Goal: Information Seeking & Learning: Learn about a topic

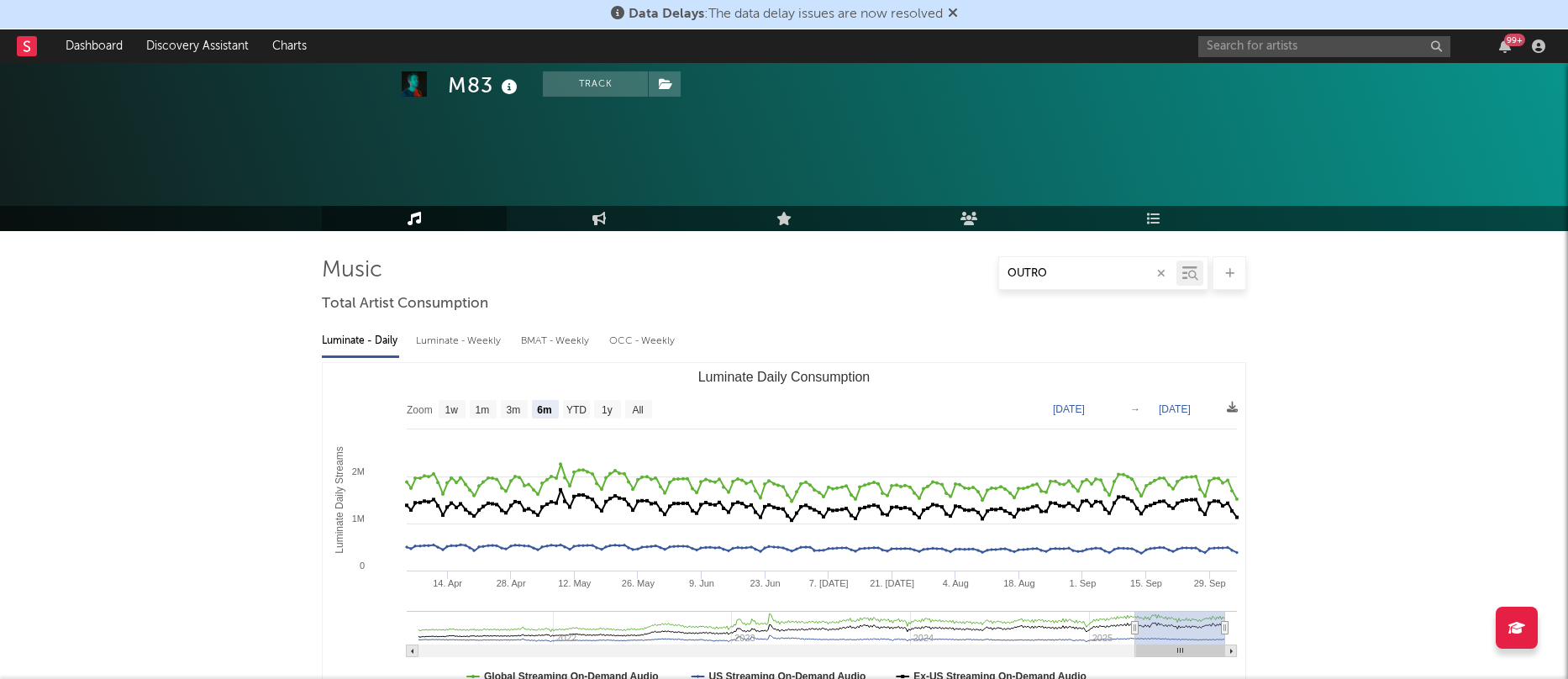
select select "6m"
select select "1y"
select select "6m"
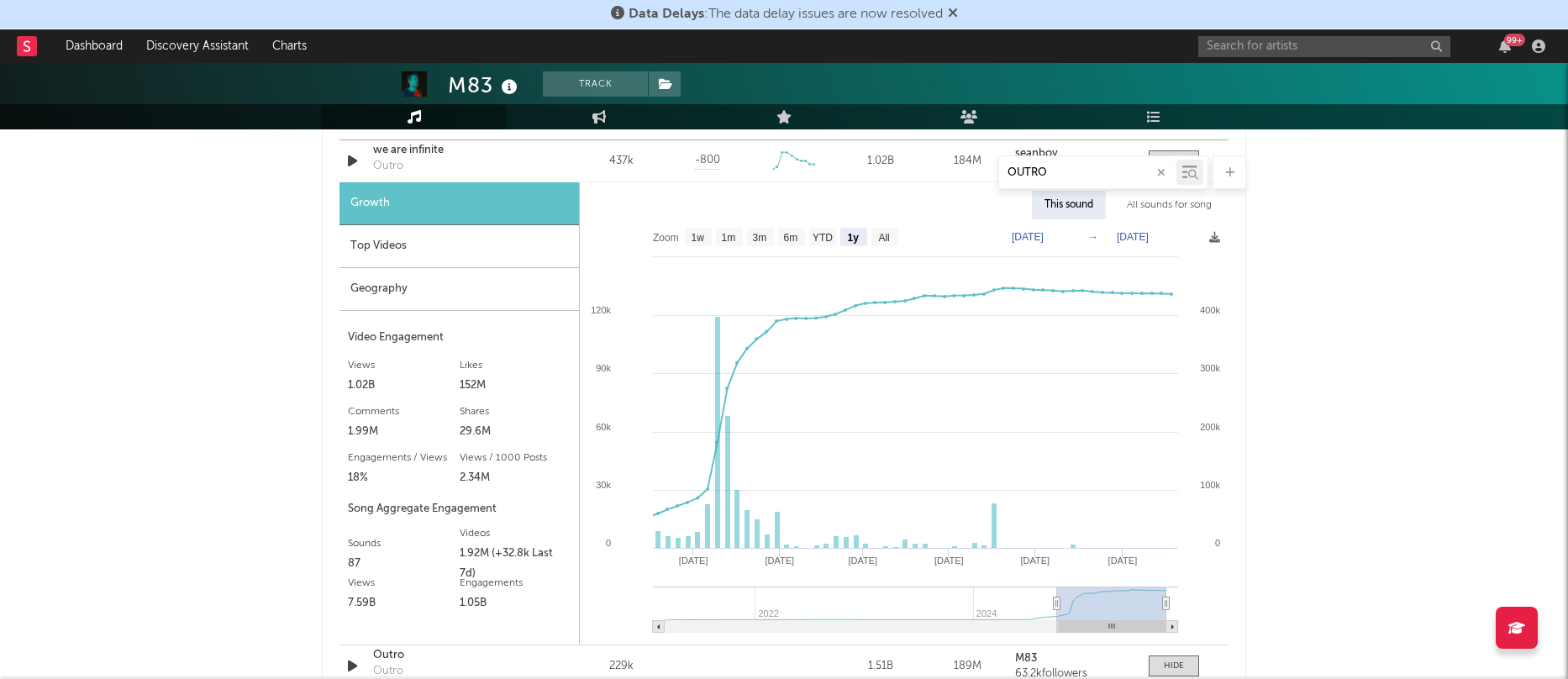
scroll to position [992, 0]
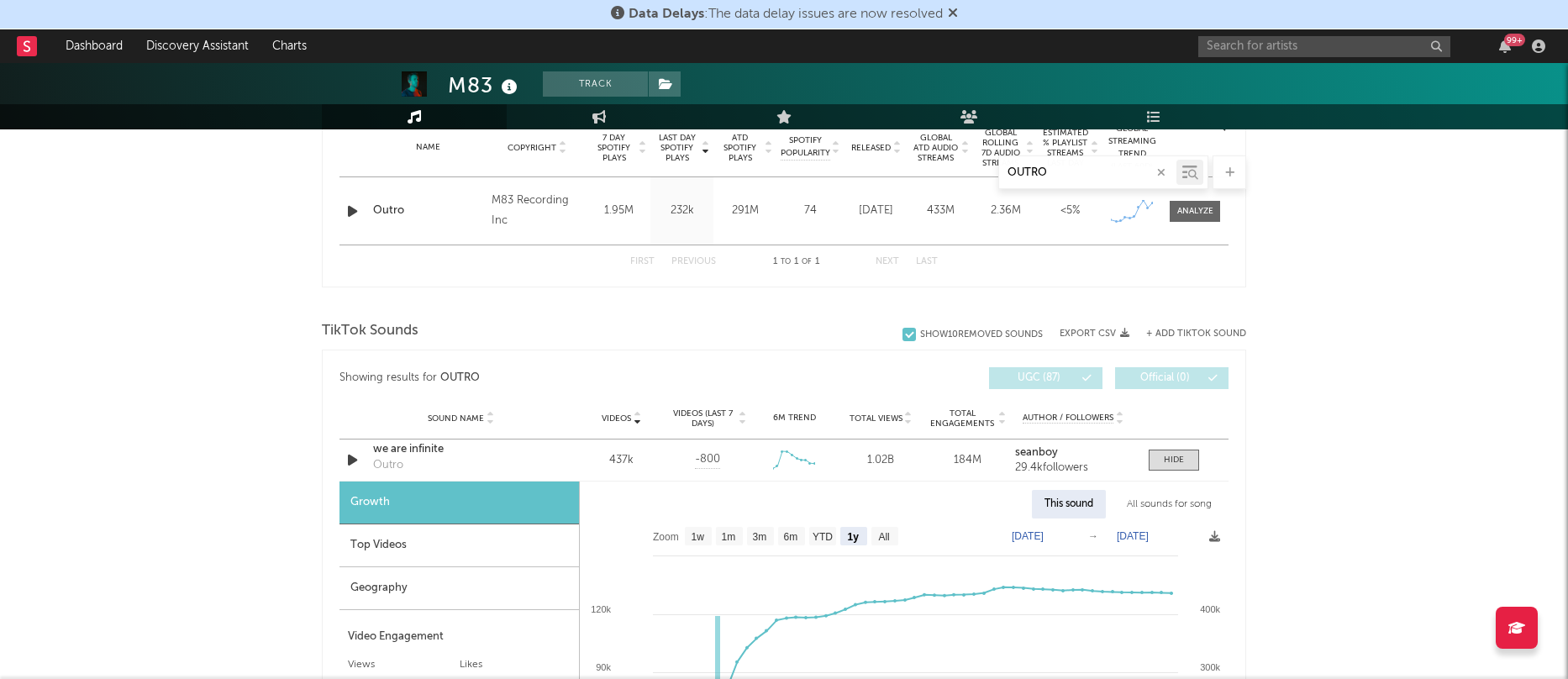
scroll to position [679, 0]
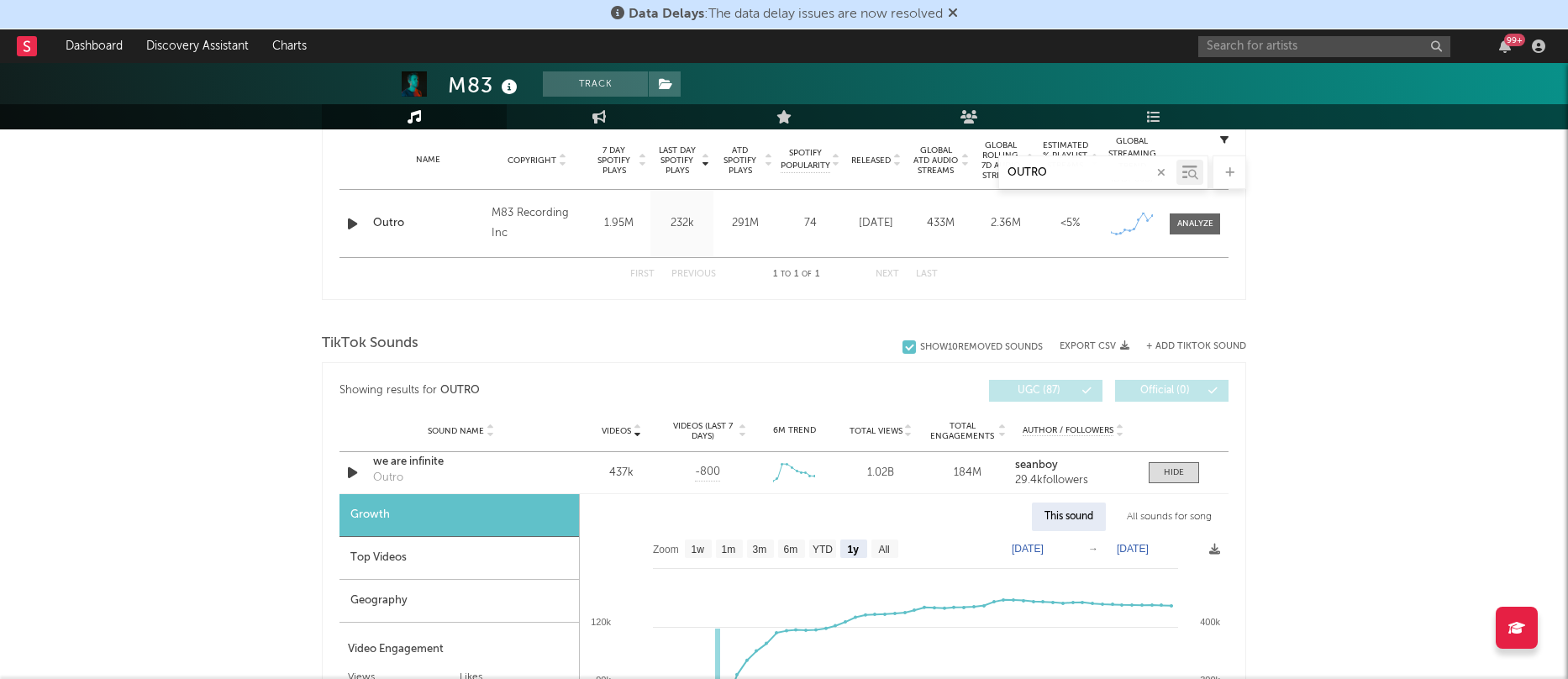
click at [1089, 175] on input "OUTRO" at bounding box center [1087, 173] width 177 height 14
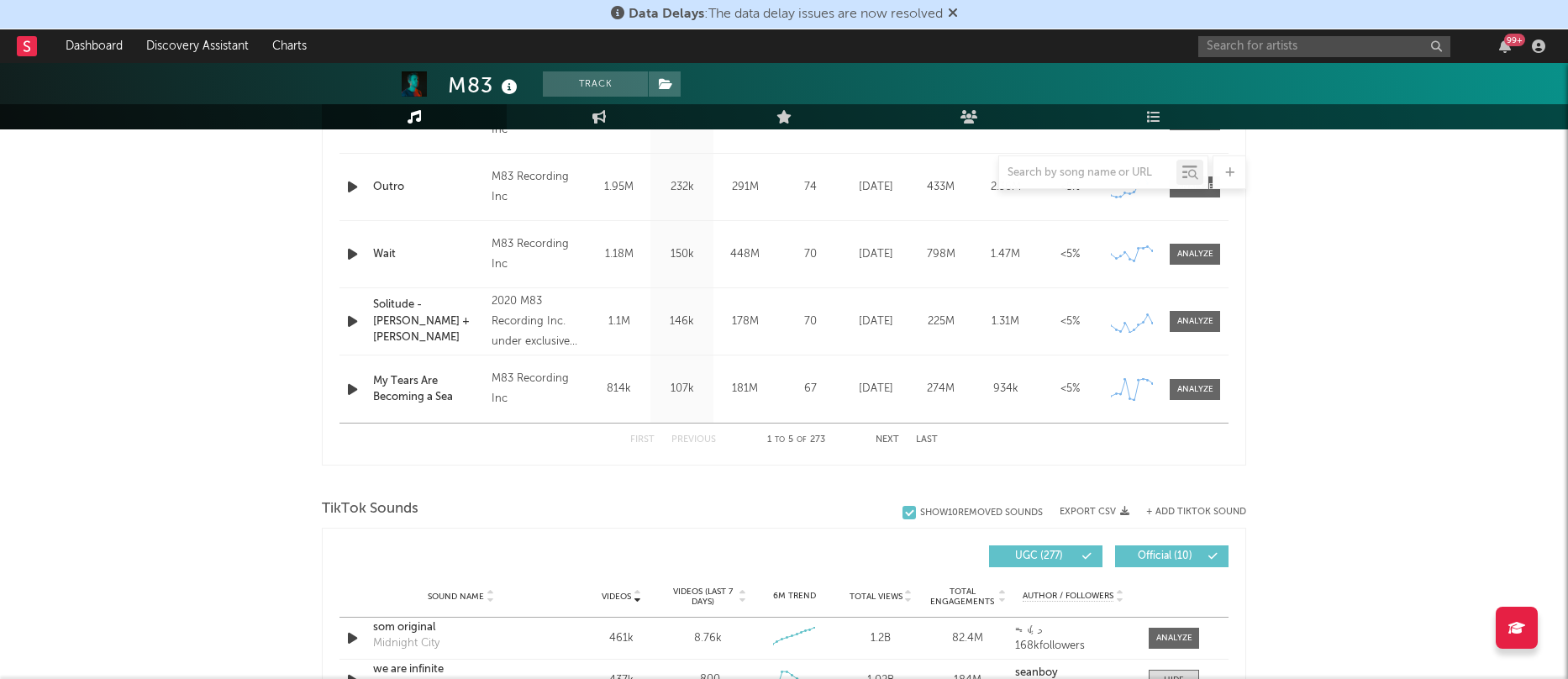
scroll to position [1102, 0]
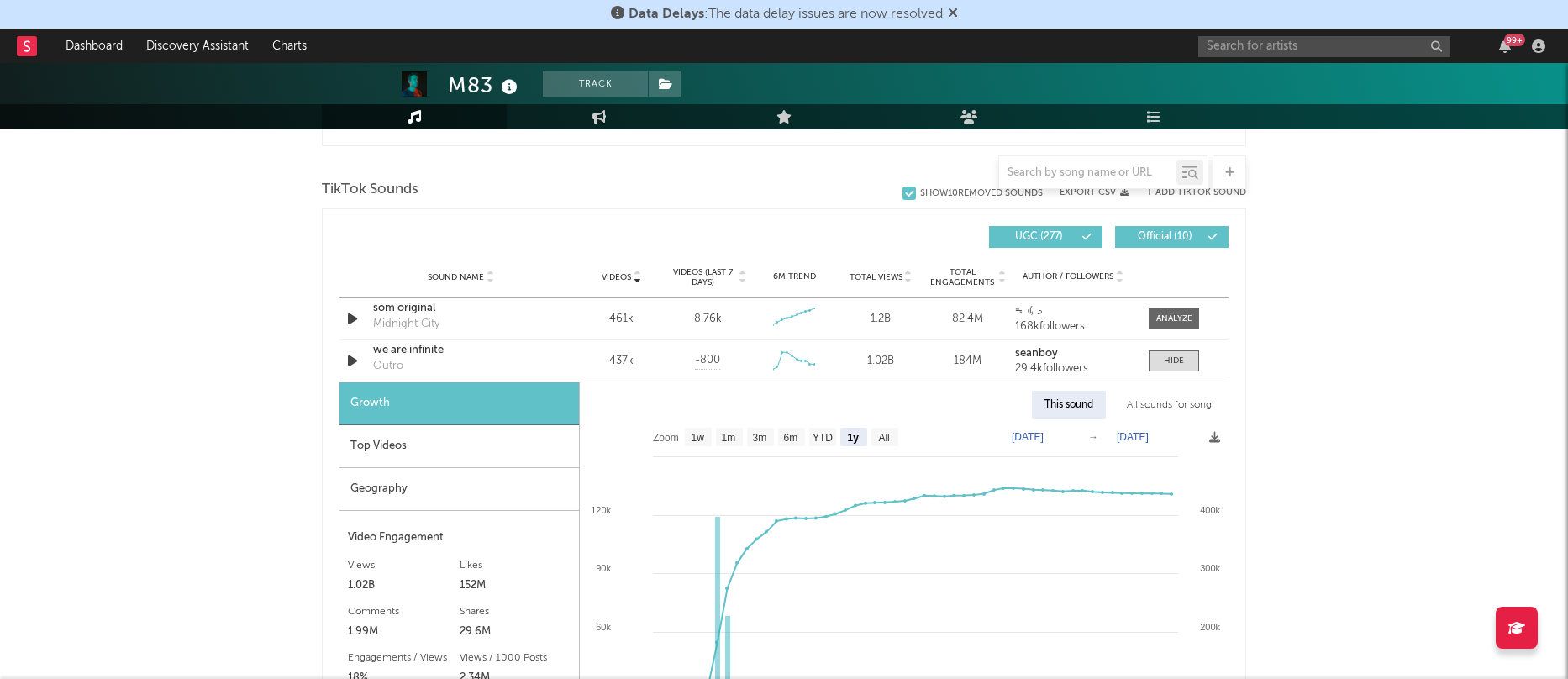
click at [1398, 408] on div "M83 Track [GEOGRAPHIC_DATA] | Alternative Edit Track Benchmark Summary 2,598,37…" at bounding box center [784, 605] width 1568 height 3290
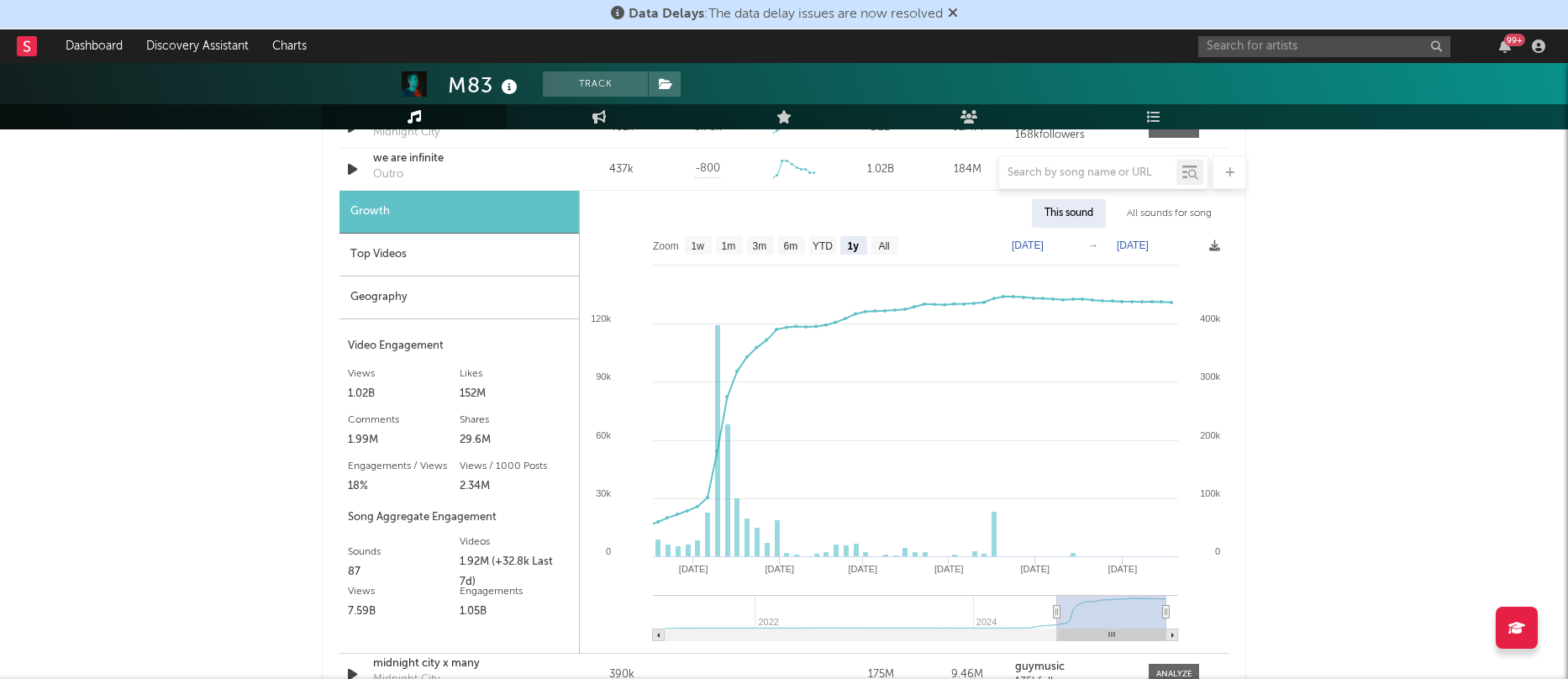
scroll to position [1260, 0]
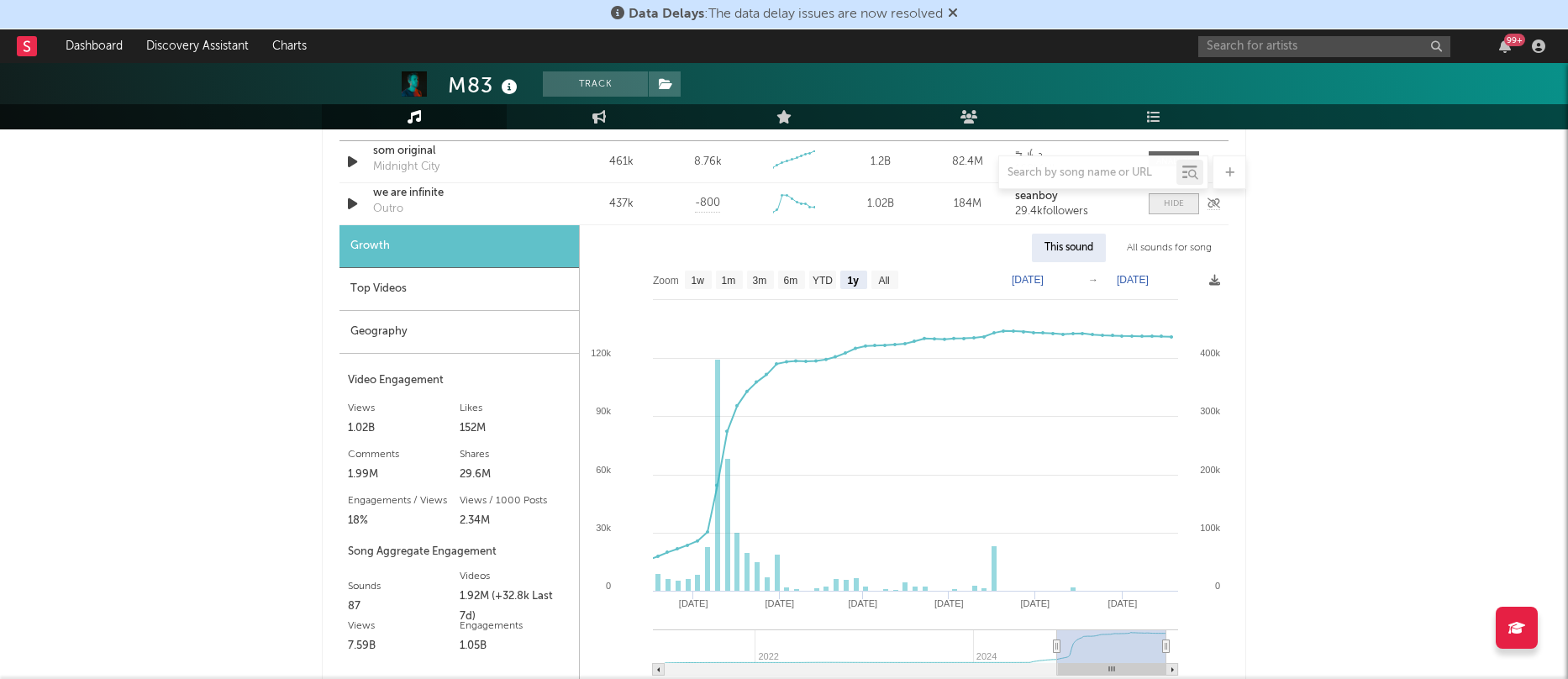
click at [1178, 209] on span at bounding box center [1174, 203] width 51 height 21
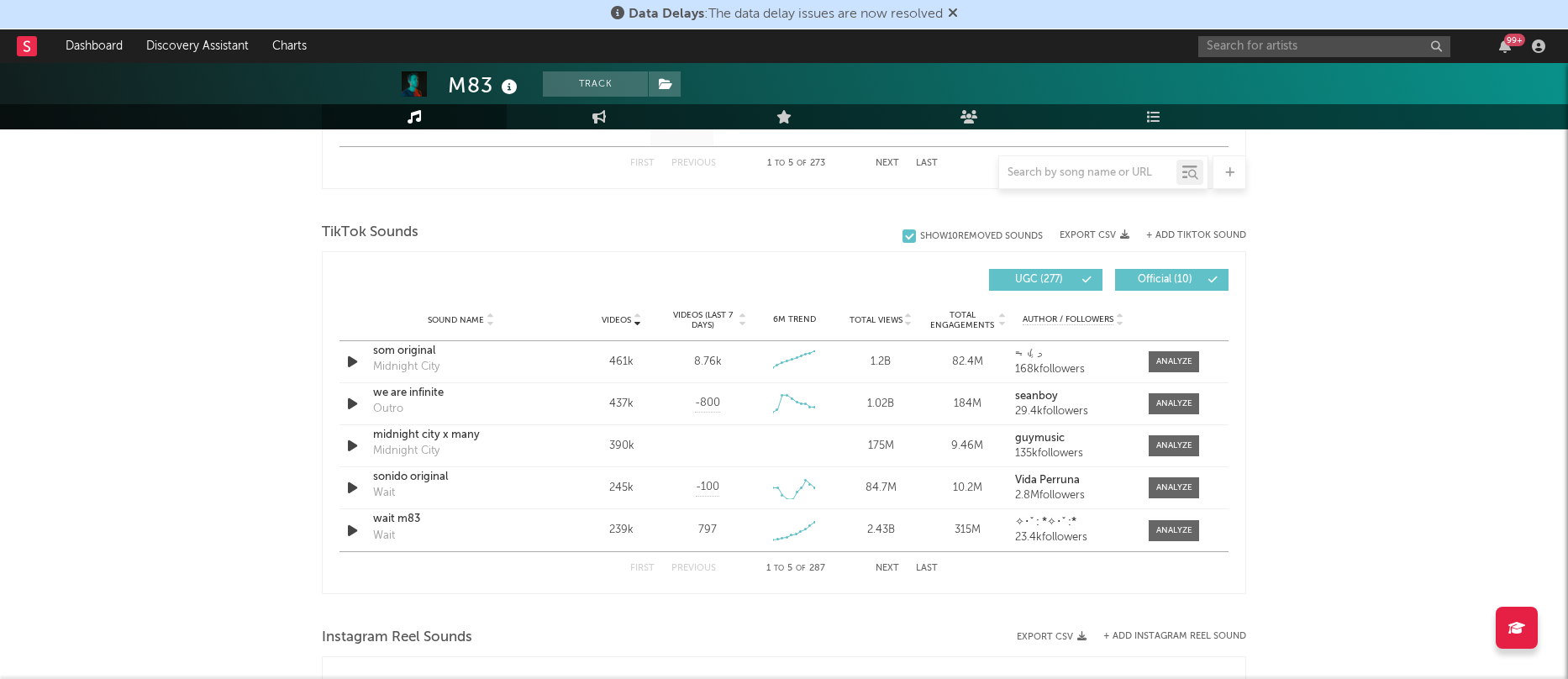
scroll to position [1058, 0]
click at [1173, 401] on div at bounding box center [1174, 405] width 36 height 13
select select "6m"
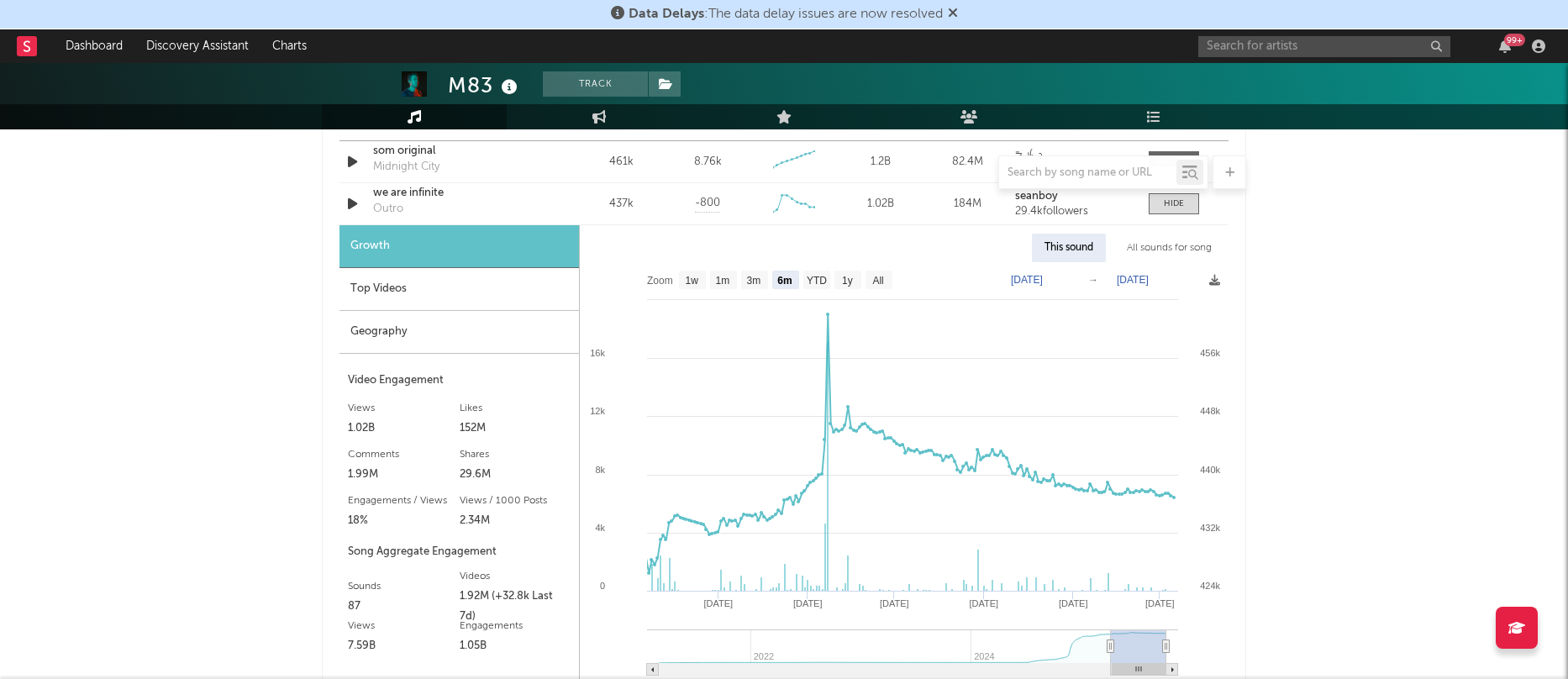
scroll to position [1261, 0]
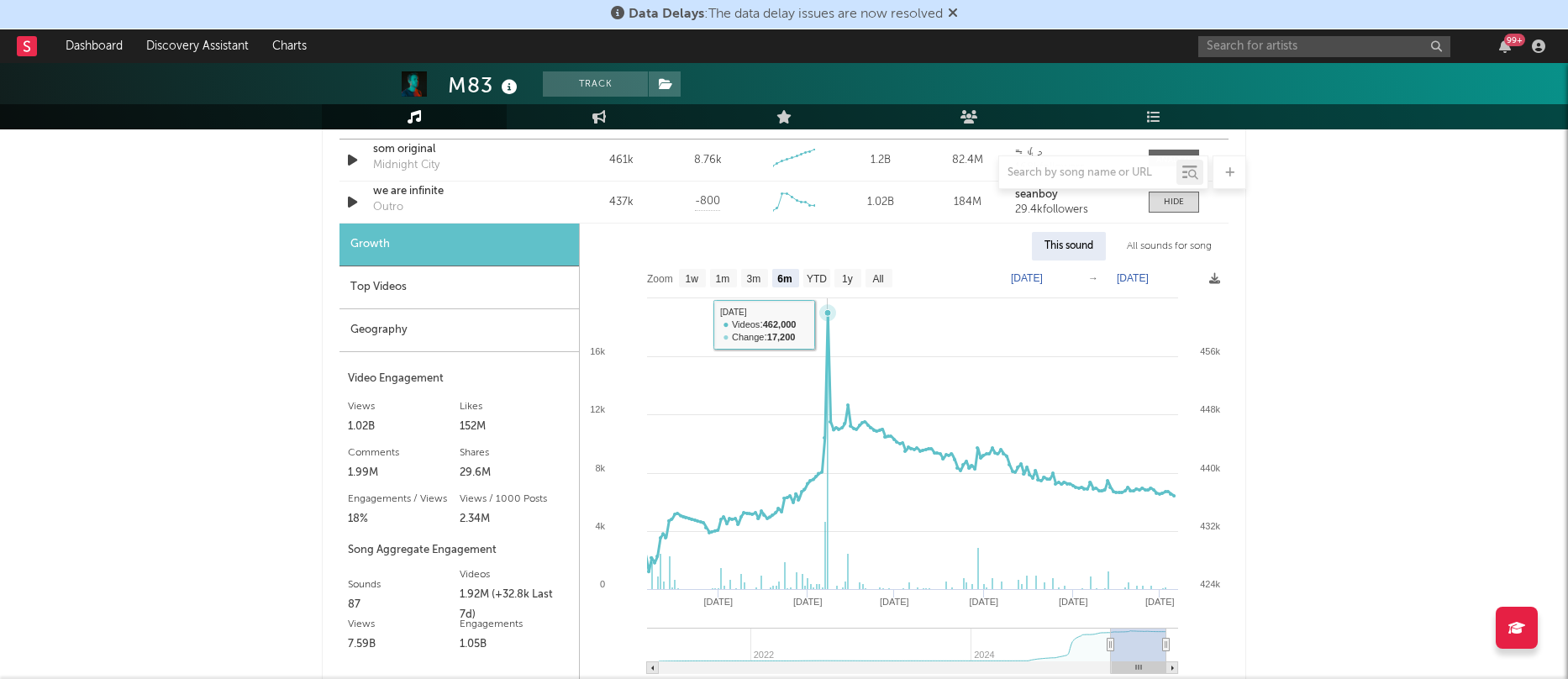
click at [828, 310] on icon at bounding box center [828, 313] width 7 height 7
click at [827, 548] on rect at bounding box center [828, 465] width 2 height 251
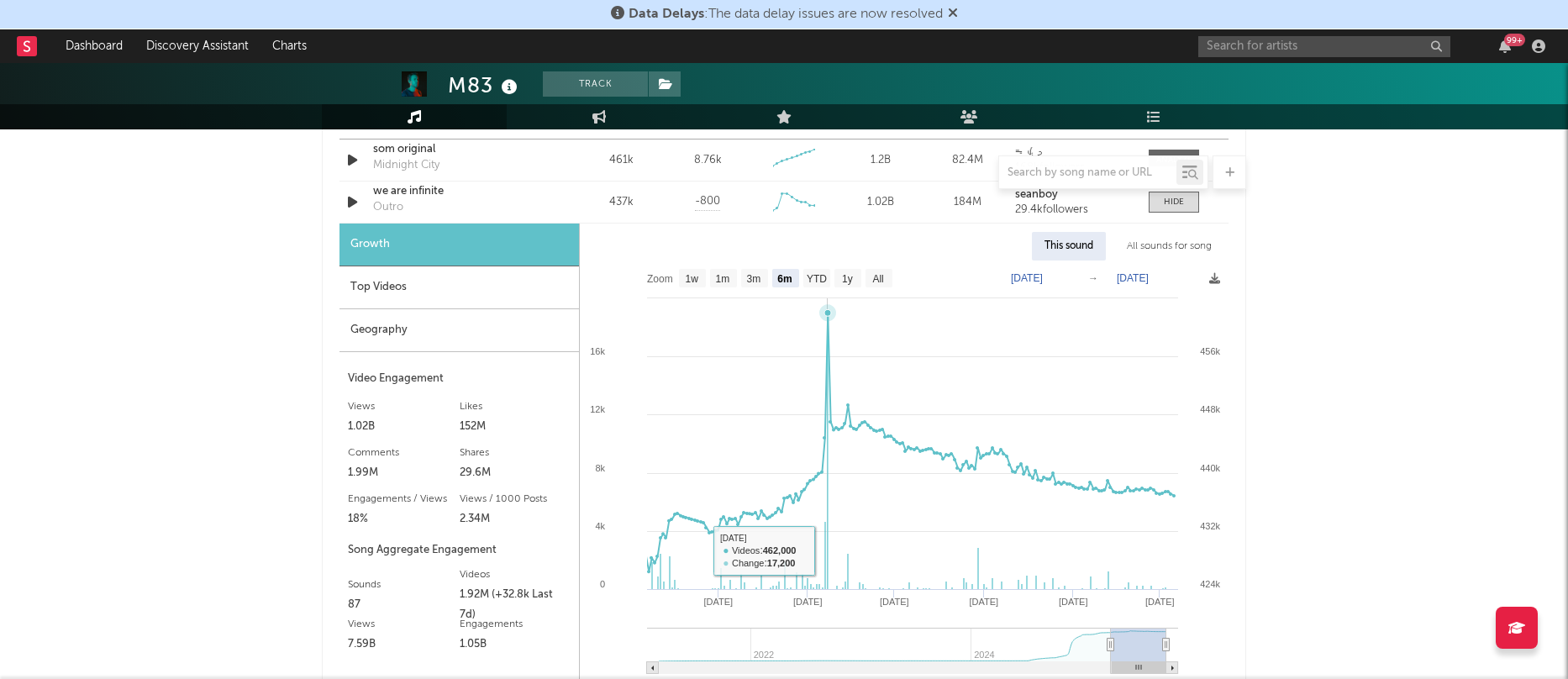
click at [827, 548] on rect at bounding box center [828, 465] width 2 height 251
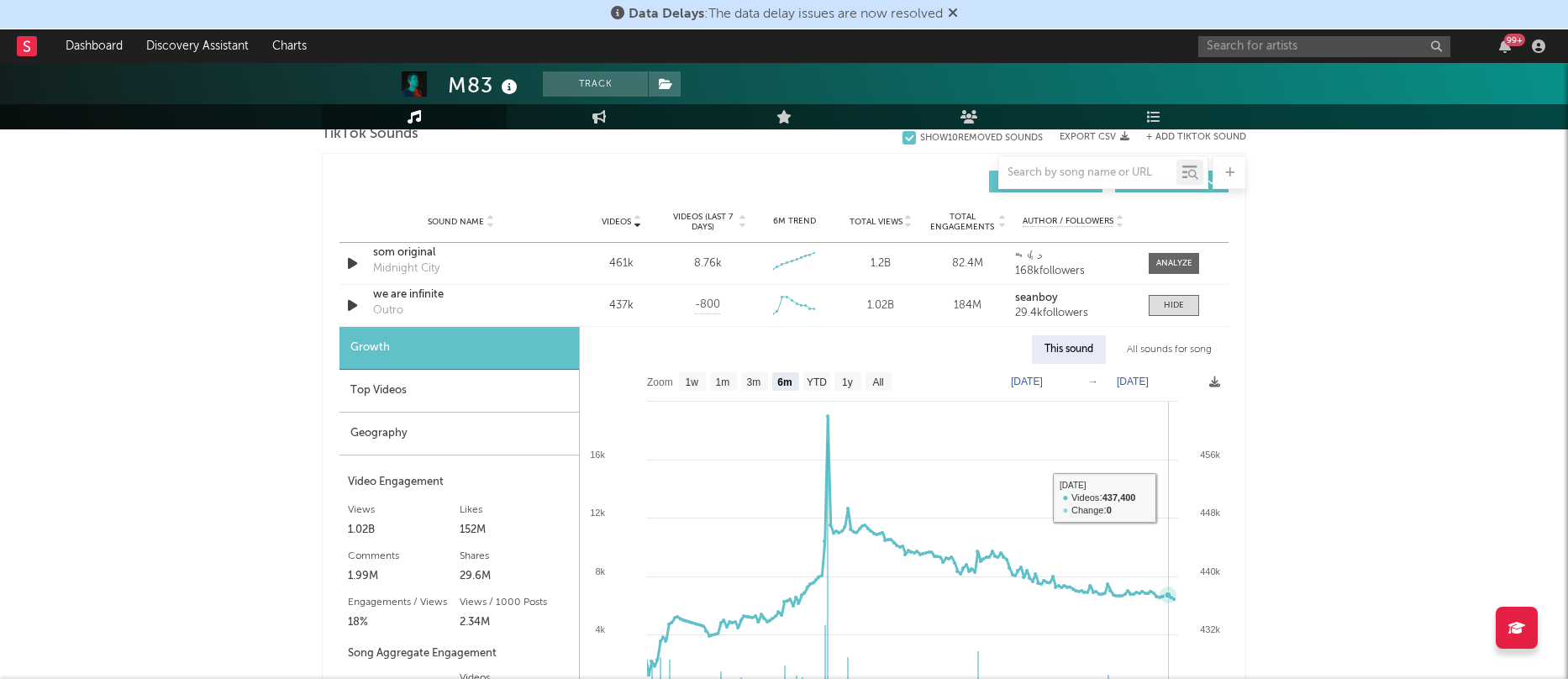
scroll to position [1159, 0]
click at [1172, 309] on div at bounding box center [1174, 304] width 20 height 13
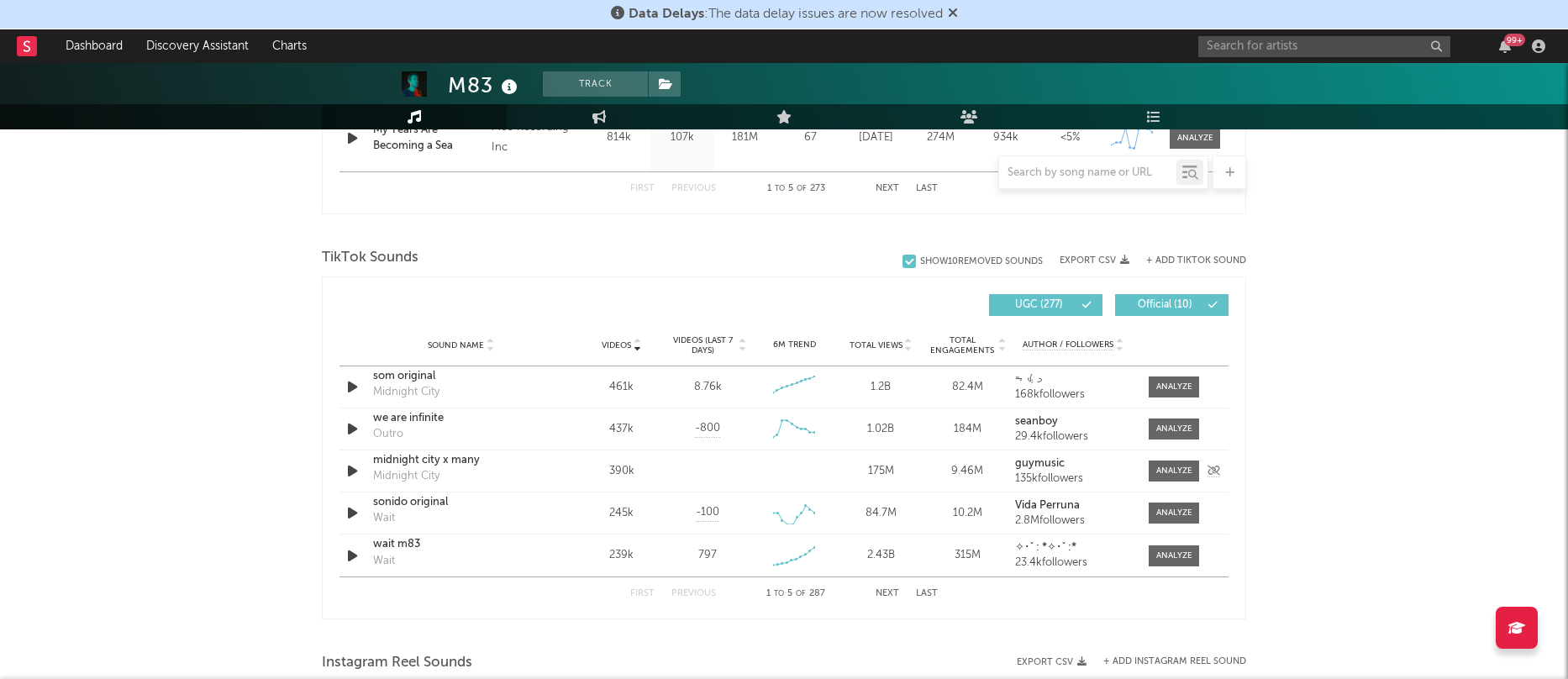
scroll to position [1063, 0]
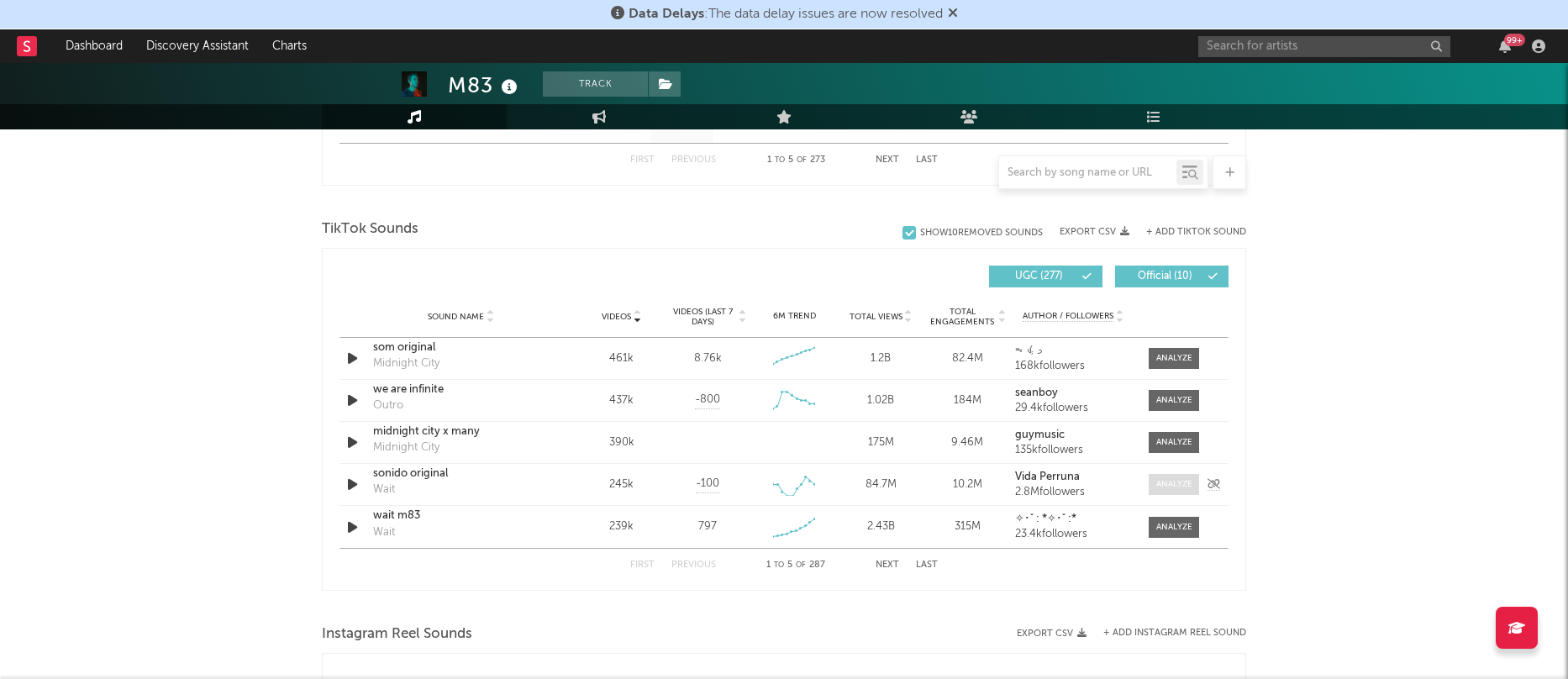
click at [1177, 478] on div at bounding box center [1174, 484] width 36 height 13
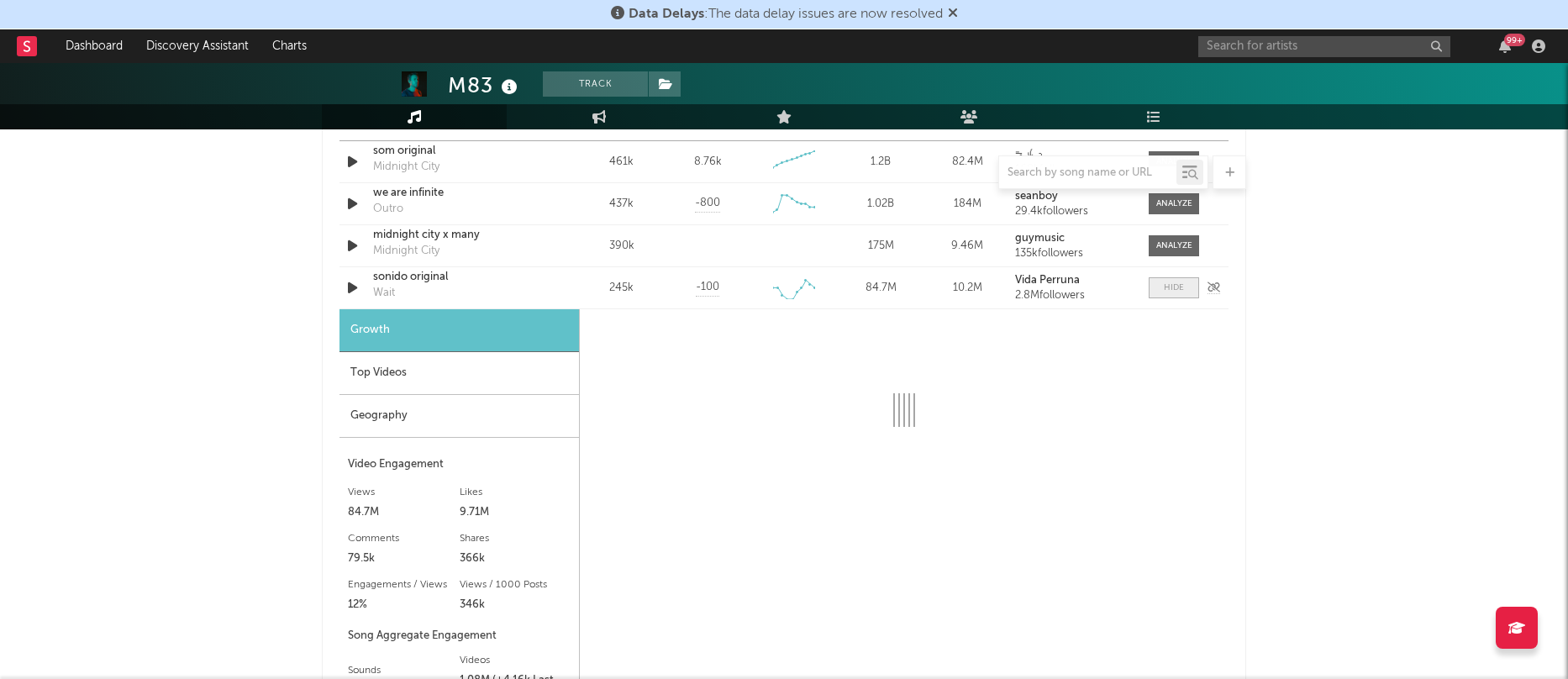
scroll to position [1241, 0]
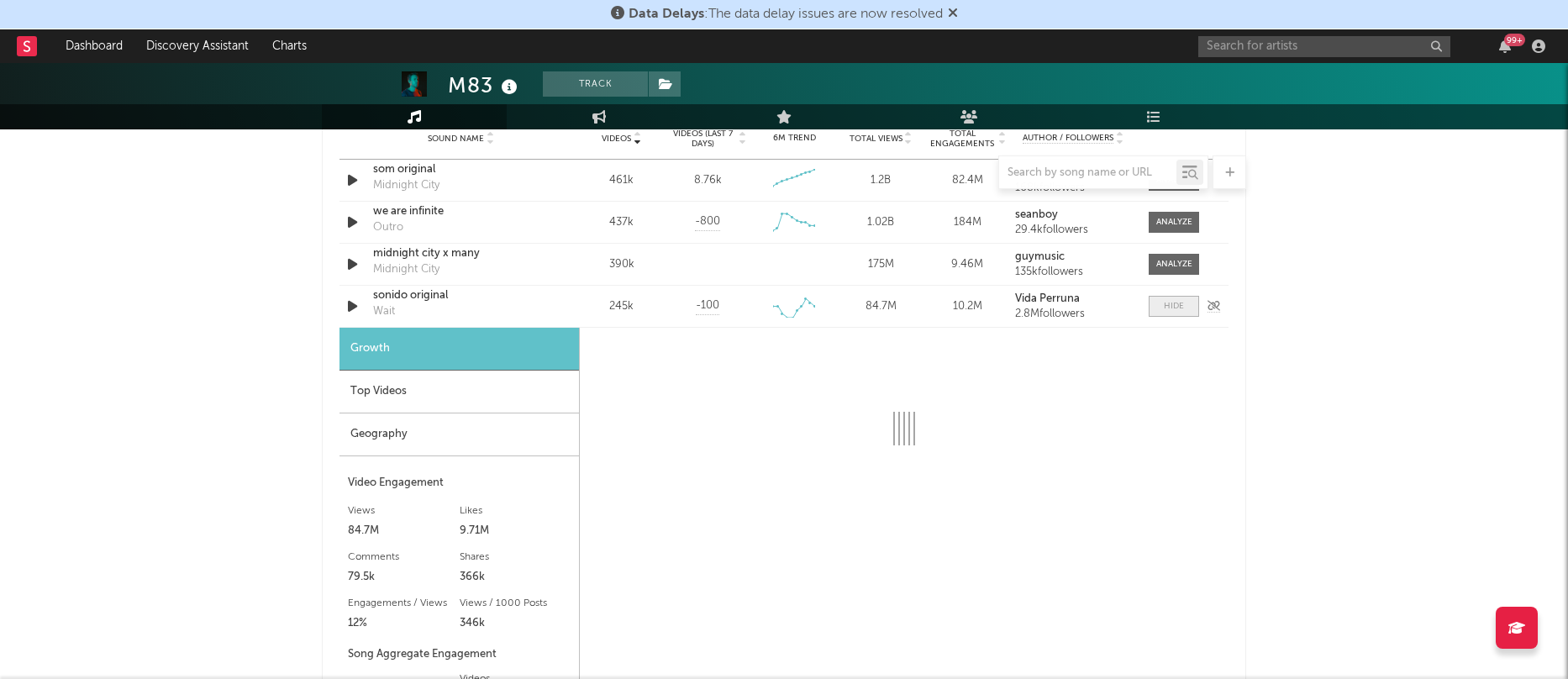
click at [1166, 307] on div at bounding box center [1174, 306] width 20 height 13
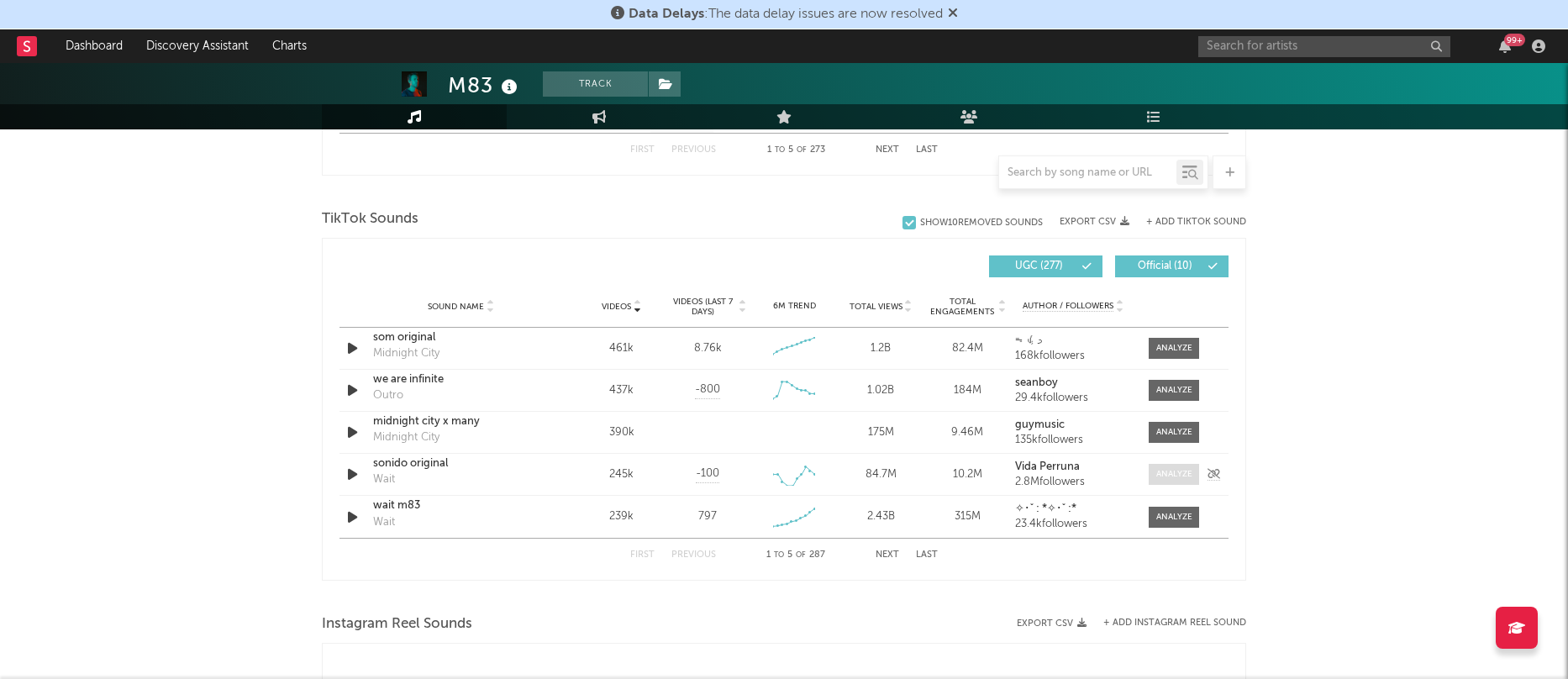
scroll to position [1077, 0]
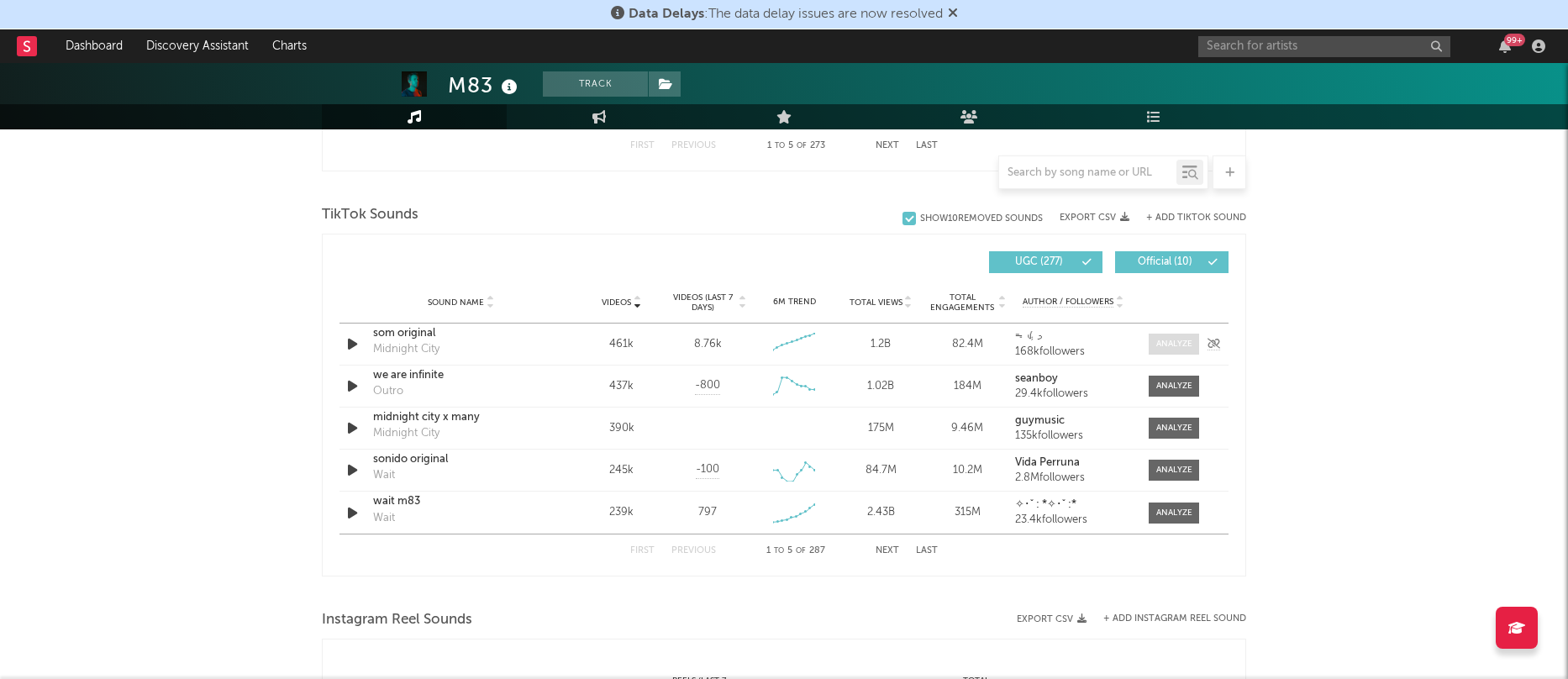
click at [1160, 346] on div at bounding box center [1174, 344] width 36 height 13
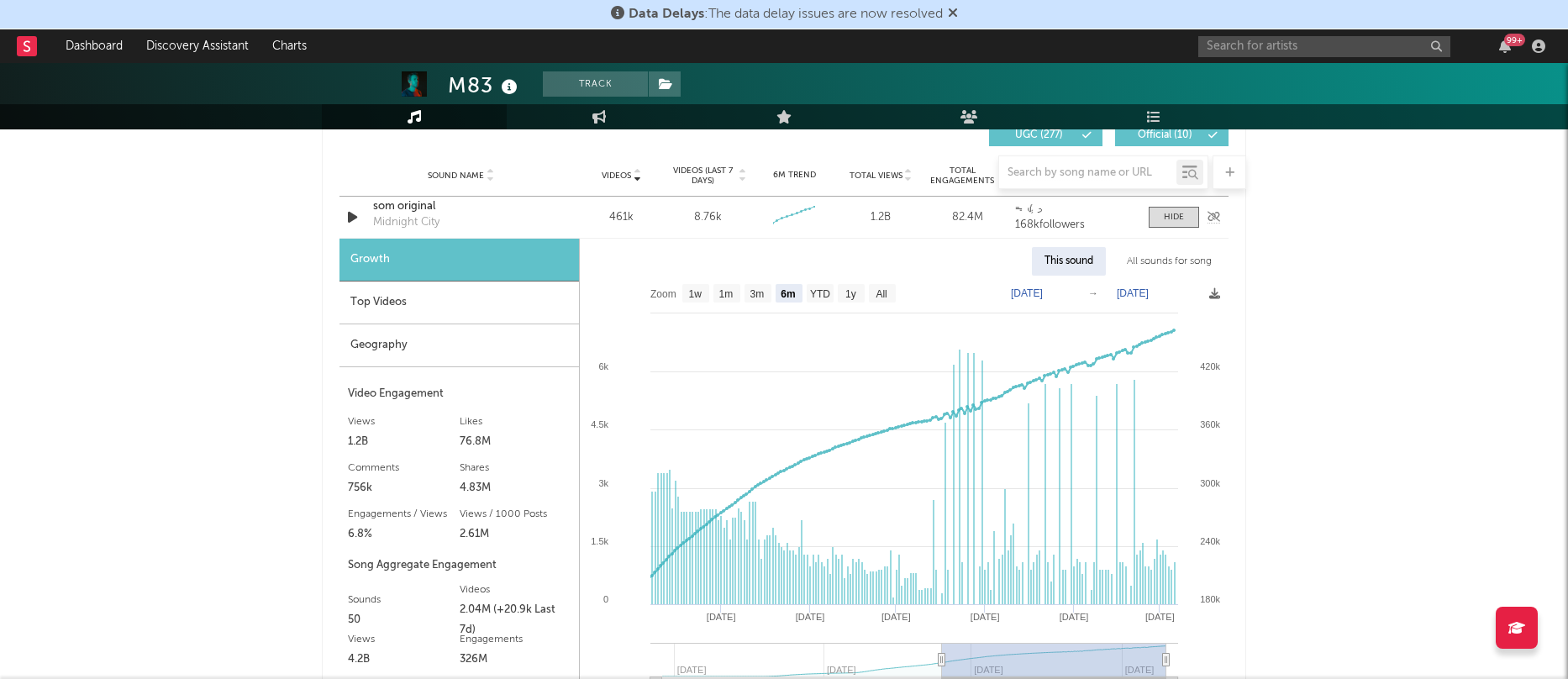
scroll to position [1213, 0]
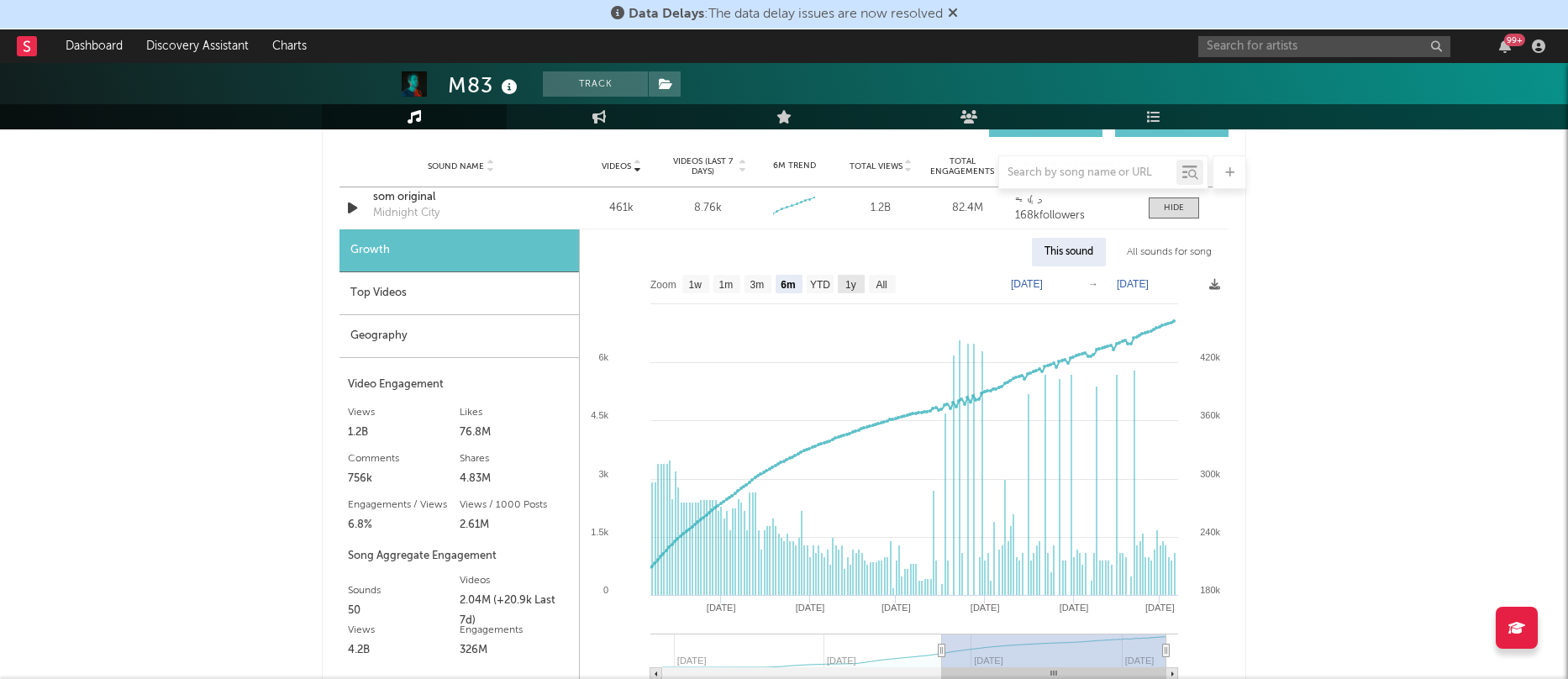
click at [850, 292] on rect at bounding box center [904, 479] width 649 height 426
click at [847, 282] on text "1y" at bounding box center [850, 285] width 11 height 12
select select "1y"
type input "[DATE]"
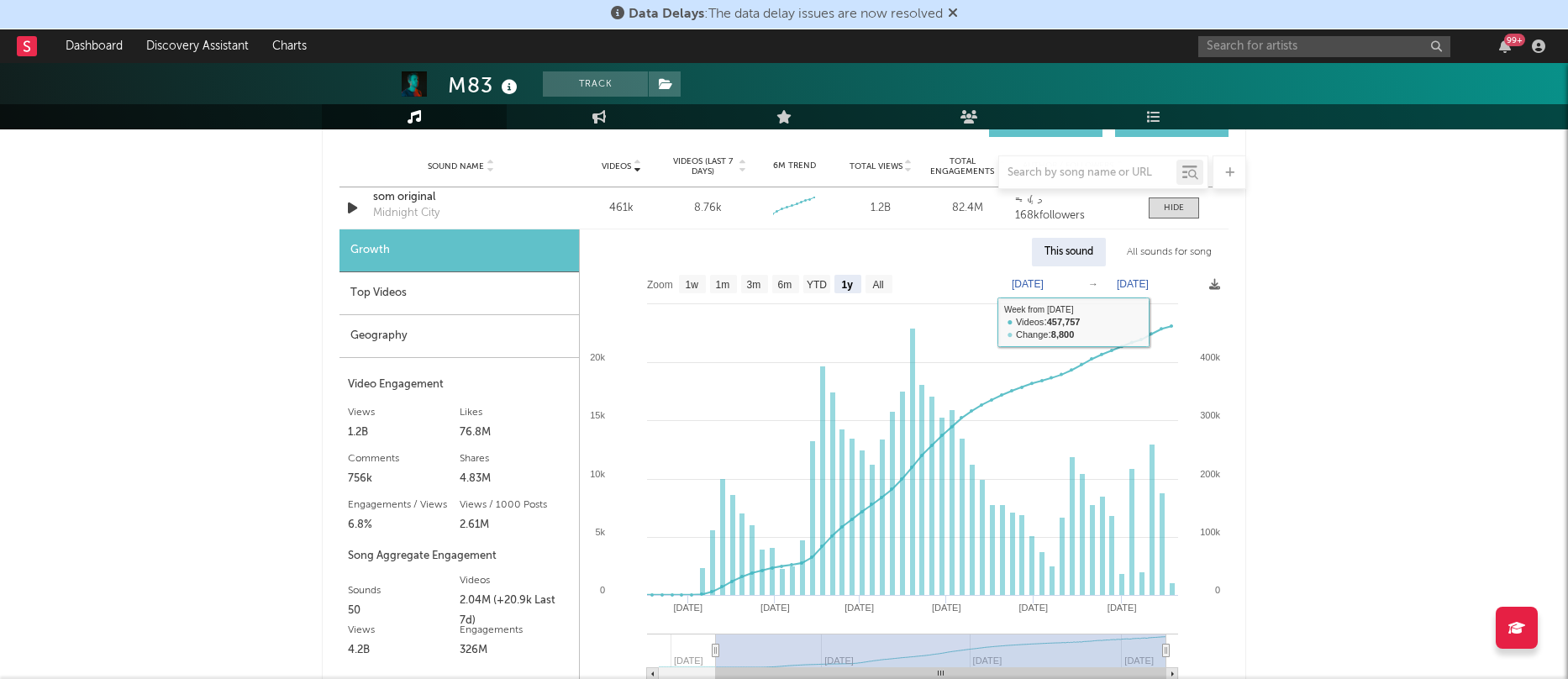
click at [1177, 253] on div "All sounds for song" at bounding box center [1169, 253] width 110 height 29
select select "1w"
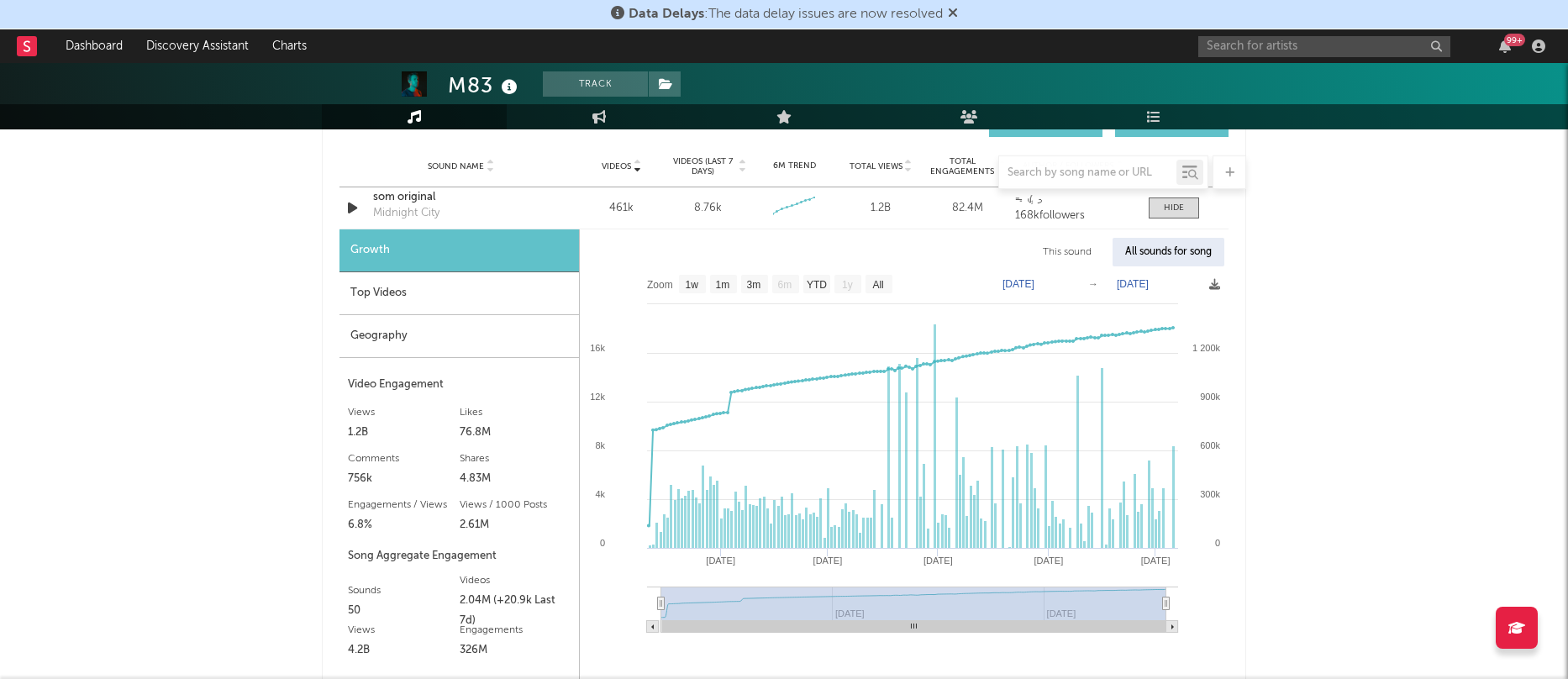
click at [1034, 279] on text "[DATE]" at bounding box center [1018, 284] width 32 height 12
click at [1069, 283] on input "[DATE]" at bounding box center [1030, 284] width 78 height 17
click at [1342, 397] on div "M83 Track [GEOGRAPHIC_DATA] | Alternative Edit Track Benchmark Summary 2,598,37…" at bounding box center [784, 494] width 1568 height 3290
click at [1178, 203] on div at bounding box center [1174, 208] width 20 height 13
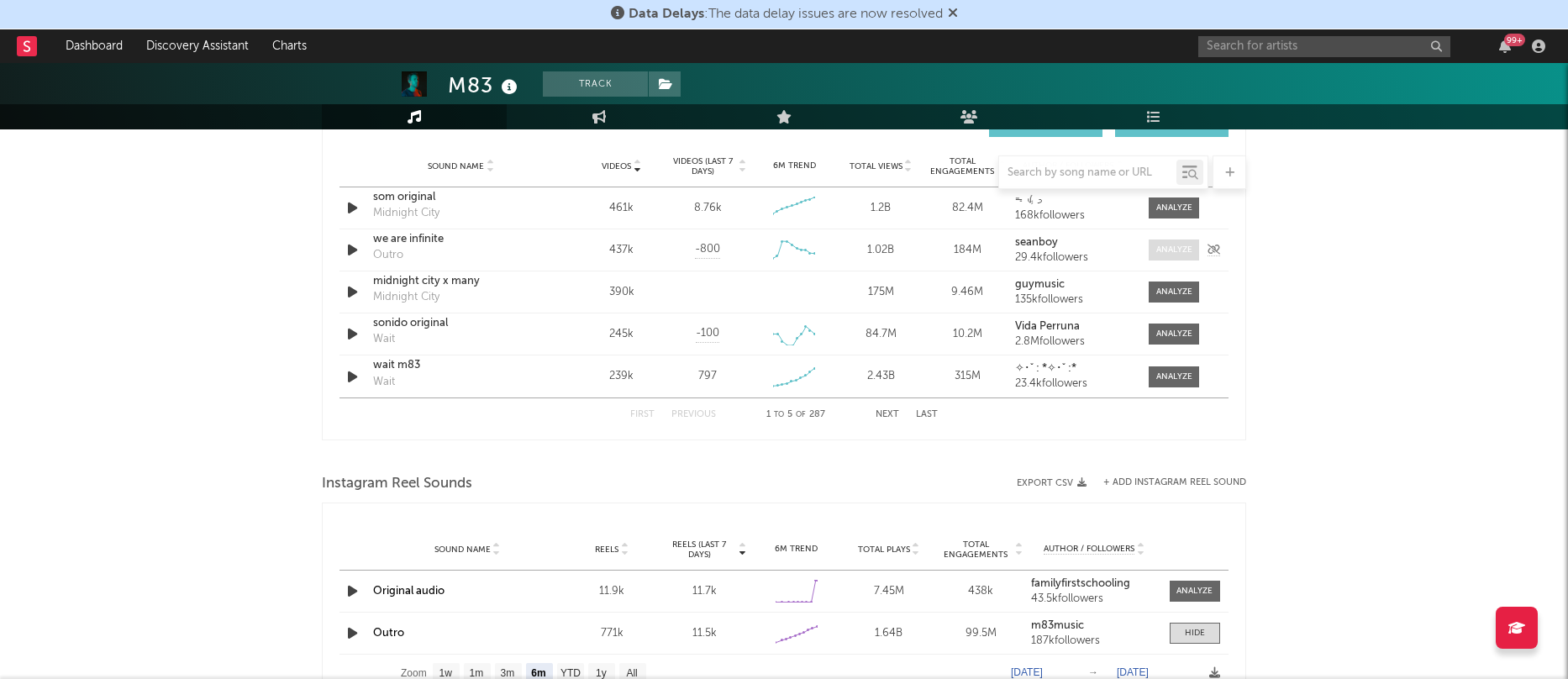
click at [1177, 246] on div at bounding box center [1174, 250] width 36 height 13
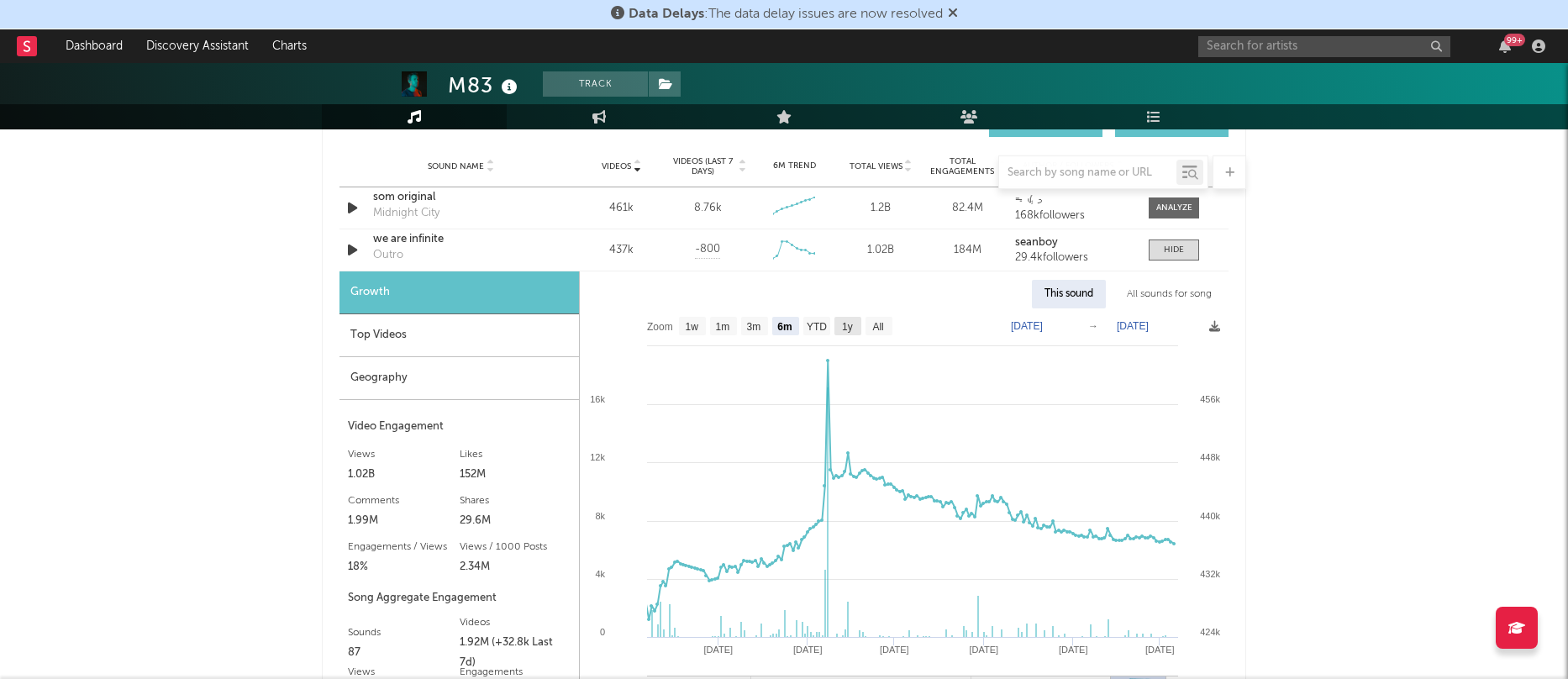
click at [850, 326] on text "1y" at bounding box center [847, 327] width 11 height 12
select select "1y"
type input "[DATE]"
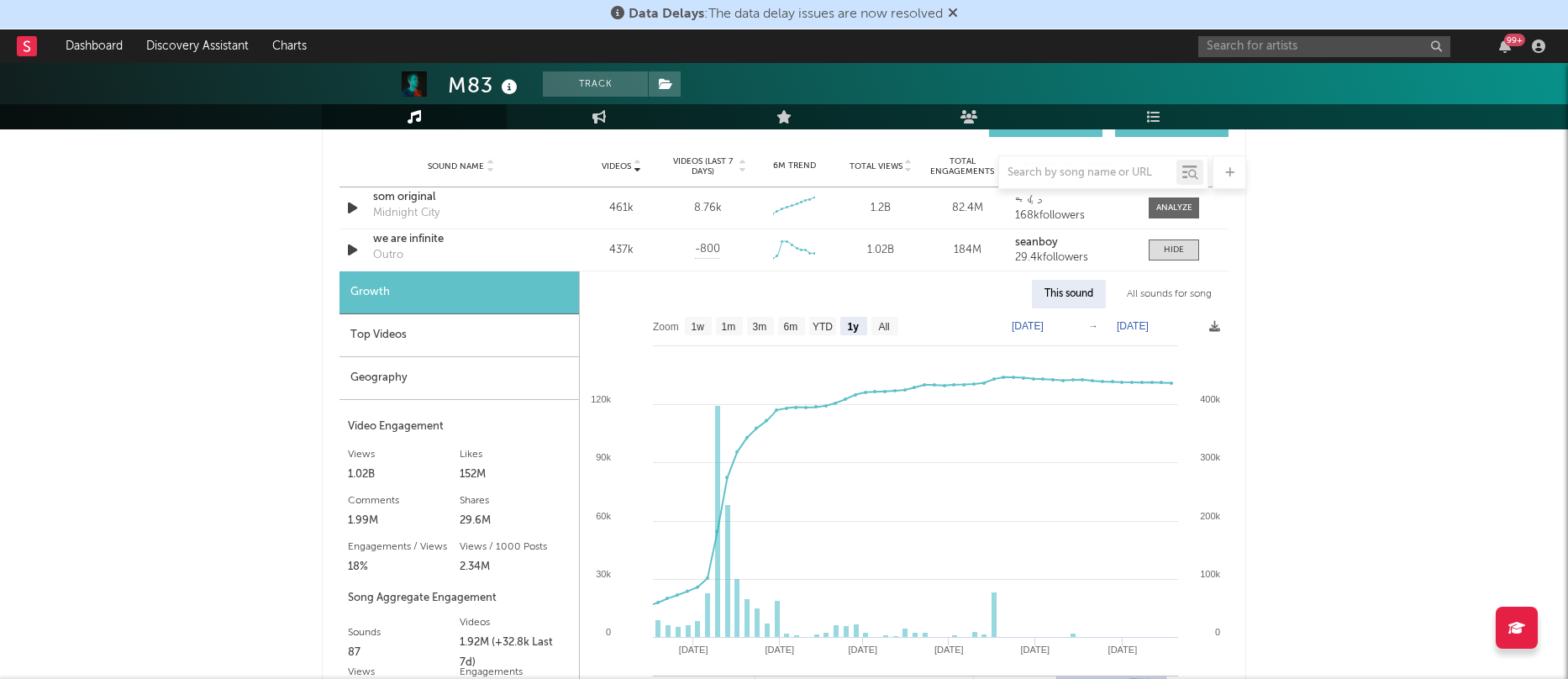
click at [436, 337] on div "Top Videos" at bounding box center [459, 336] width 240 height 43
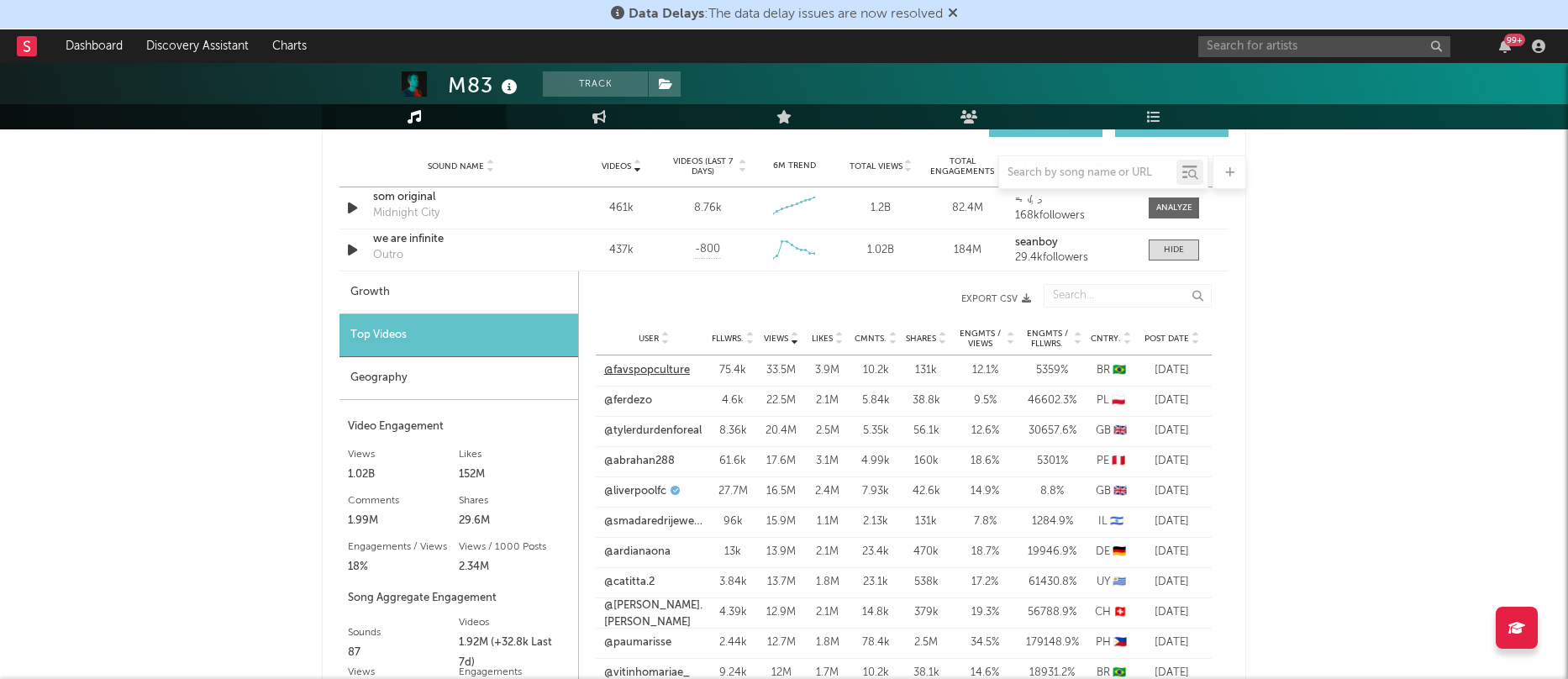
click at [643, 365] on link "@favspopculture" at bounding box center [646, 370] width 86 height 17
click at [1316, 324] on div "M83 Track [GEOGRAPHIC_DATA] | Alternative Edit Track Benchmark Summary 2,598,37…" at bounding box center [784, 494] width 1568 height 3290
click at [1174, 340] on span "Post Date" at bounding box center [1166, 339] width 45 height 10
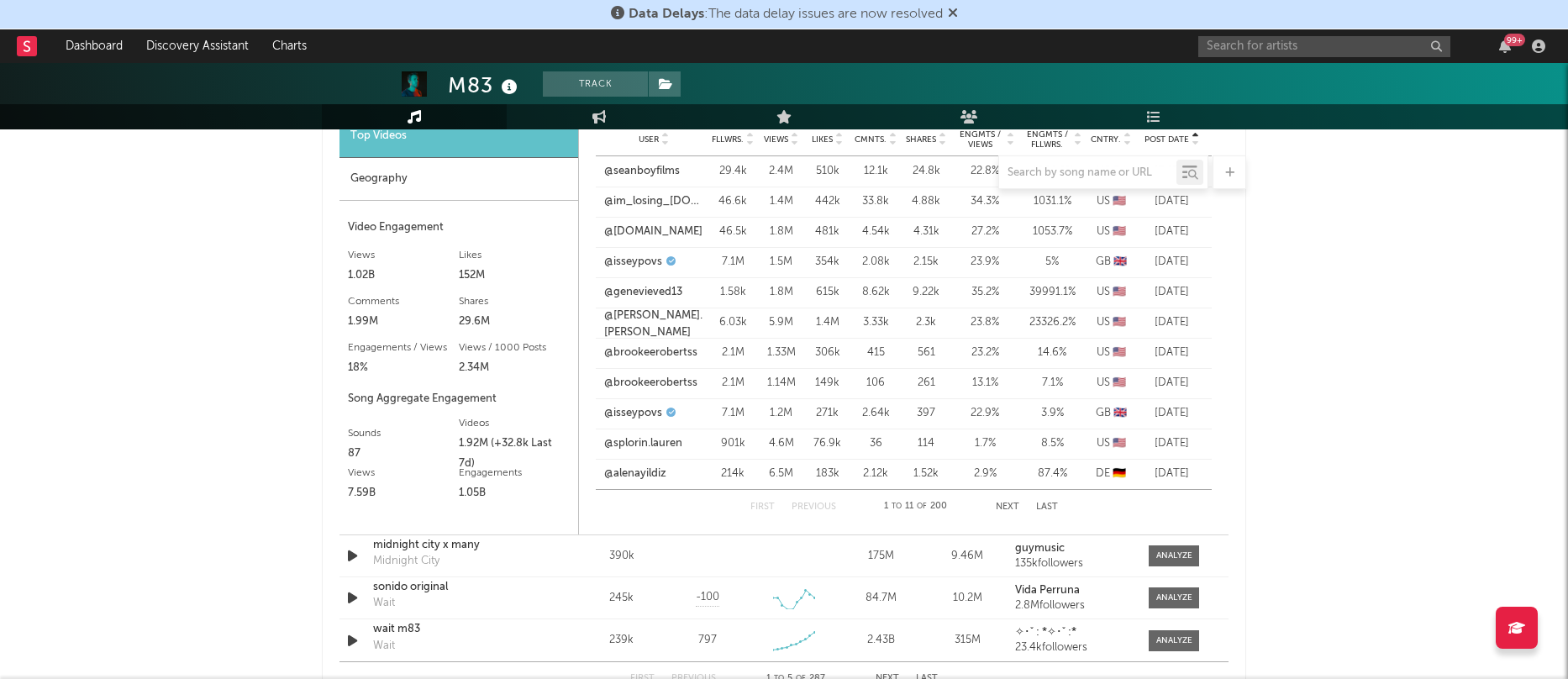
scroll to position [1413, 0]
click at [1006, 507] on button "Next" at bounding box center [1007, 506] width 24 height 9
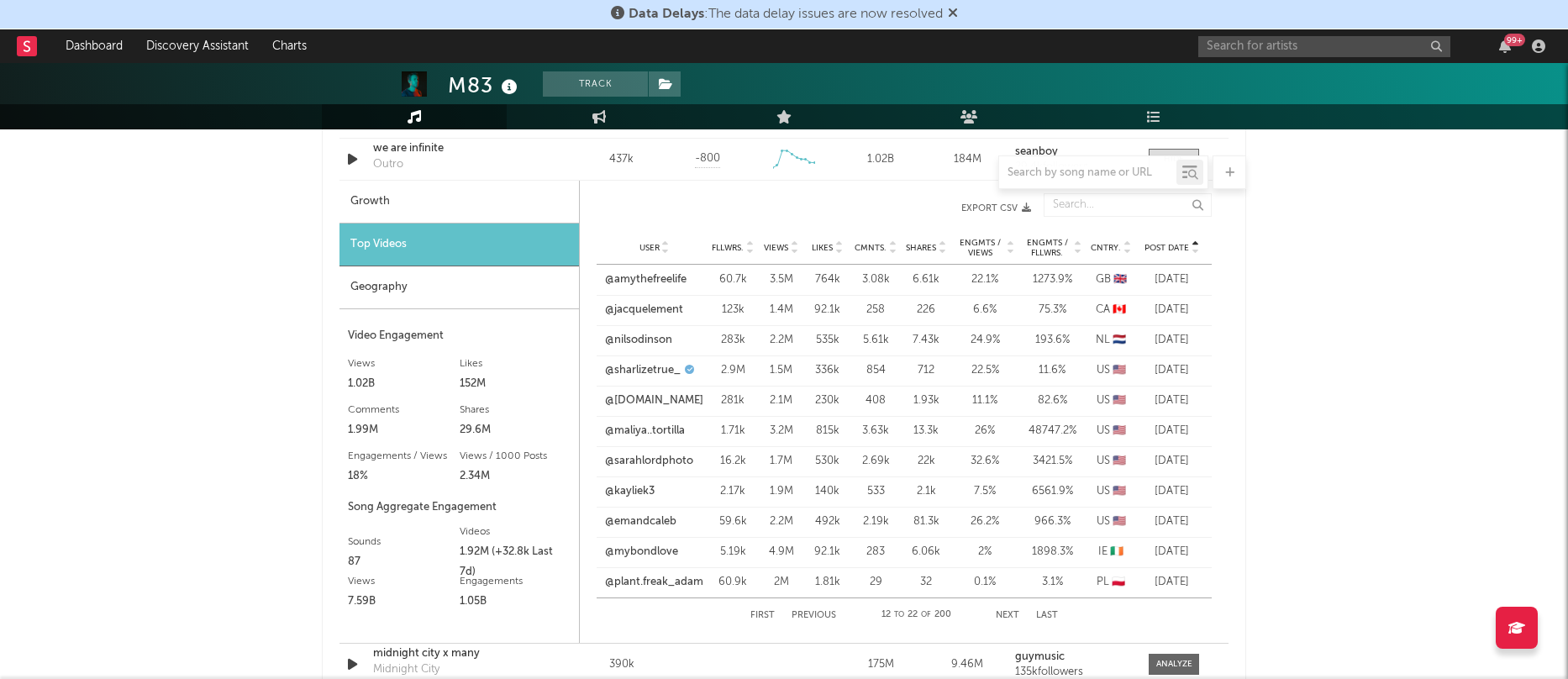
scroll to position [1306, 0]
click at [1011, 610] on button "Next" at bounding box center [1007, 613] width 24 height 9
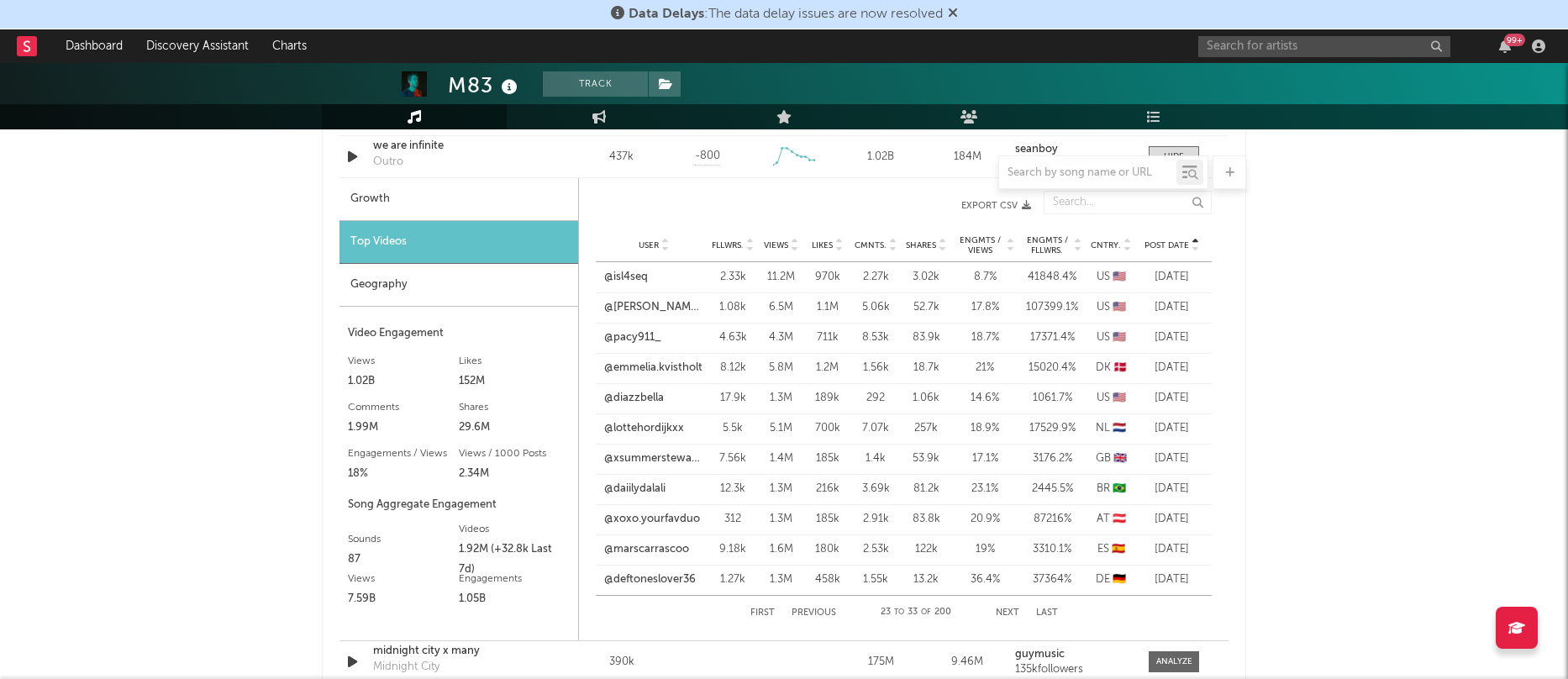
click at [1011, 609] on button "Next" at bounding box center [1007, 613] width 24 height 9
click at [644, 307] on link "@letsandiamo" at bounding box center [640, 308] width 71 height 17
click at [629, 335] on link "@ktsblog" at bounding box center [628, 338] width 47 height 17
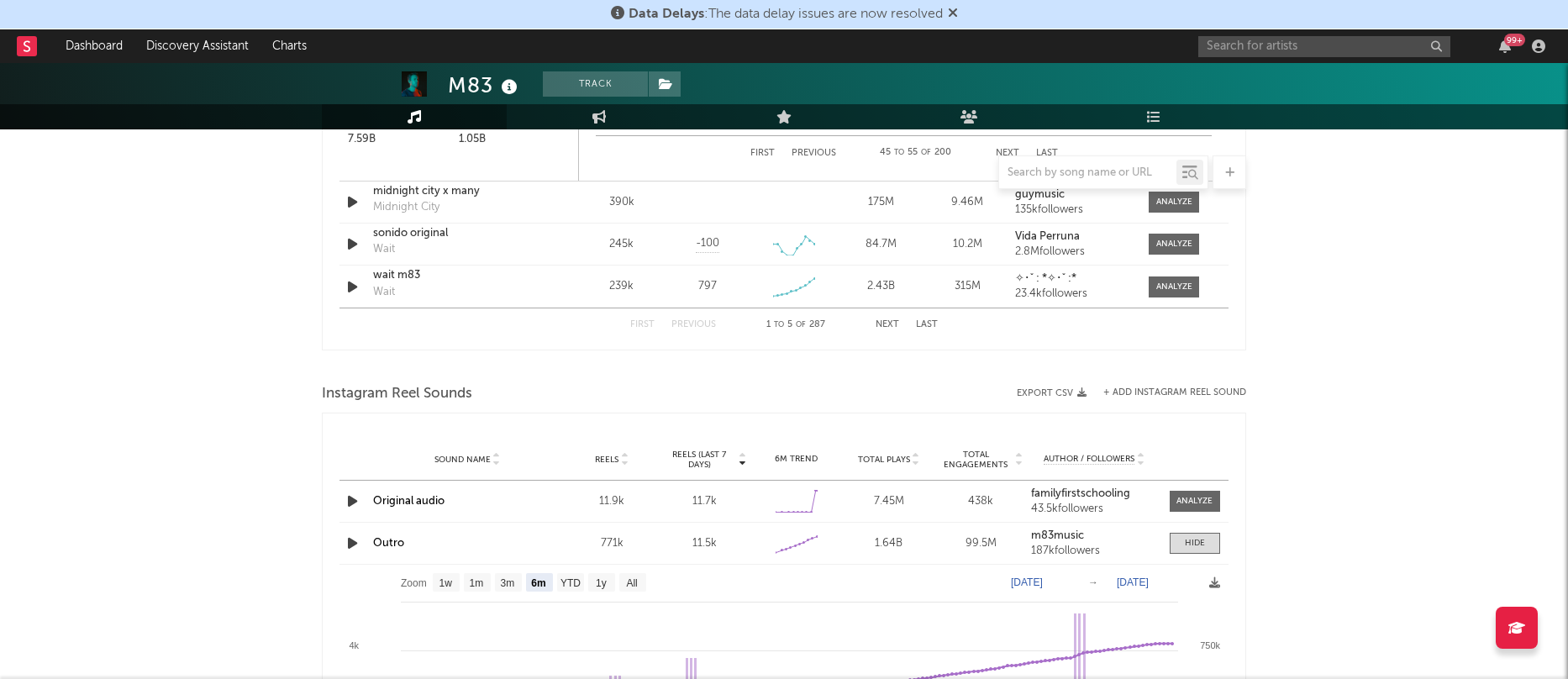
scroll to position [1968, 0]
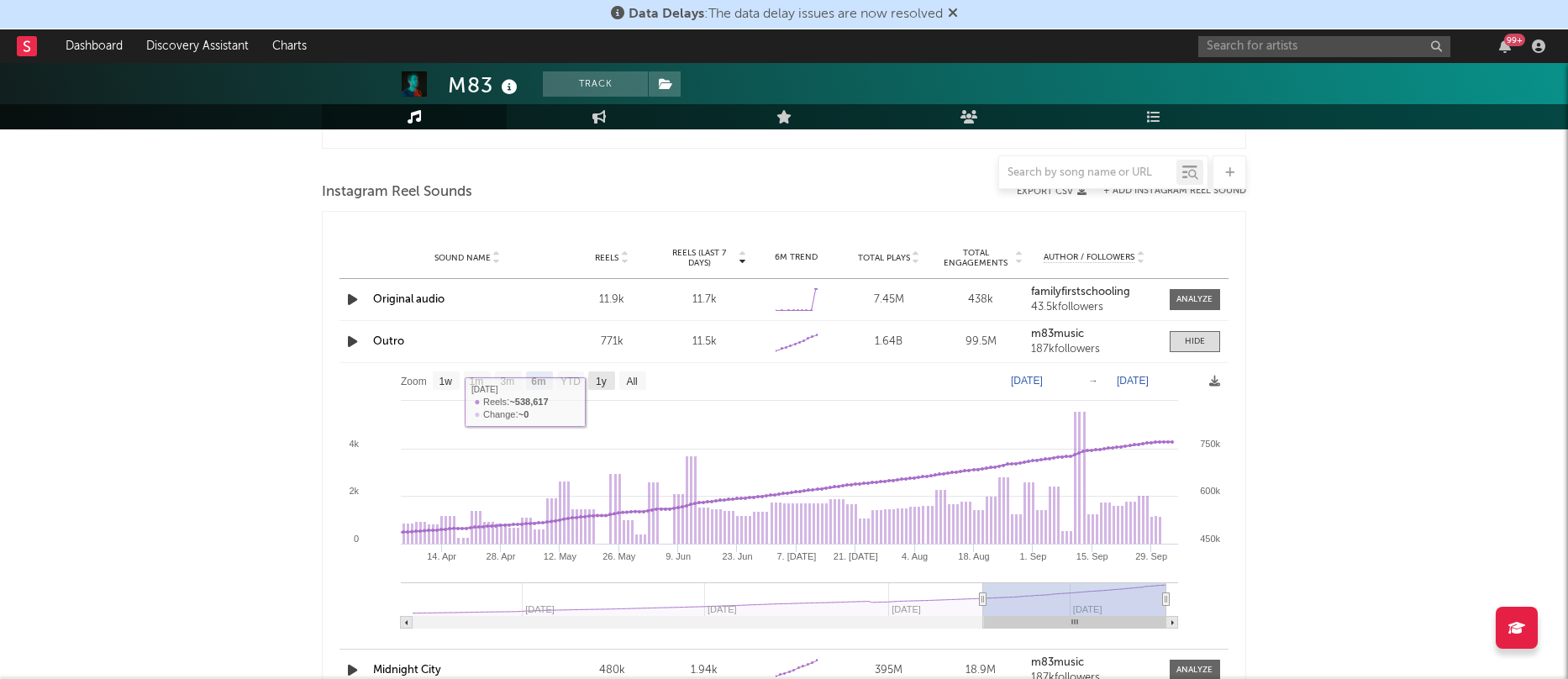
click at [601, 377] on text "1y" at bounding box center [601, 381] width 11 height 12
select select "1y"
type input "[DATE]"
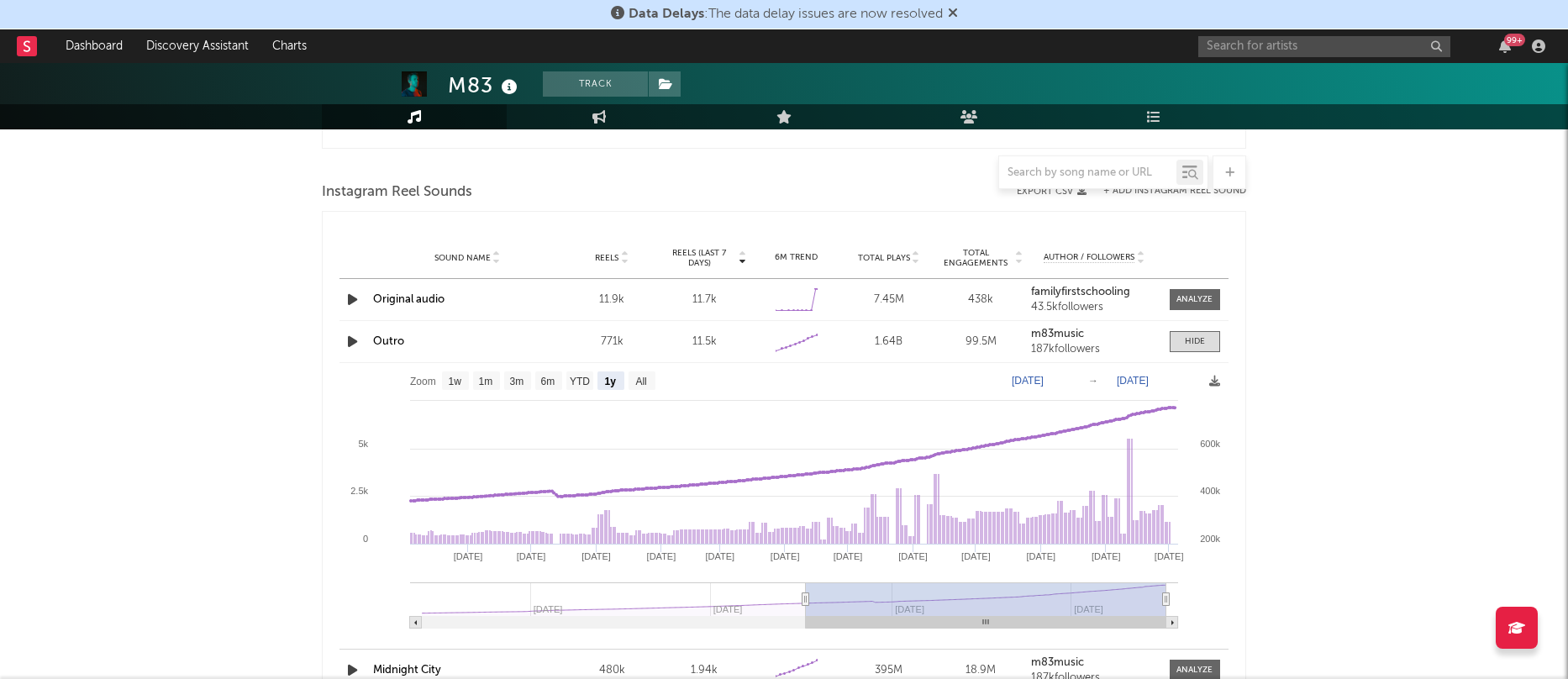
scroll to position [1973, 0]
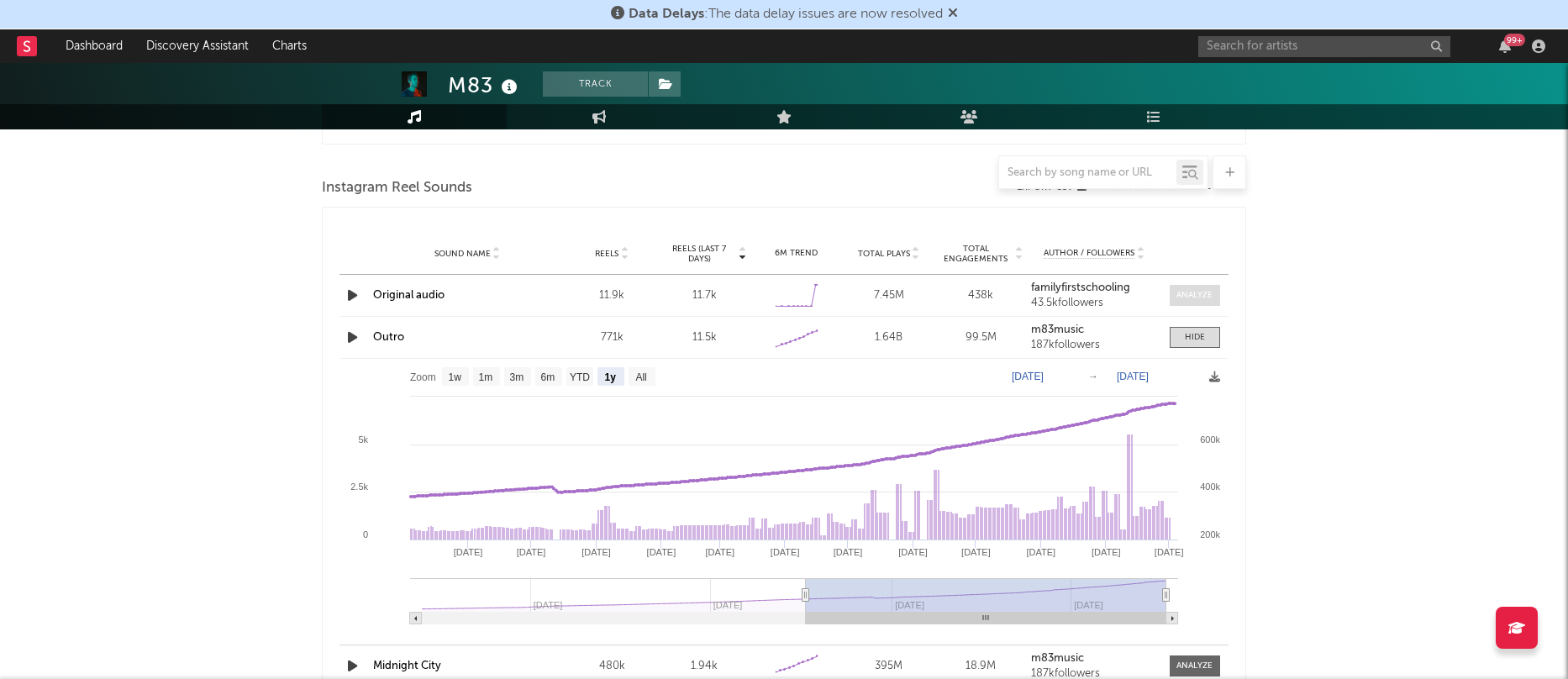
click at [1210, 293] on div at bounding box center [1194, 295] width 36 height 13
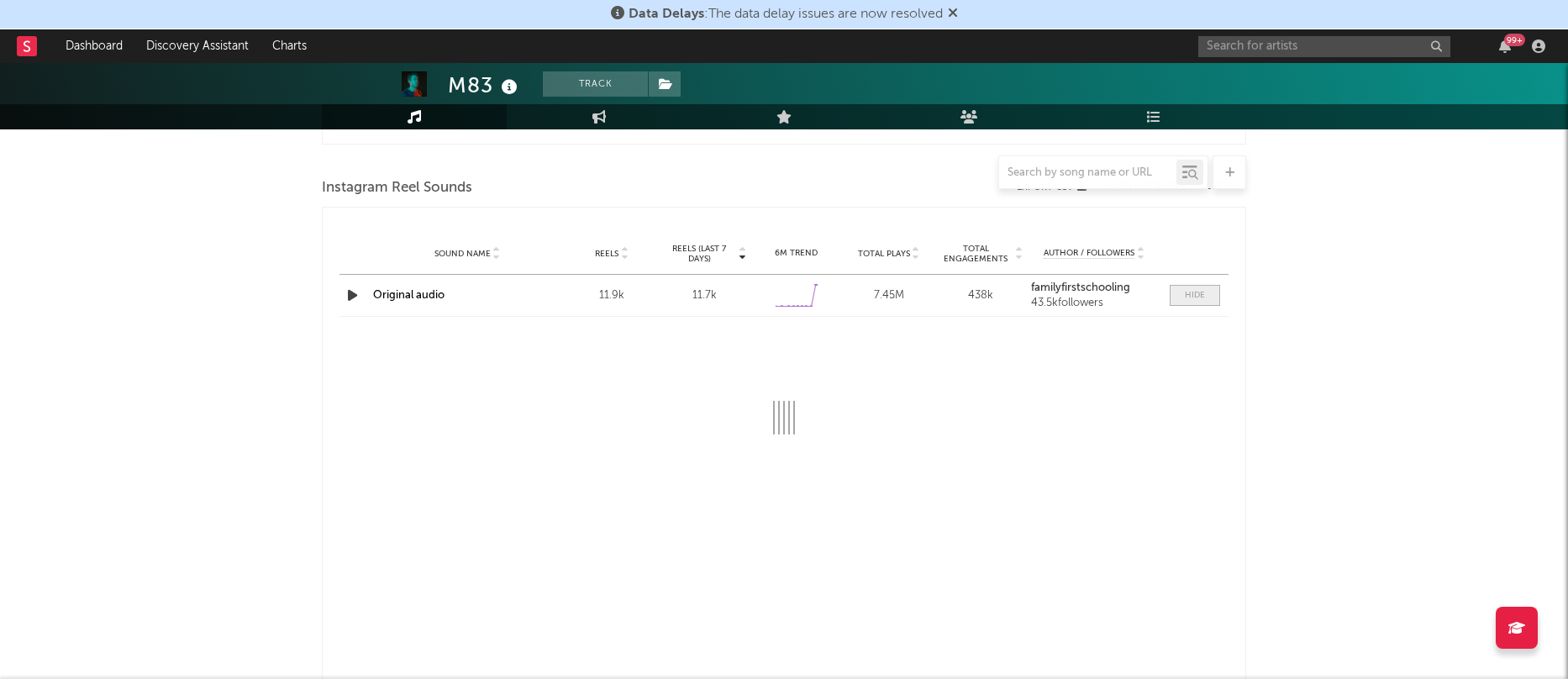
select select "6m"
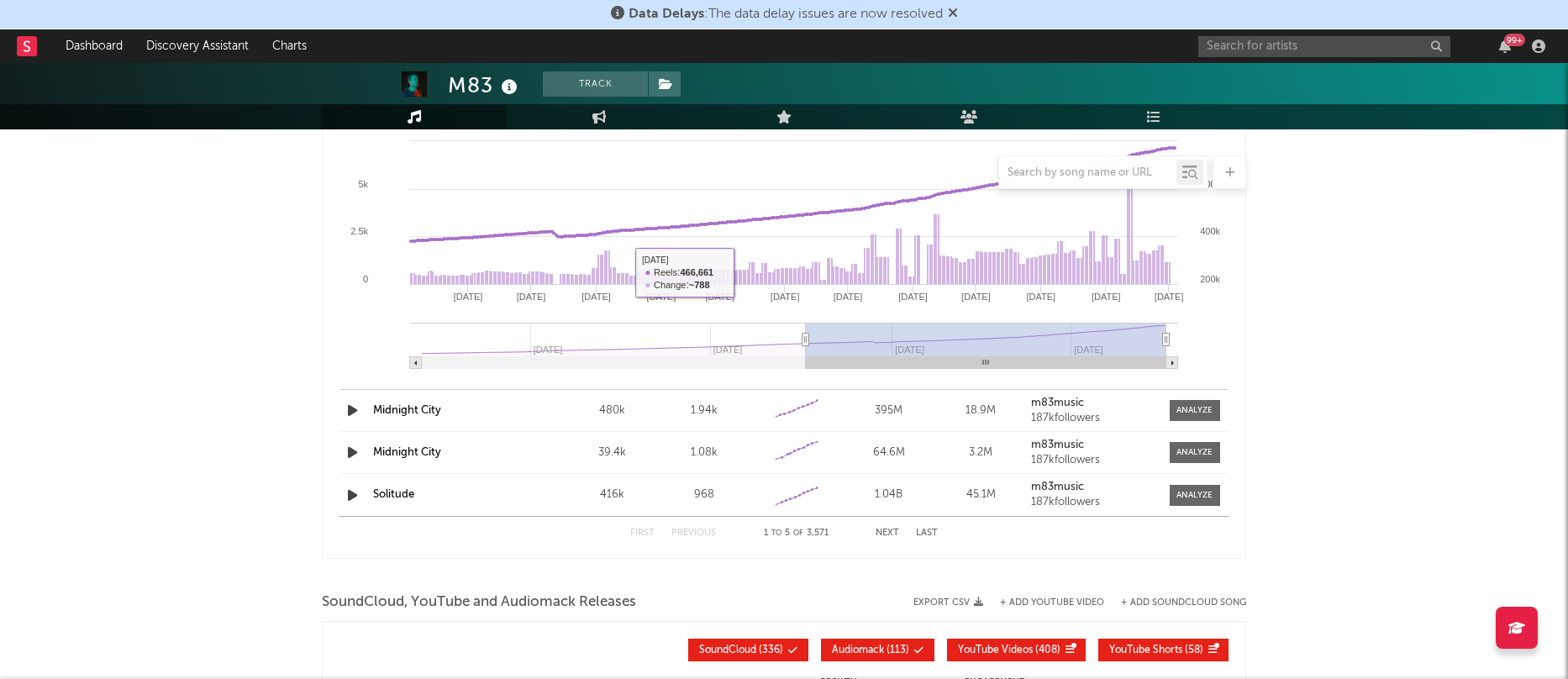
scroll to position [2535, 0]
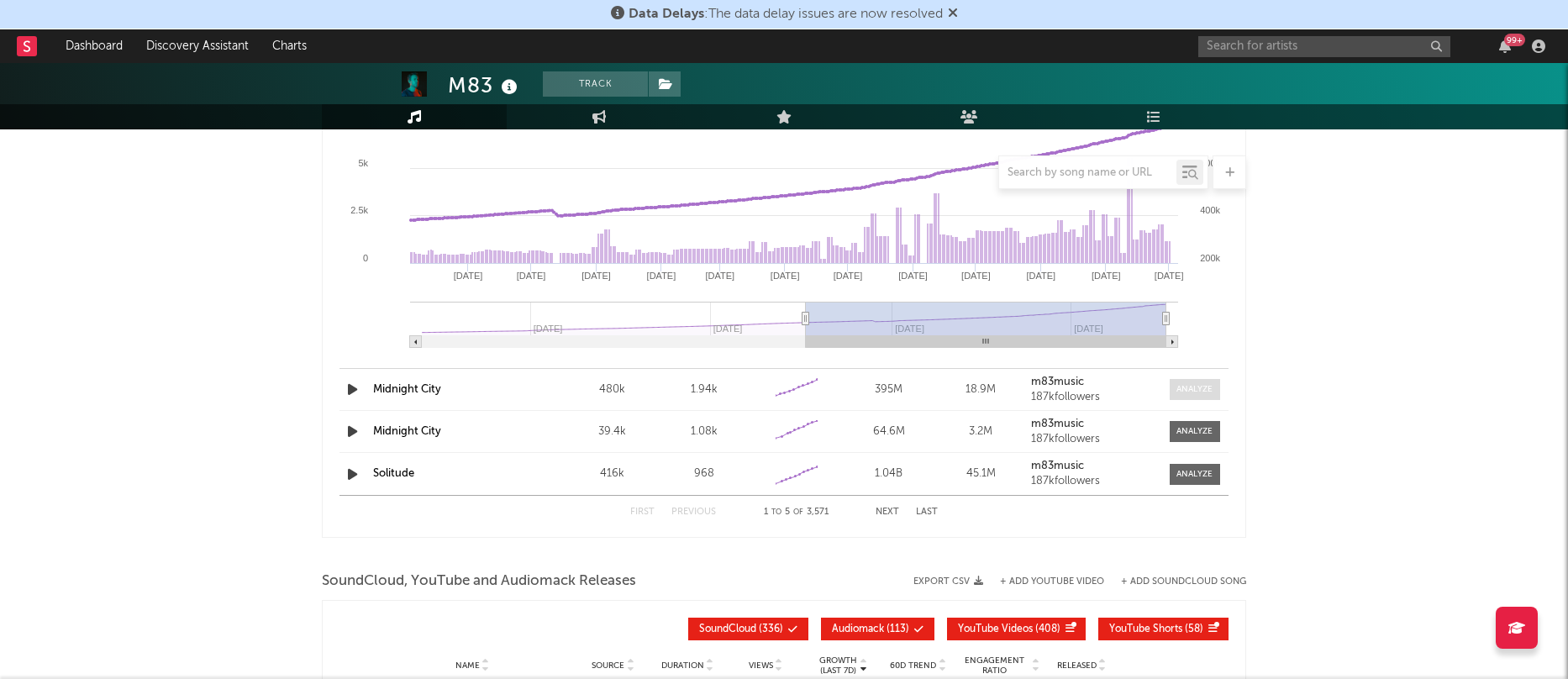
click at [1204, 388] on div at bounding box center [1194, 389] width 36 height 13
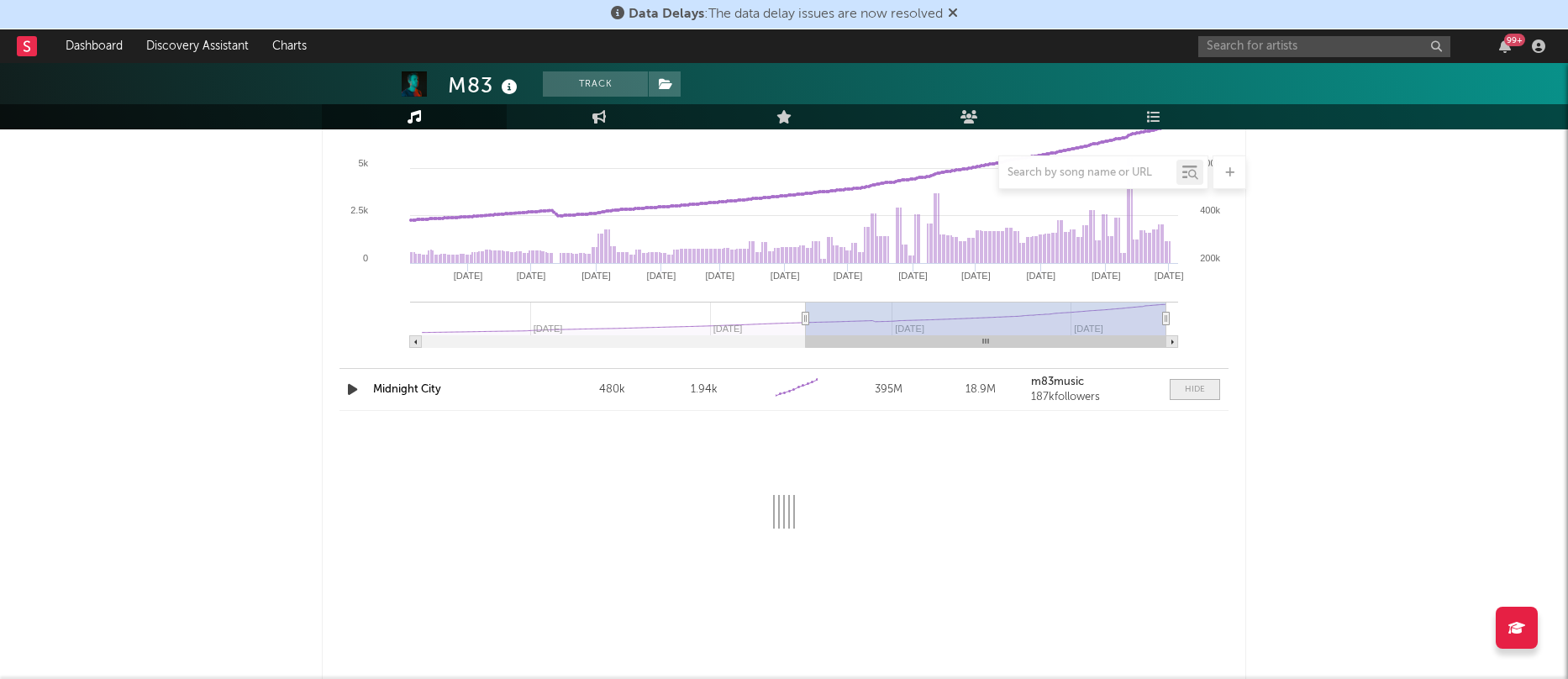
select select "6m"
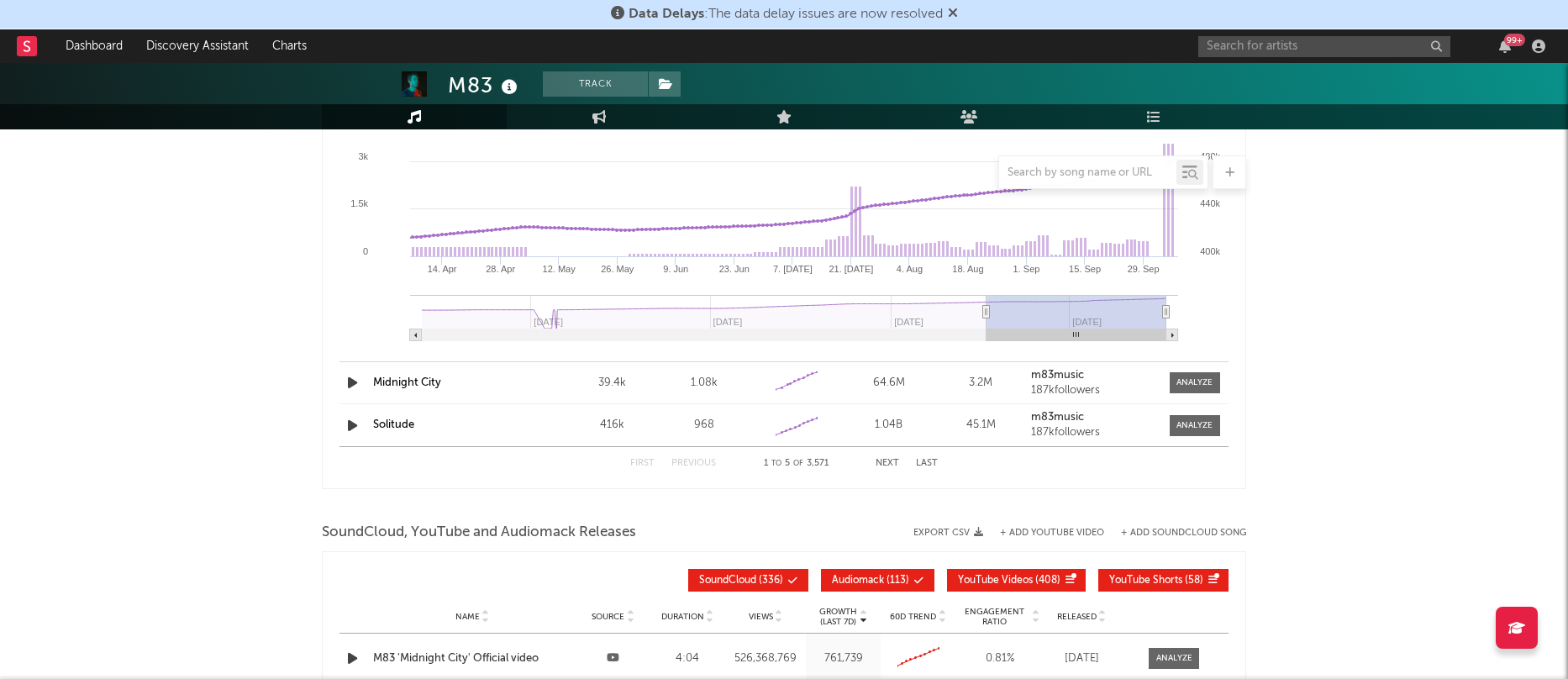
scroll to position [2892, 0]
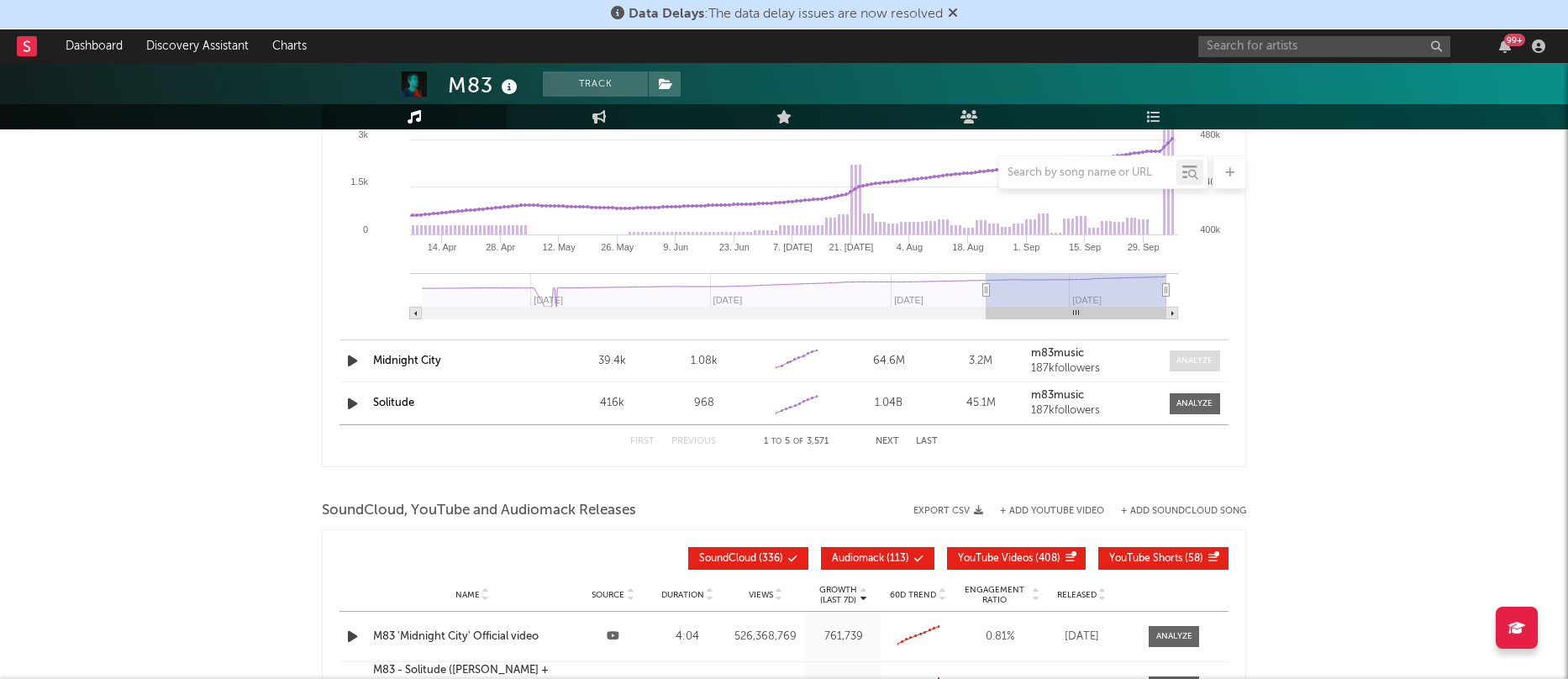
click at [1198, 365] on span at bounding box center [1194, 361] width 51 height 21
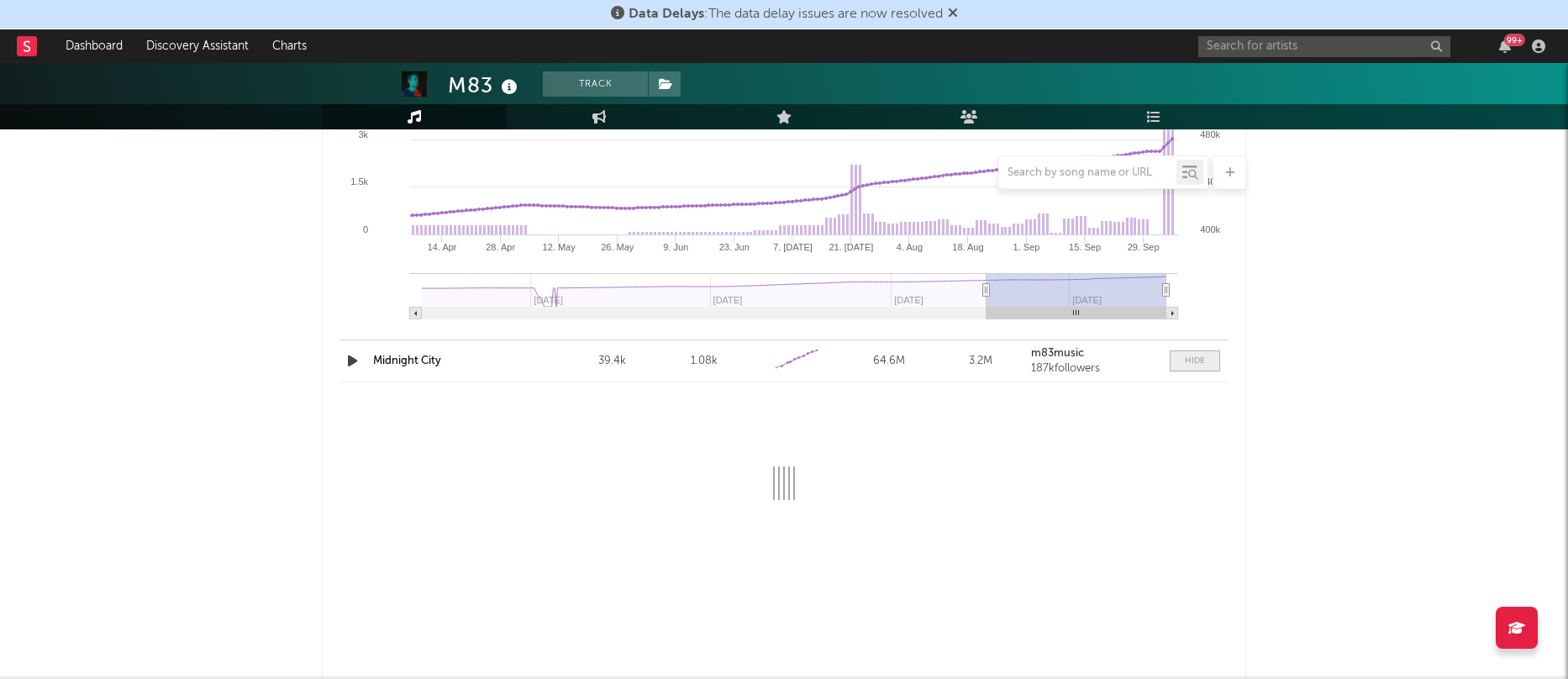
select select "6m"
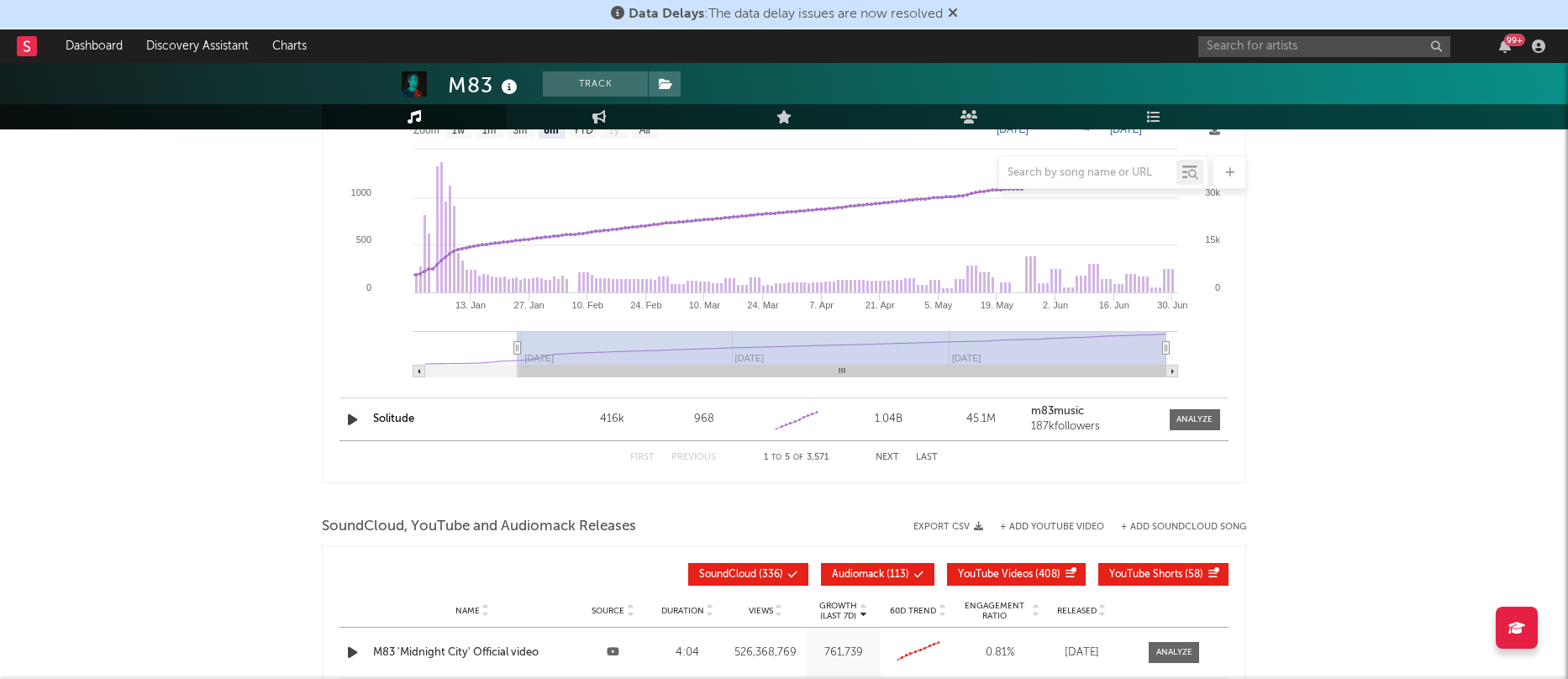
scroll to position [3175, 0]
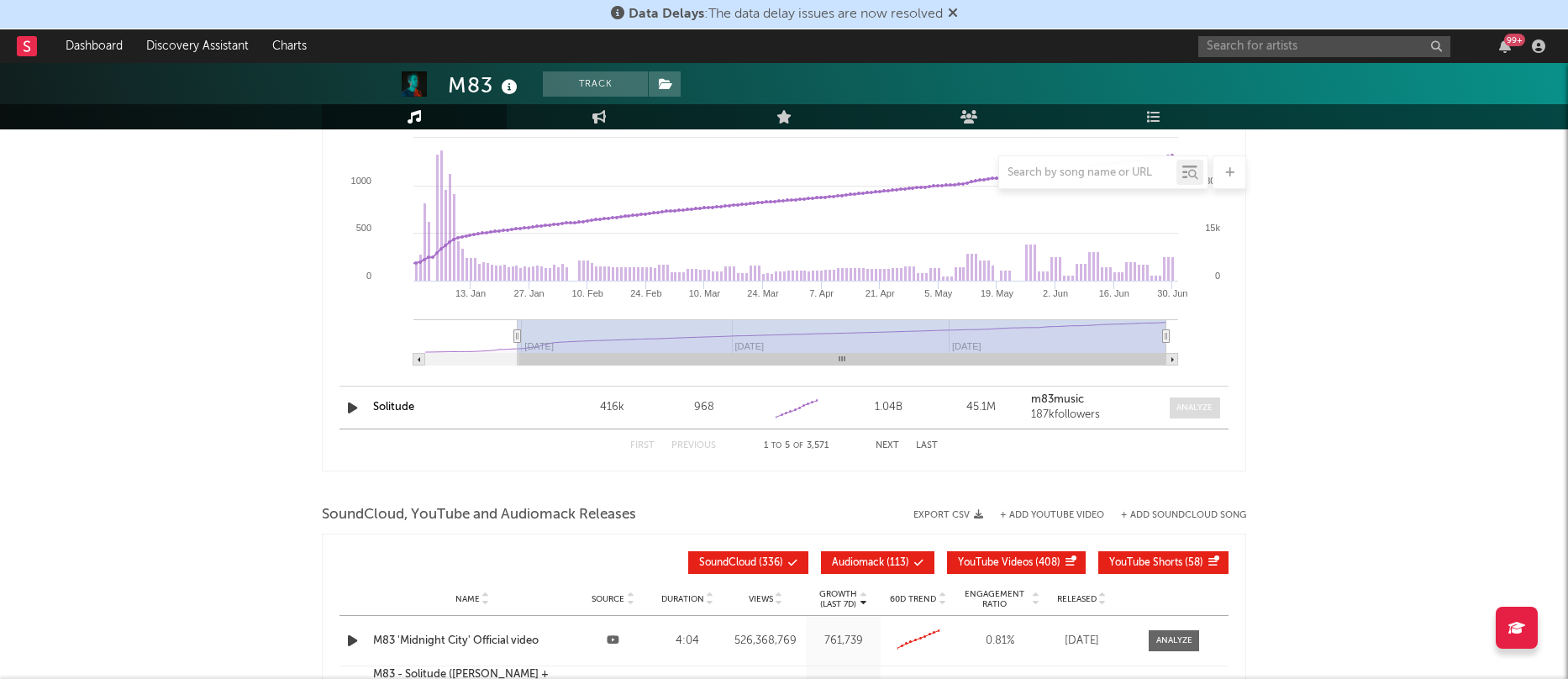
click at [1184, 407] on div at bounding box center [1194, 408] width 36 height 13
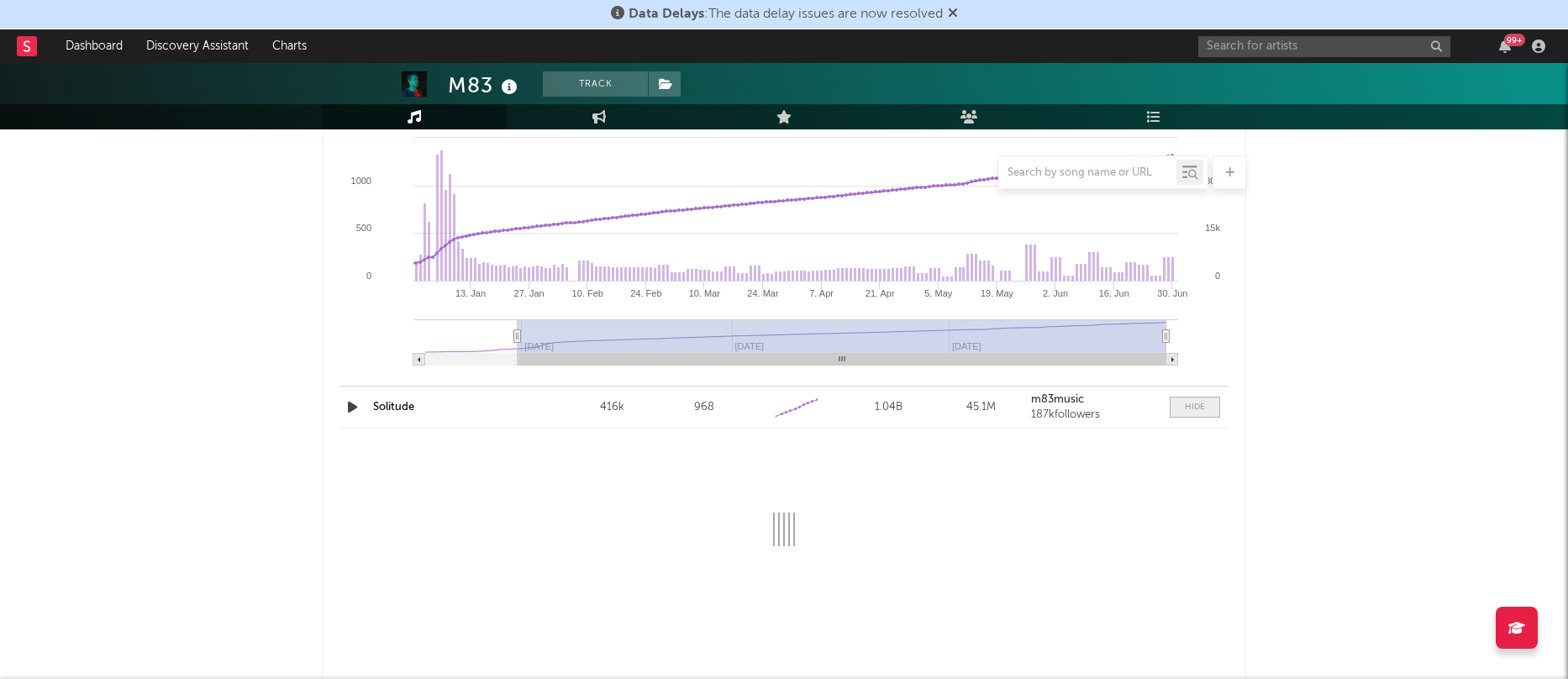
select select "6m"
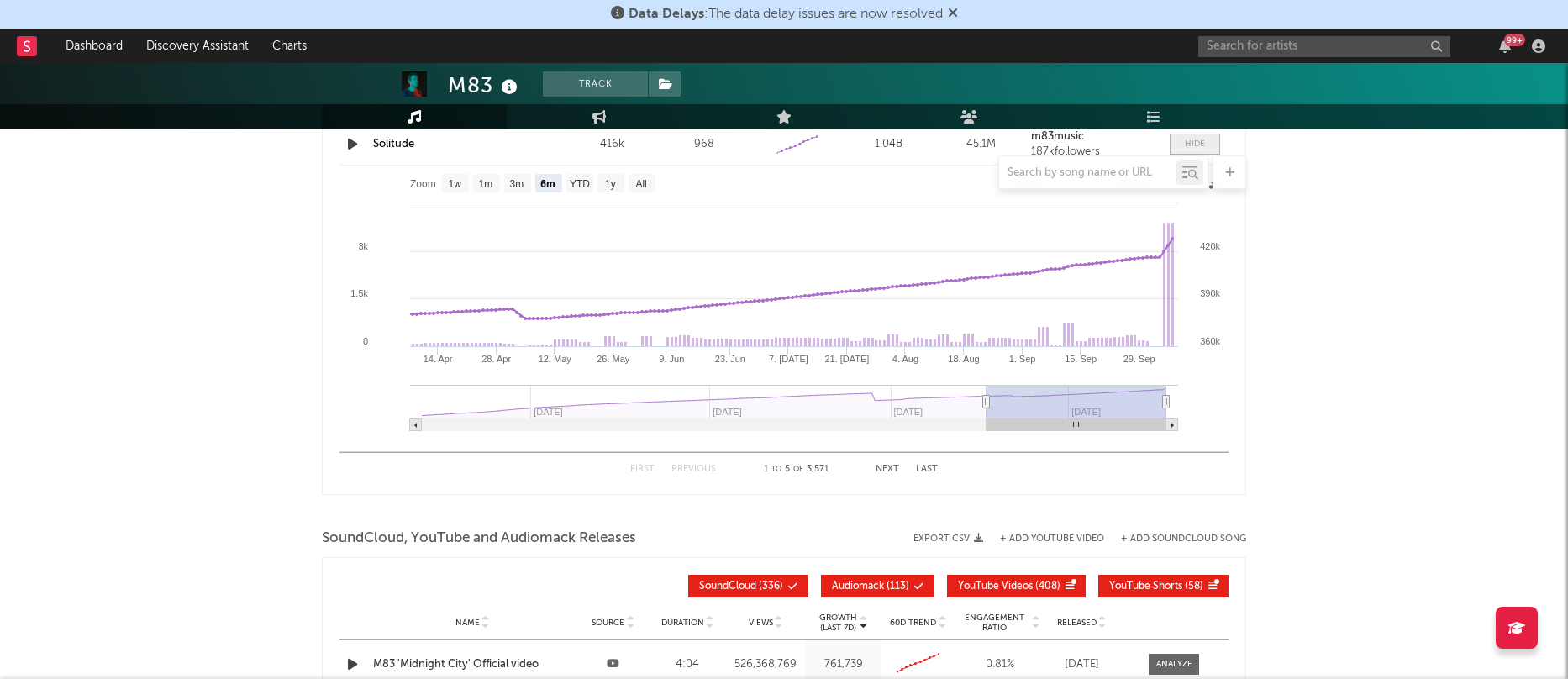
scroll to position [3815, 0]
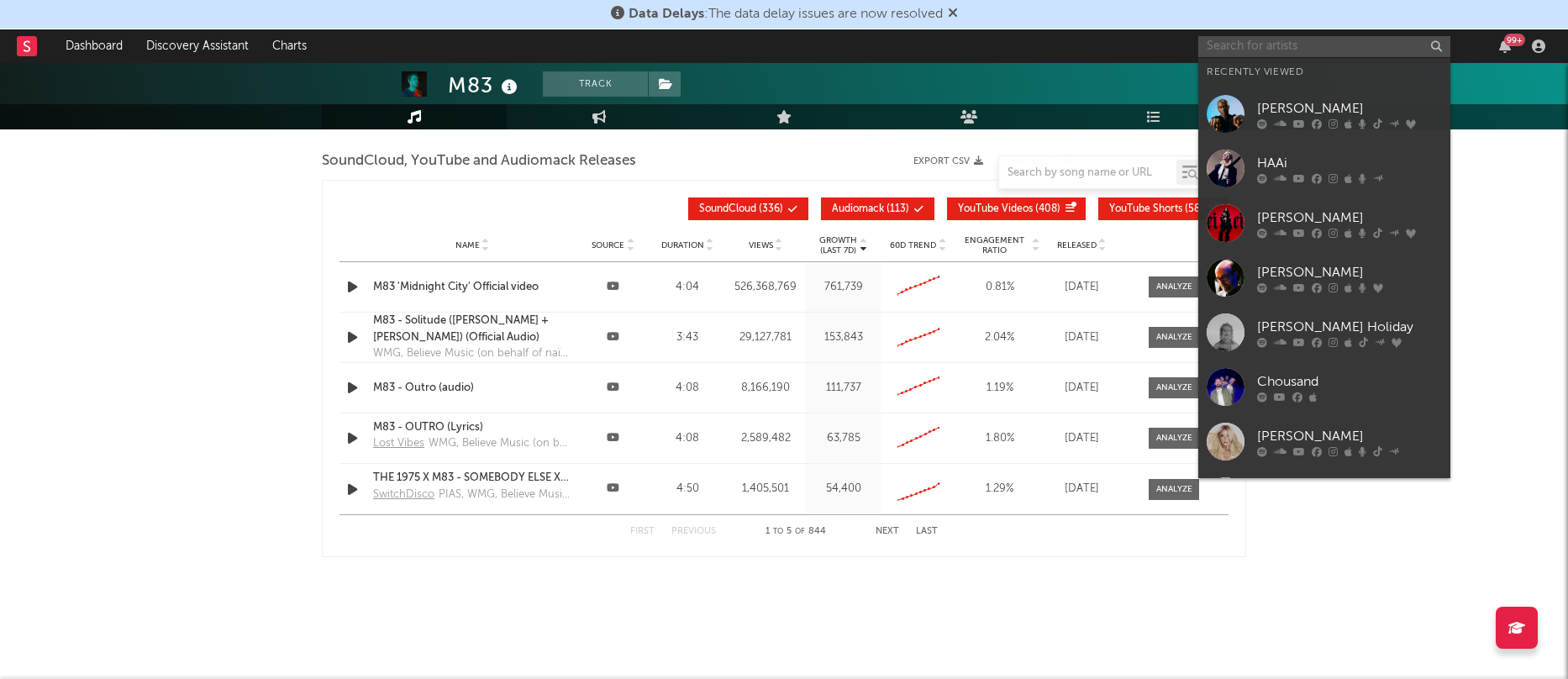
click at [1236, 47] on input "text" at bounding box center [1324, 47] width 252 height 21
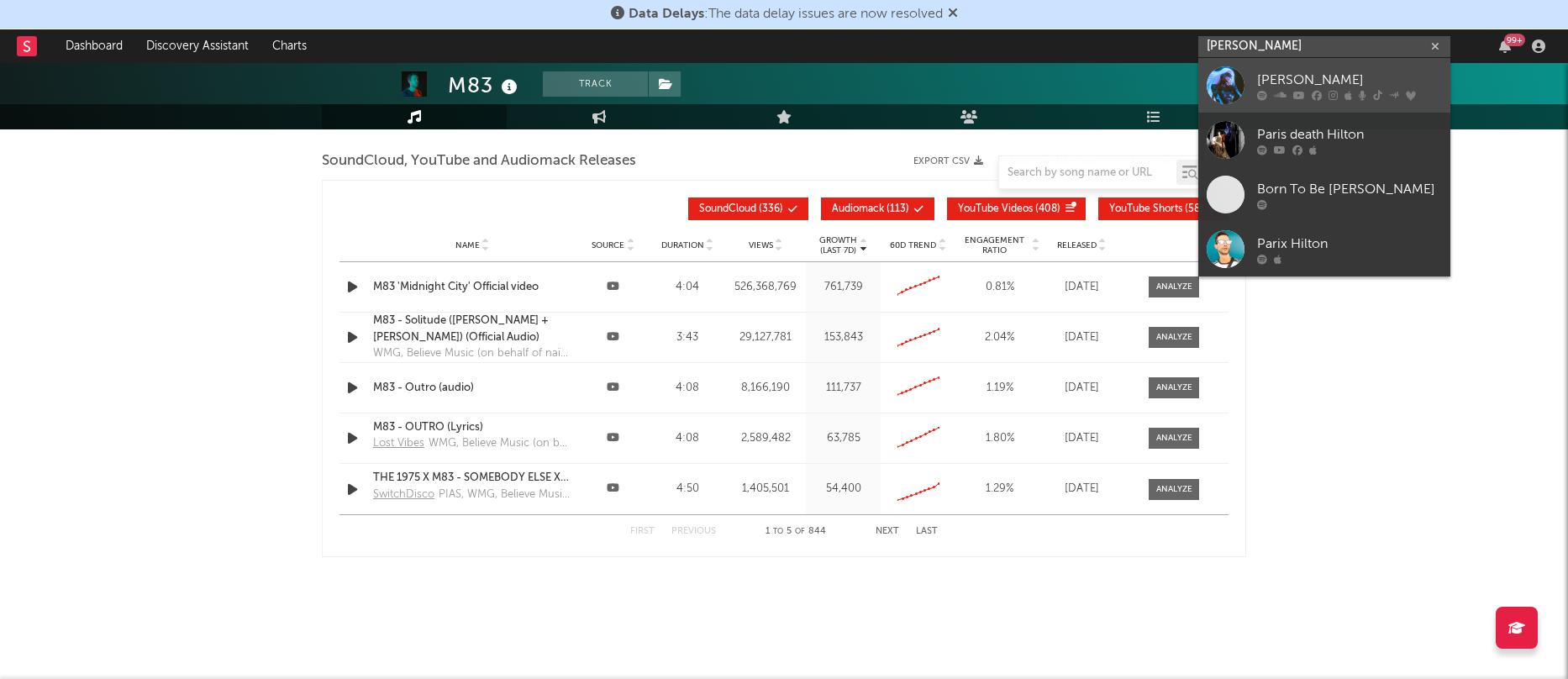
type input "[PERSON_NAME]"
click at [1250, 78] on link "[PERSON_NAME]" at bounding box center [1324, 85] width 252 height 54
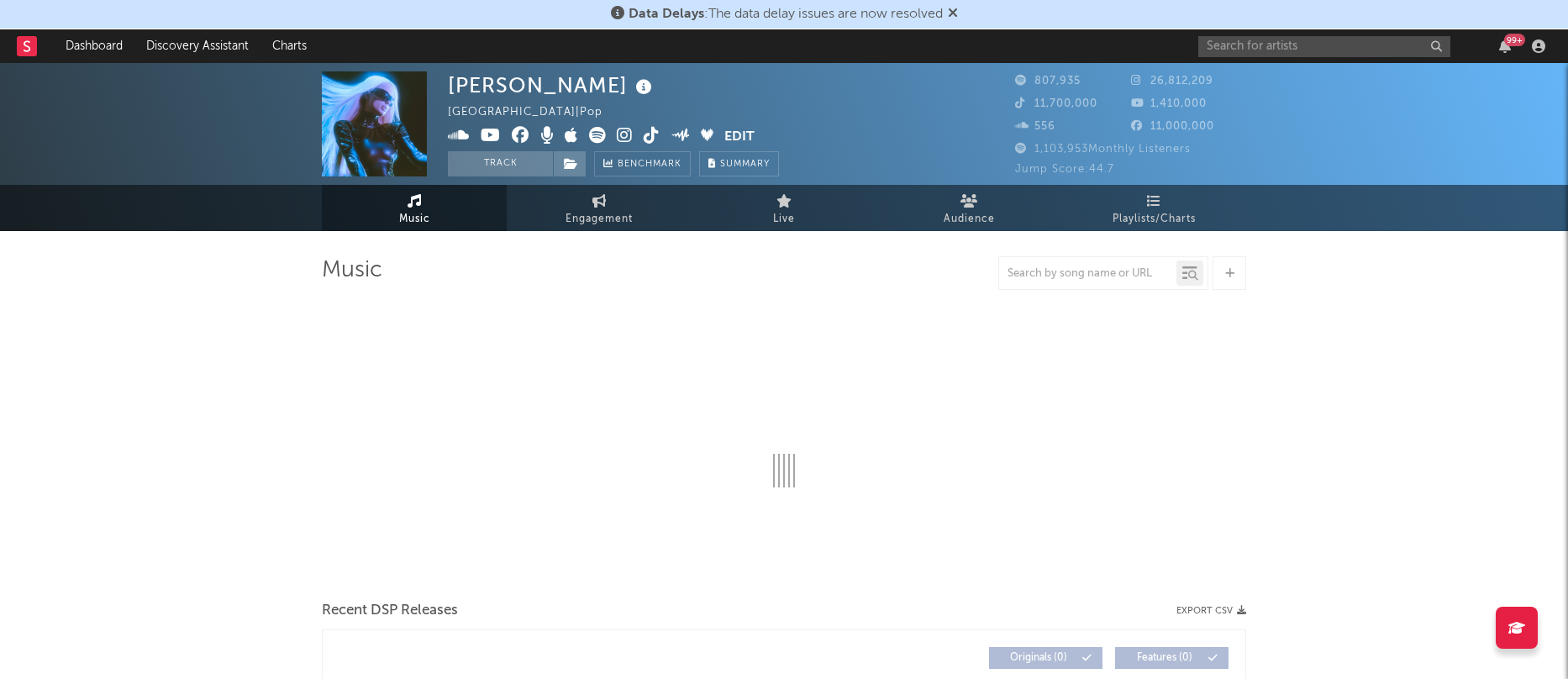
select select "6m"
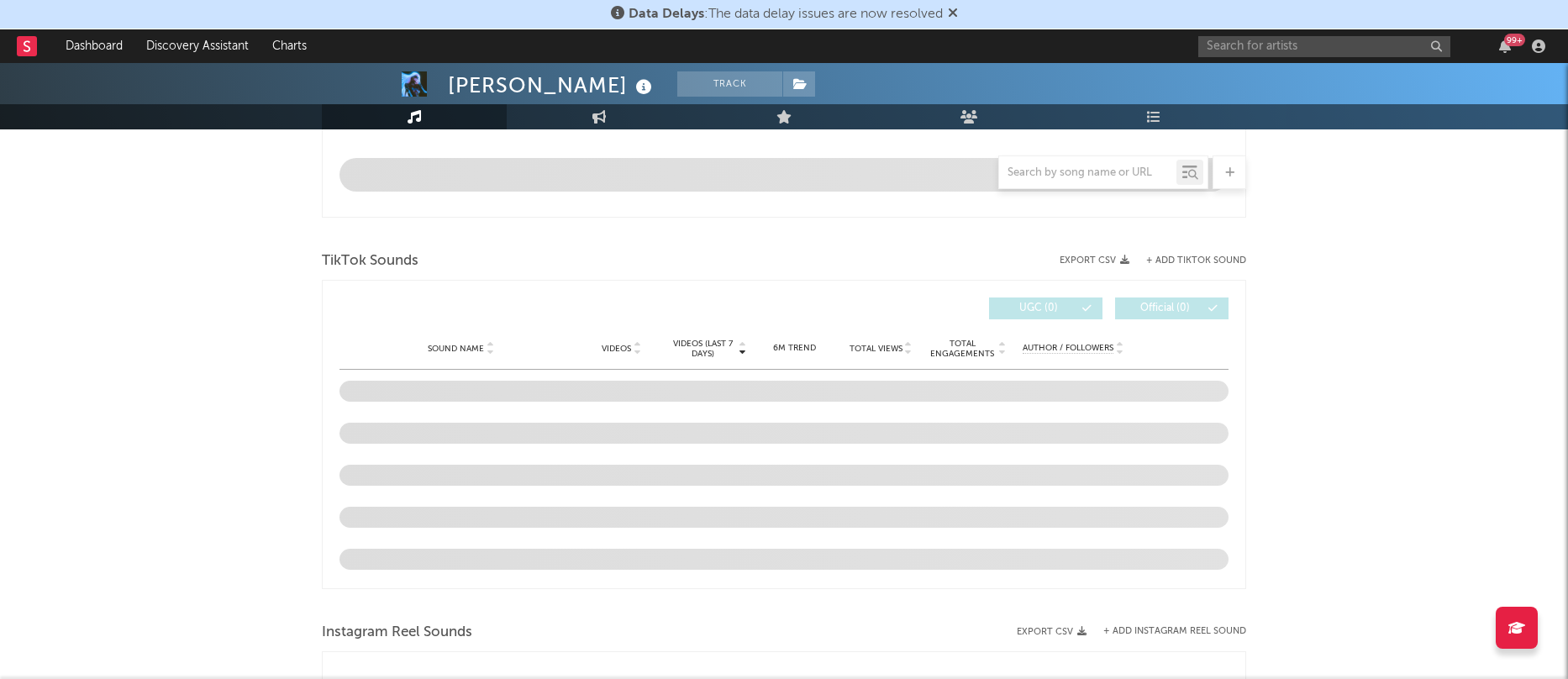
scroll to position [989, 0]
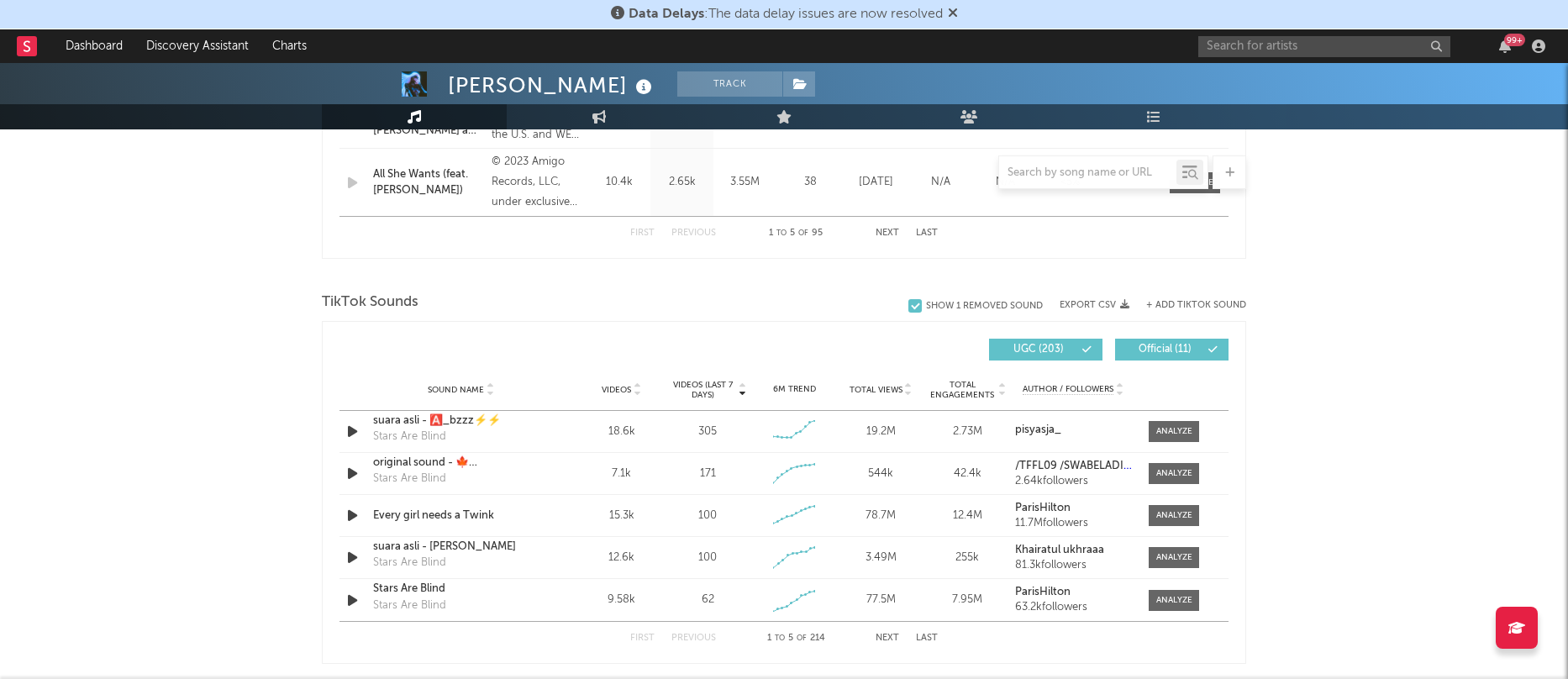
click at [710, 385] on span "Videos (last 7 days)" at bounding box center [702, 390] width 68 height 20
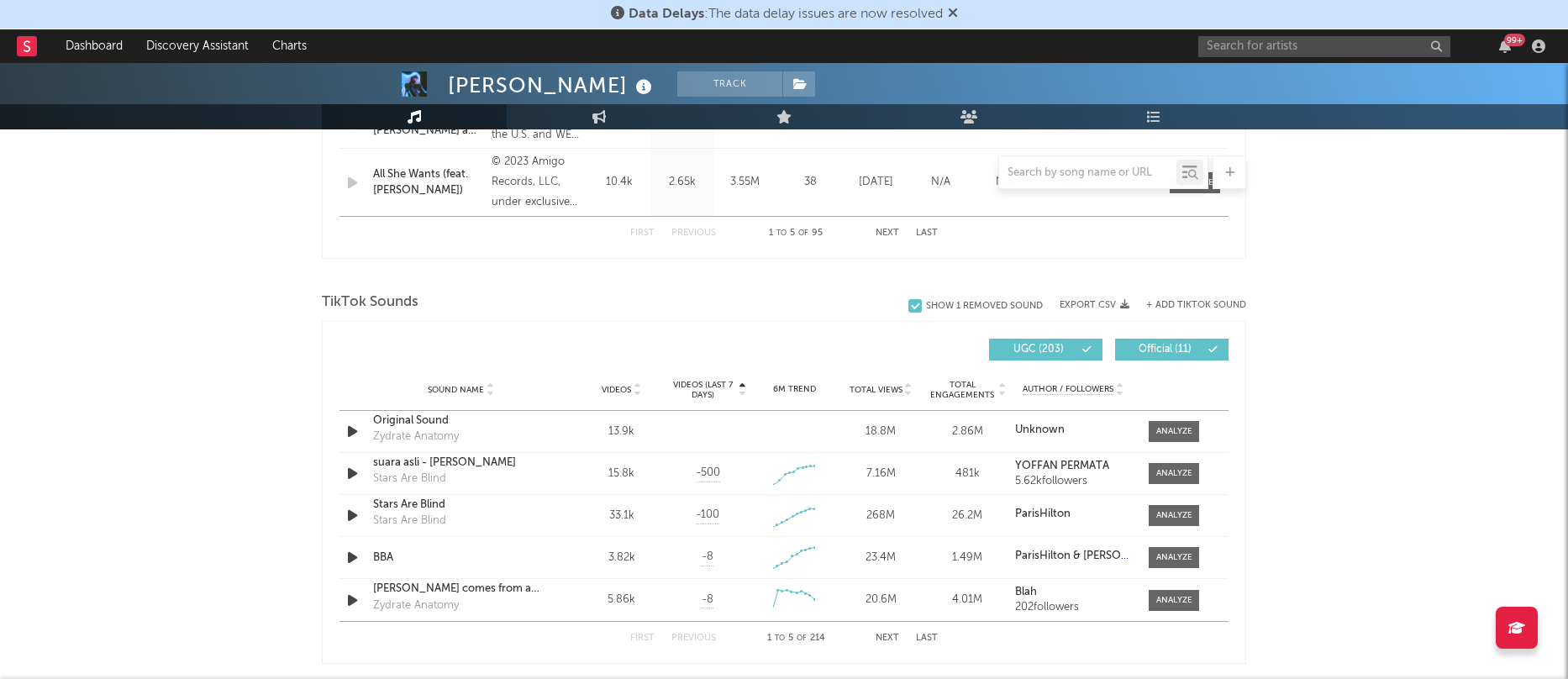
click at [710, 385] on span "Videos (last 7 days)" at bounding box center [702, 390] width 68 height 20
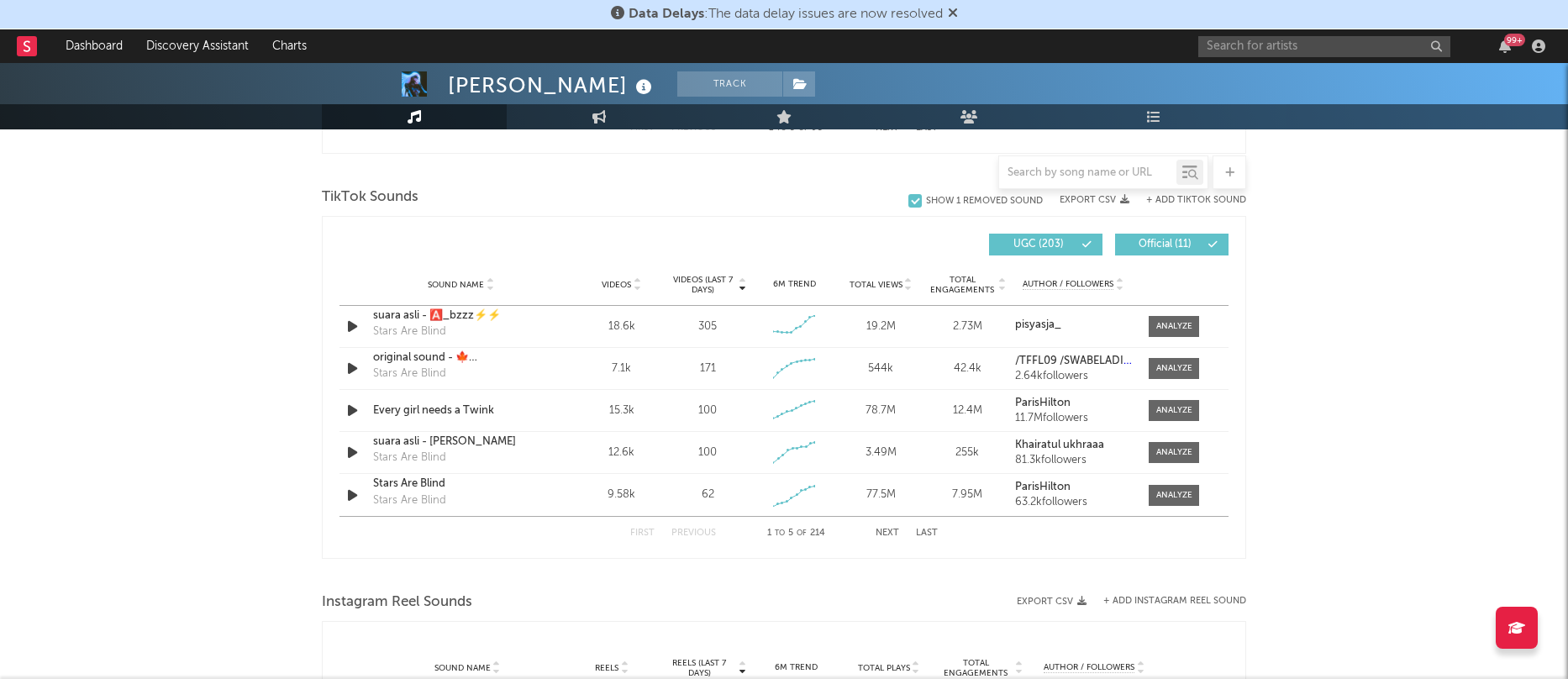
scroll to position [1099, 0]
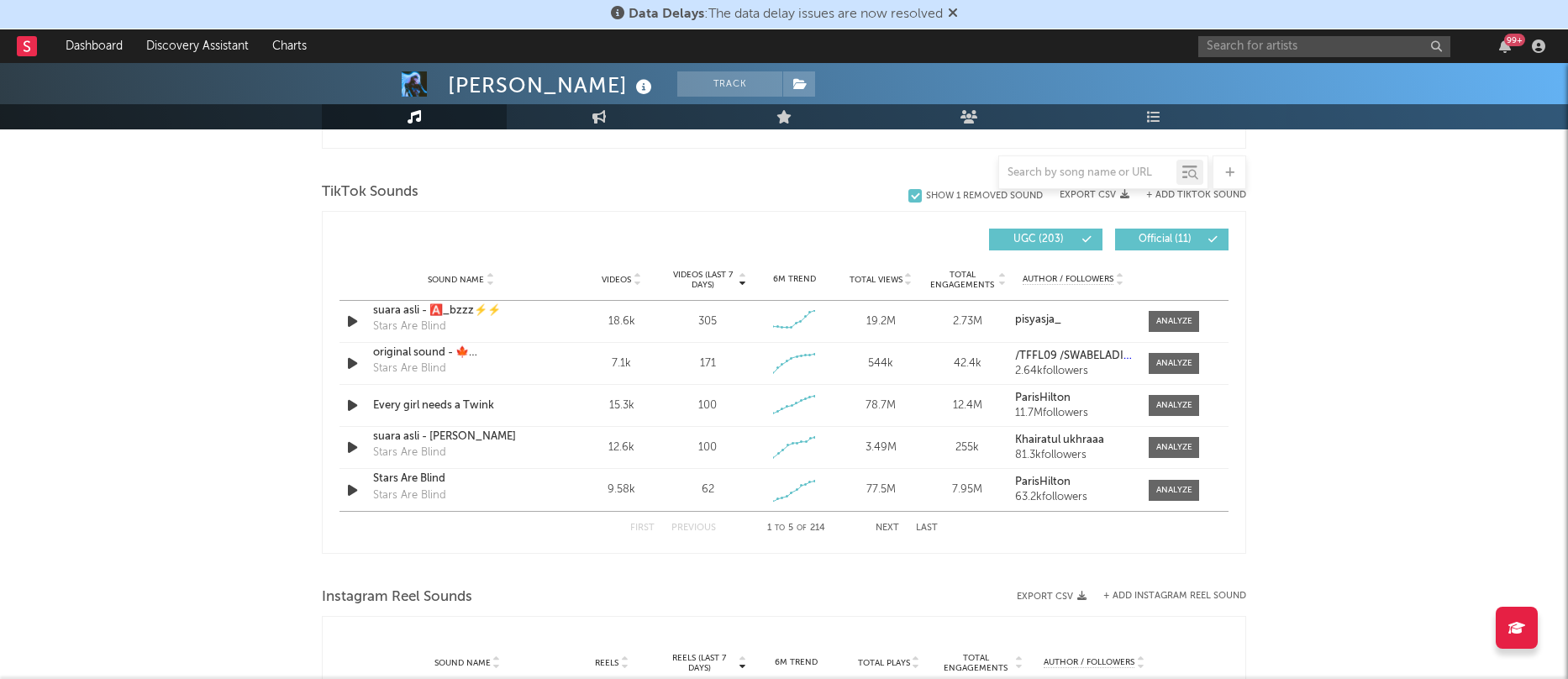
click at [883, 527] on button "Next" at bounding box center [887, 528] width 24 height 9
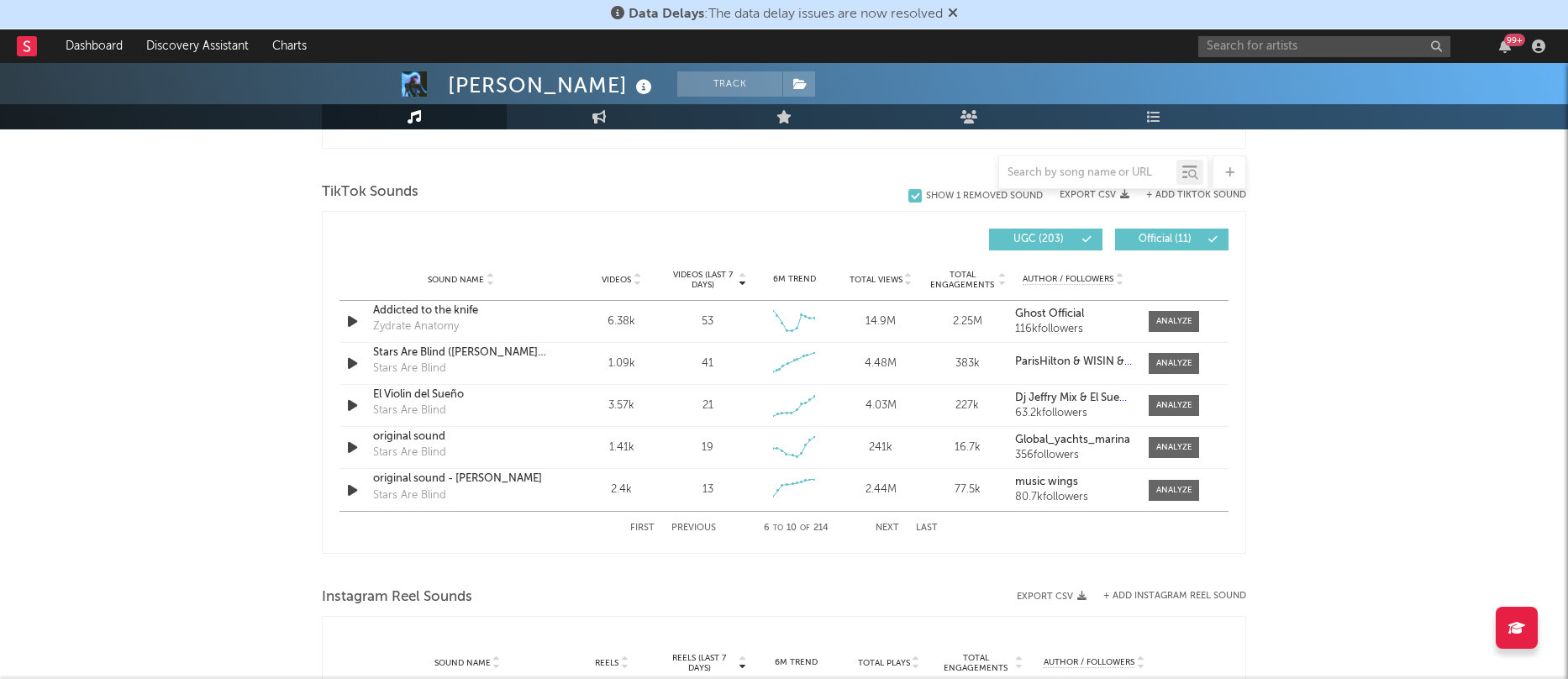
click at [883, 527] on button "Next" at bounding box center [887, 528] width 24 height 9
click at [883, 526] on button "Next" at bounding box center [887, 528] width 24 height 9
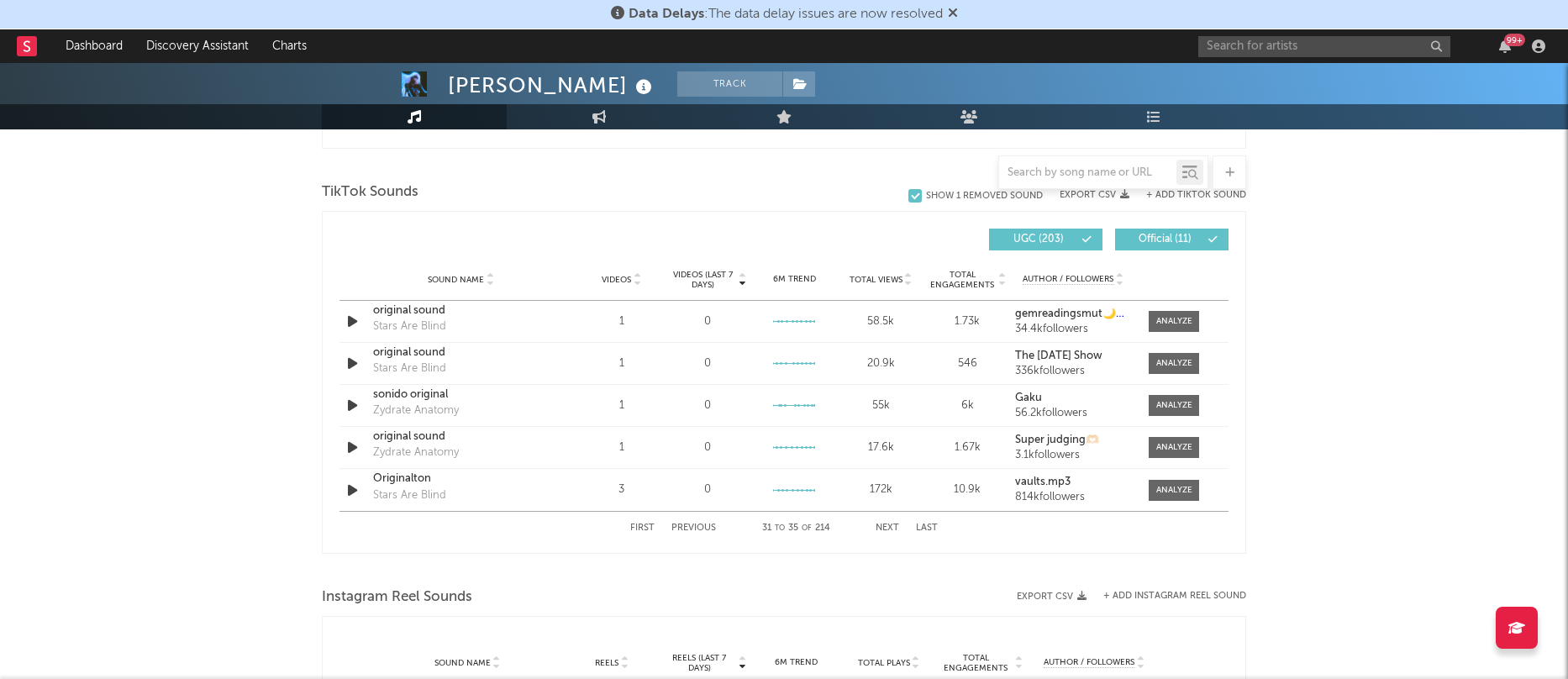
click at [883, 526] on button "Next" at bounding box center [887, 528] width 24 height 9
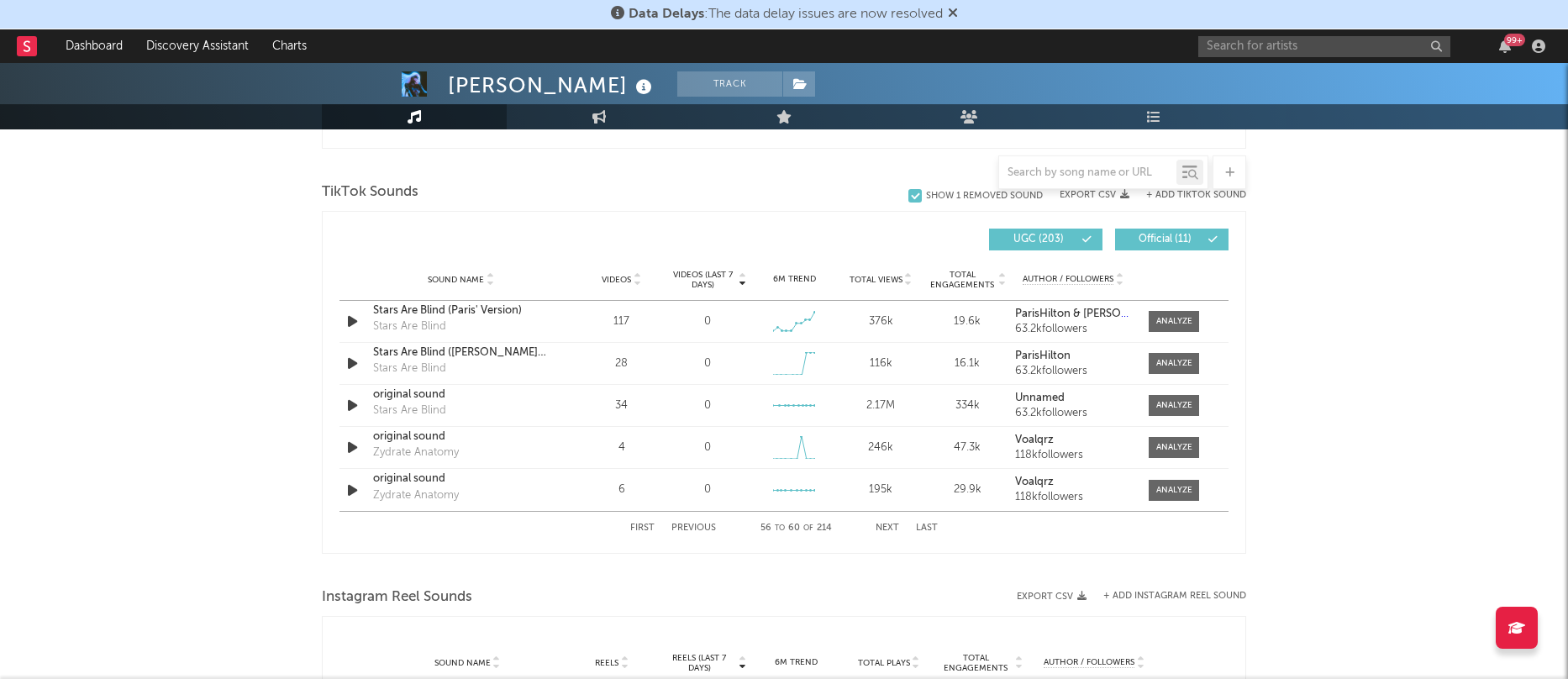
click at [883, 526] on button "Next" at bounding box center [887, 528] width 24 height 9
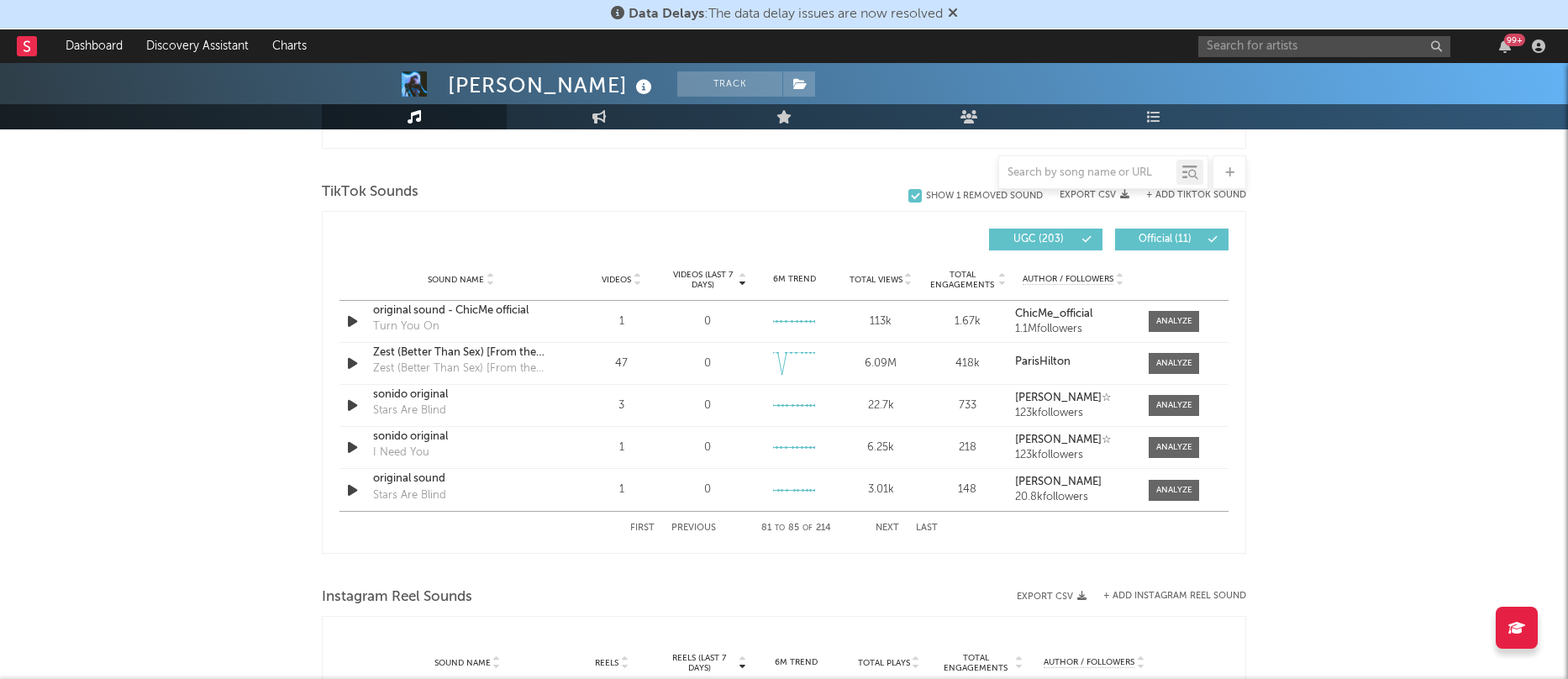
click at [883, 526] on button "Next" at bounding box center [887, 528] width 24 height 9
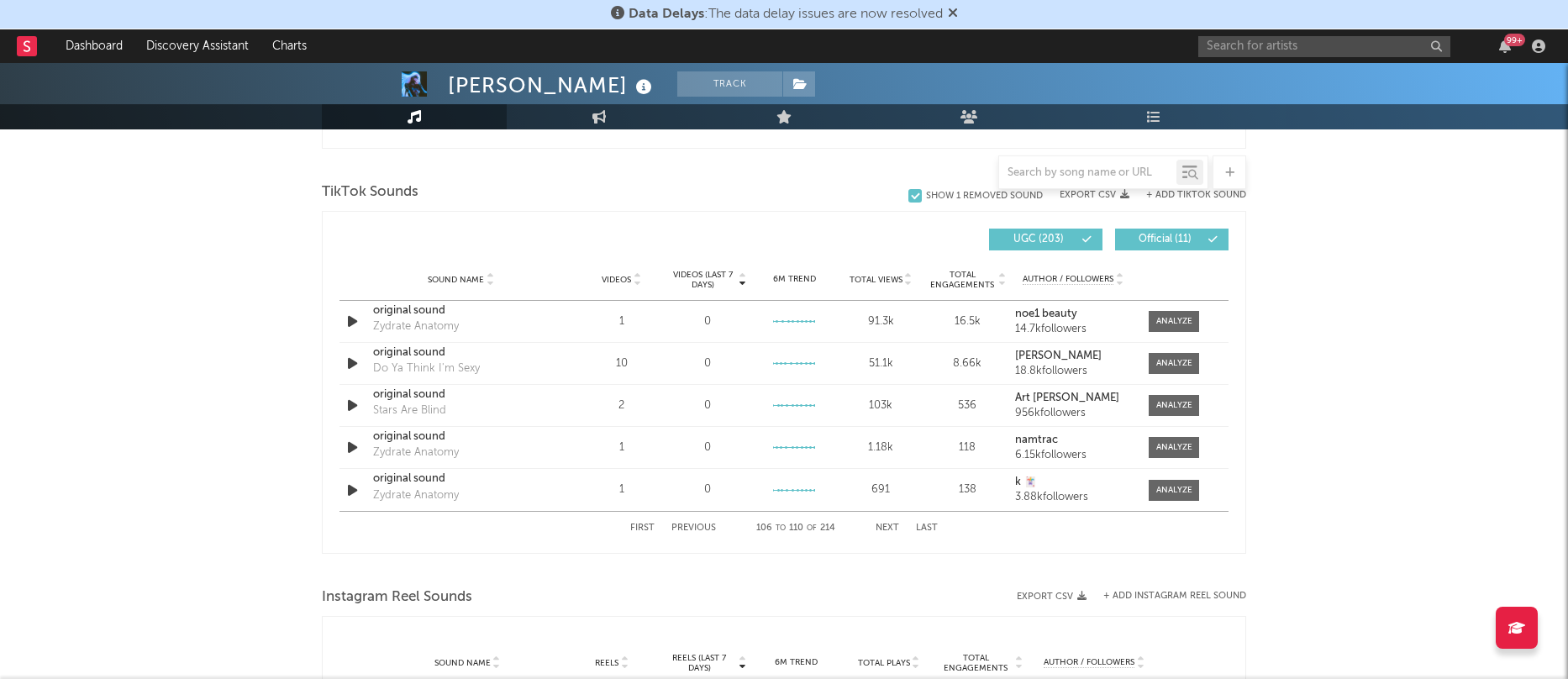
click at [883, 526] on button "Next" at bounding box center [887, 528] width 24 height 9
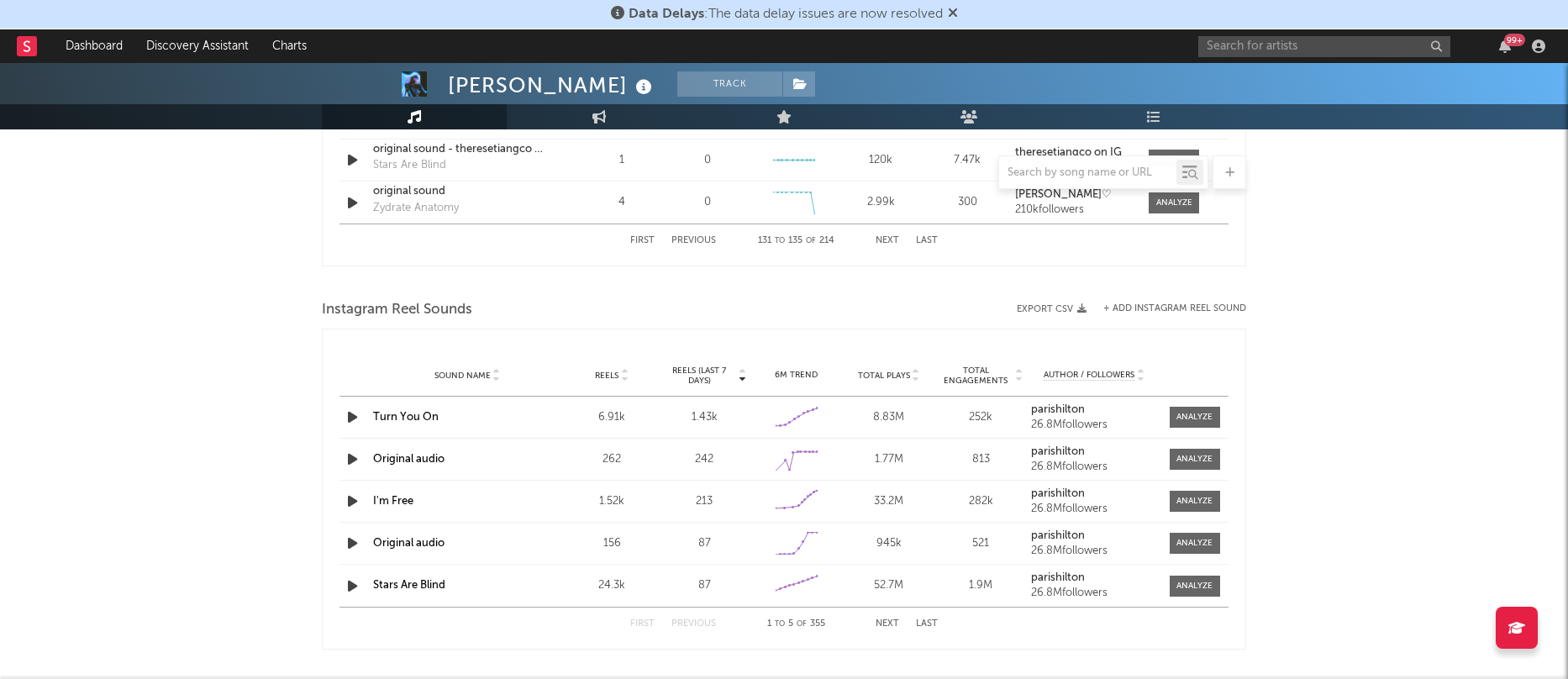
scroll to position [1390, 0]
click at [713, 368] on span "Reels (last 7 days)" at bounding box center [698, 372] width 74 height 20
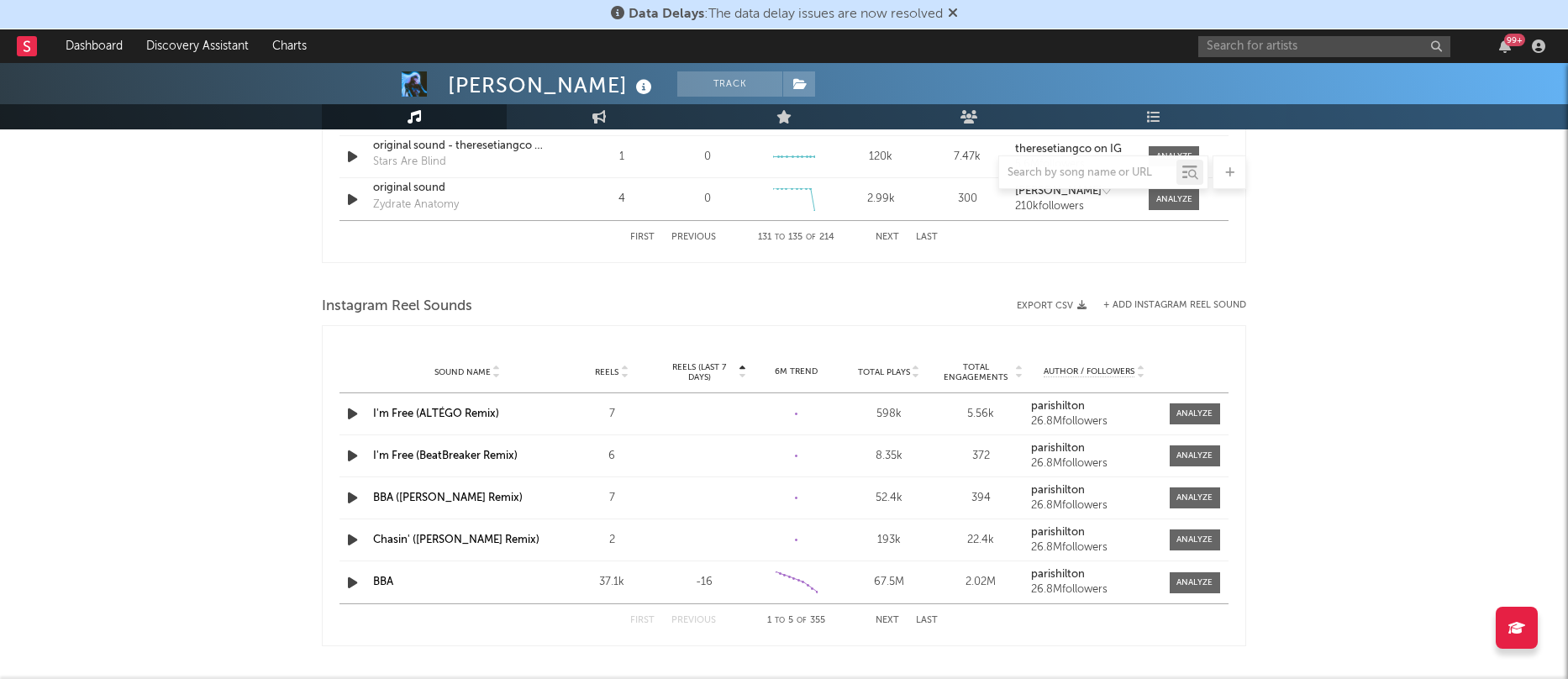
click at [713, 368] on span "Reels (last 7 days)" at bounding box center [698, 372] width 74 height 20
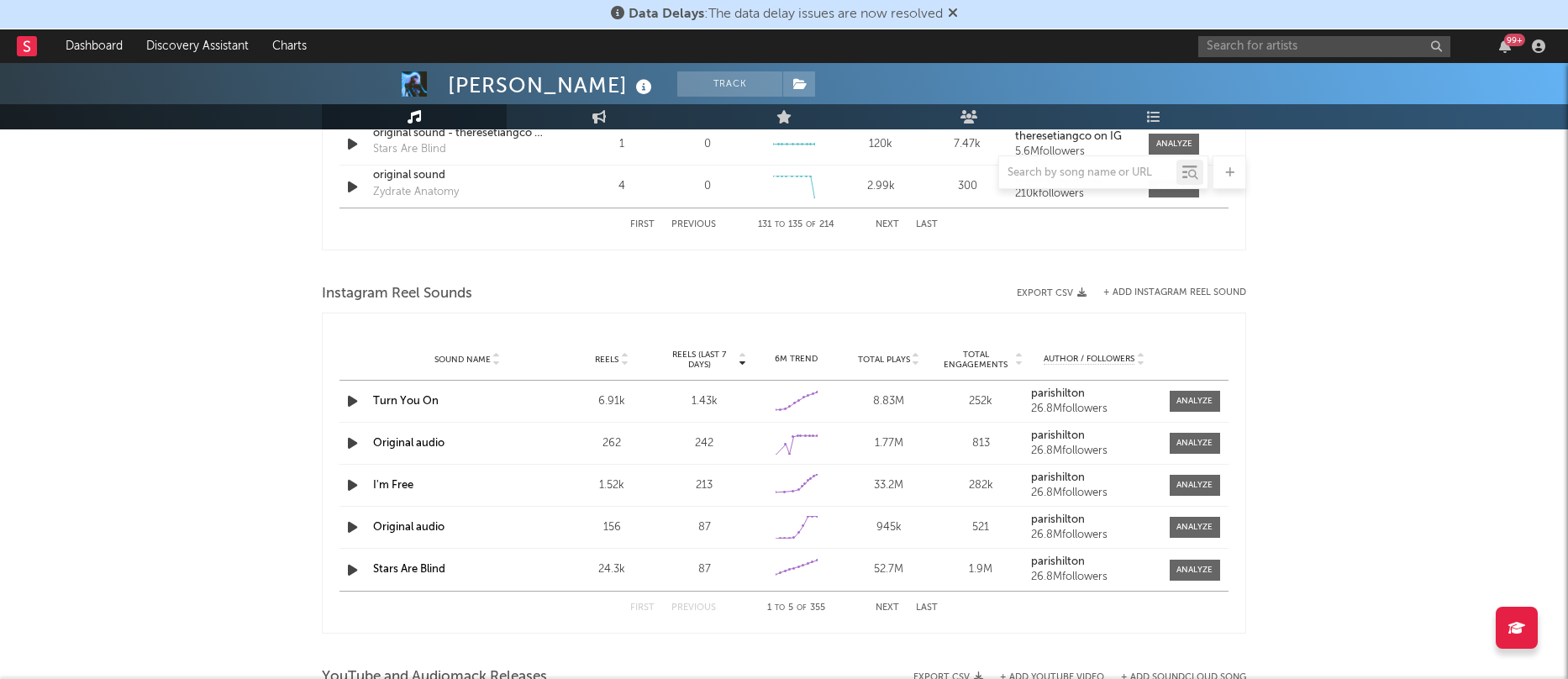
click at [888, 604] on button "Next" at bounding box center [887, 608] width 24 height 9
click at [889, 604] on button "Next" at bounding box center [887, 608] width 24 height 9
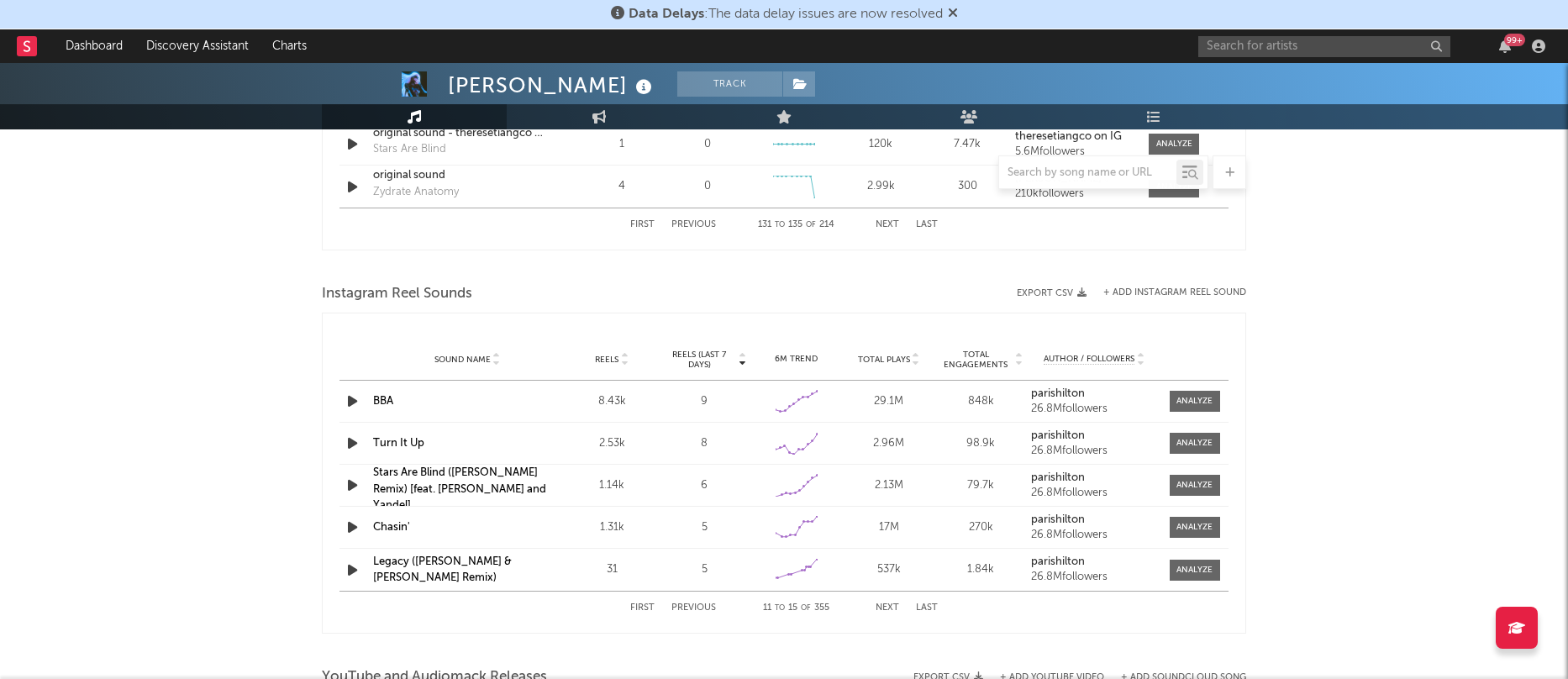
click at [889, 604] on button "Next" at bounding box center [887, 608] width 24 height 9
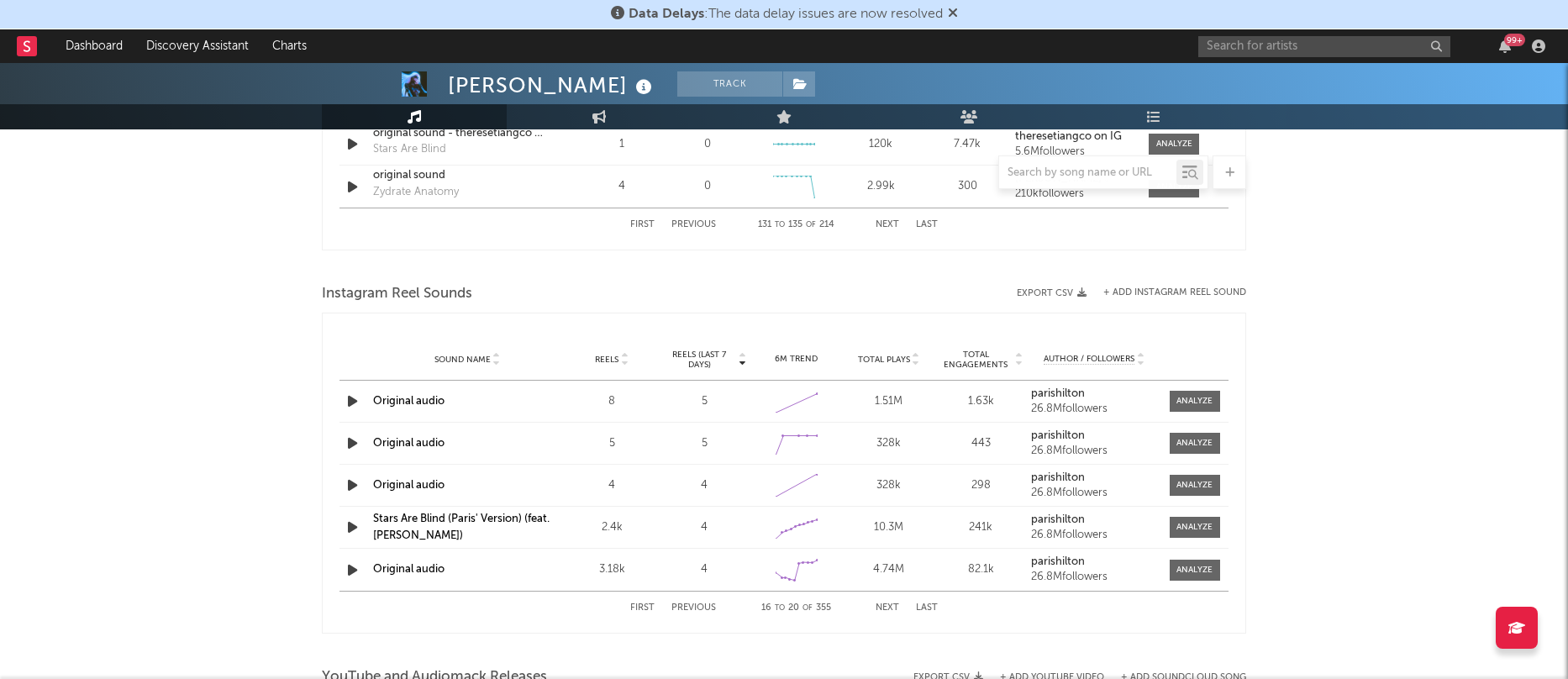
click at [889, 604] on button "Next" at bounding box center [887, 608] width 24 height 9
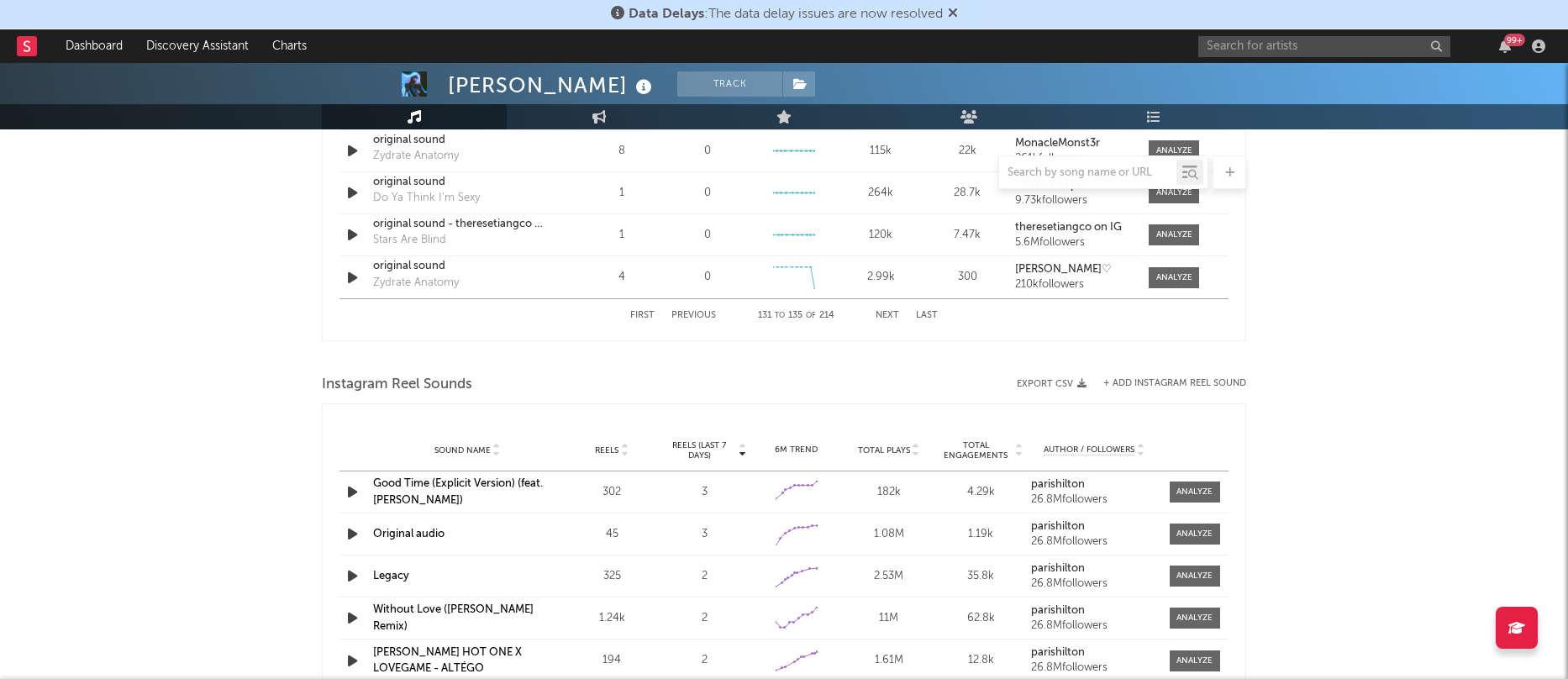
scroll to position [1143, 0]
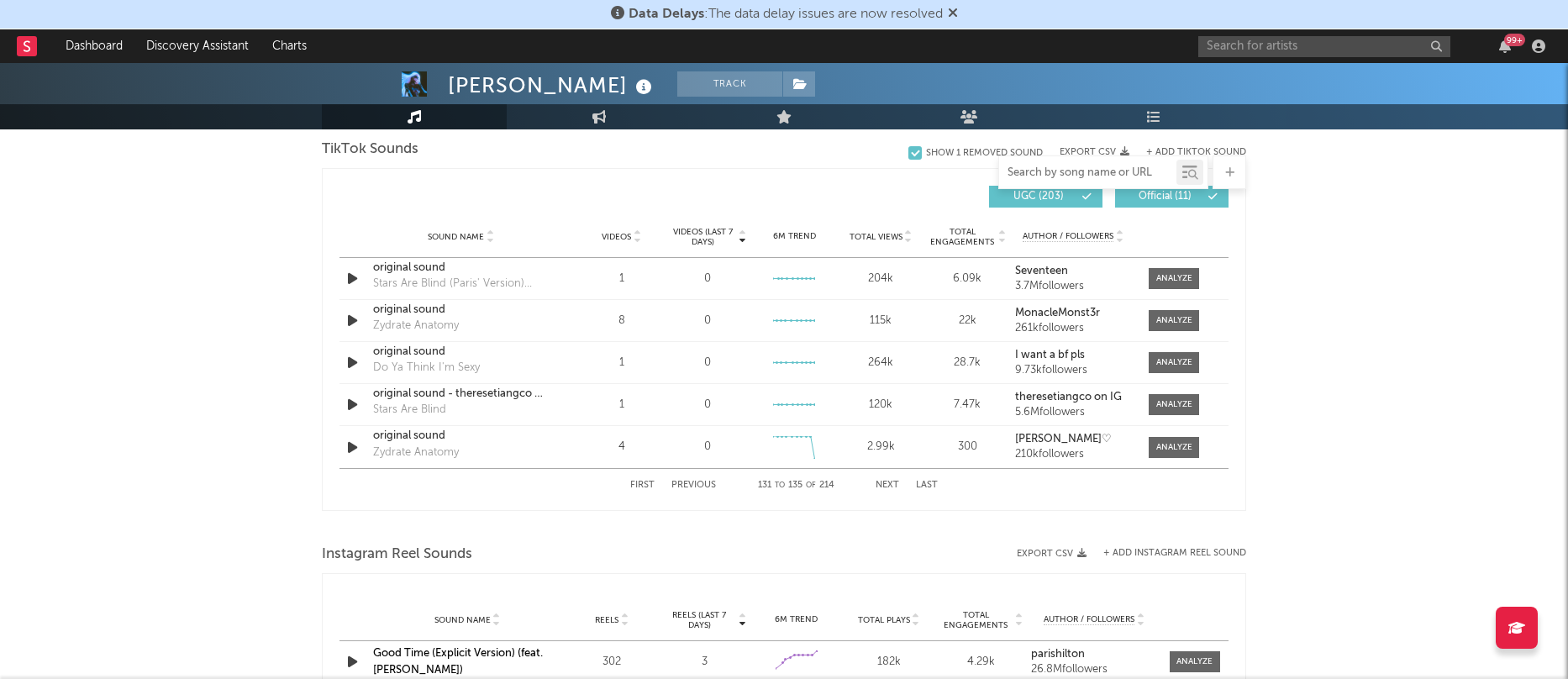
click at [1099, 173] on input "text" at bounding box center [1087, 173] width 177 height 14
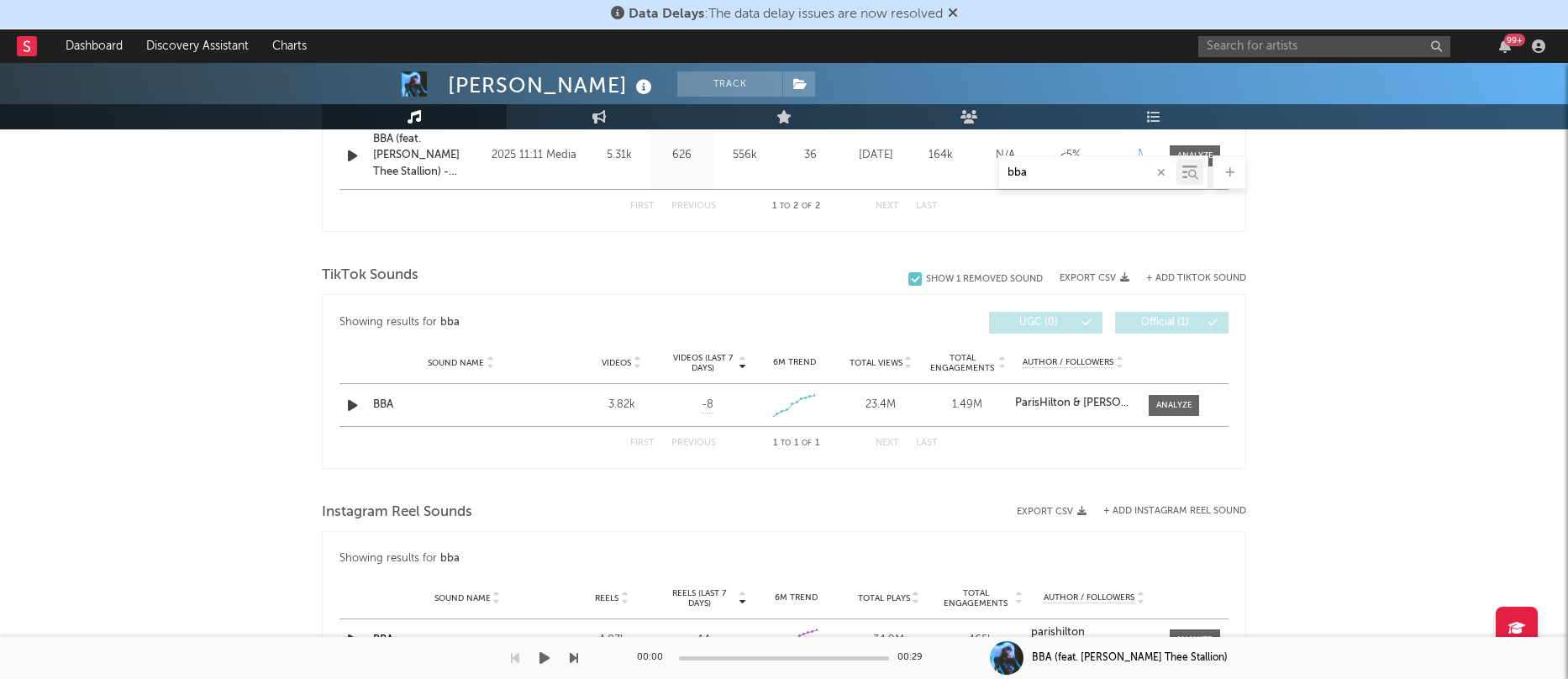
scroll to position [813, 0]
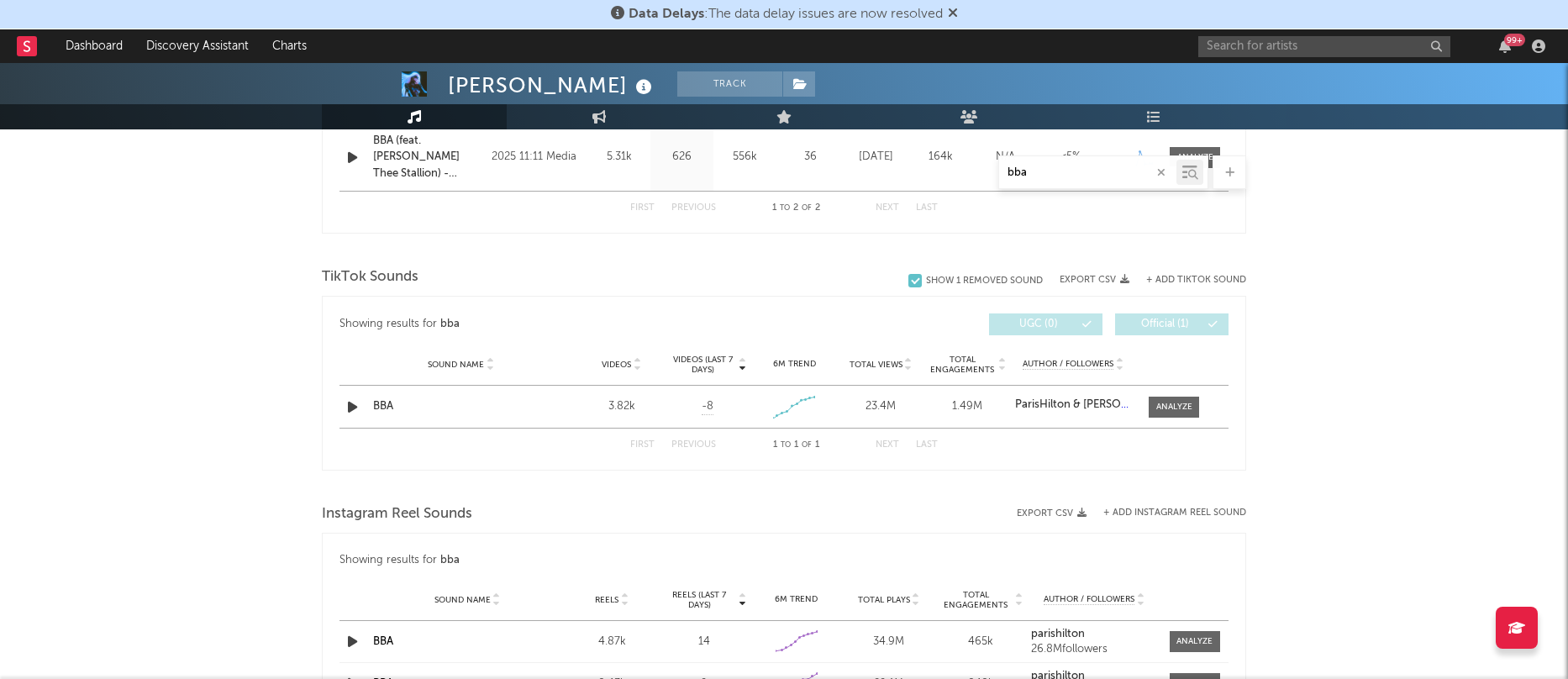
click at [1104, 169] on input "bba" at bounding box center [1087, 173] width 177 height 14
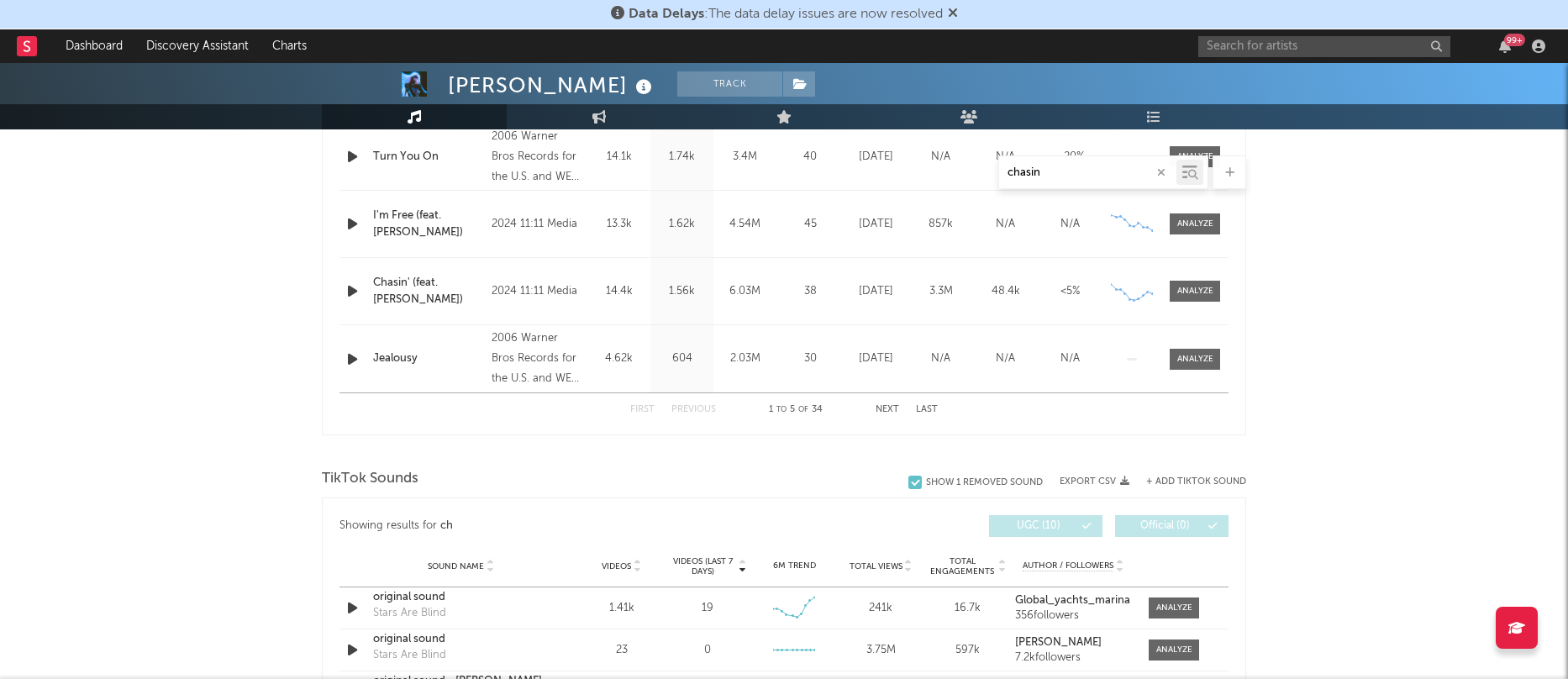
type input "chasin"
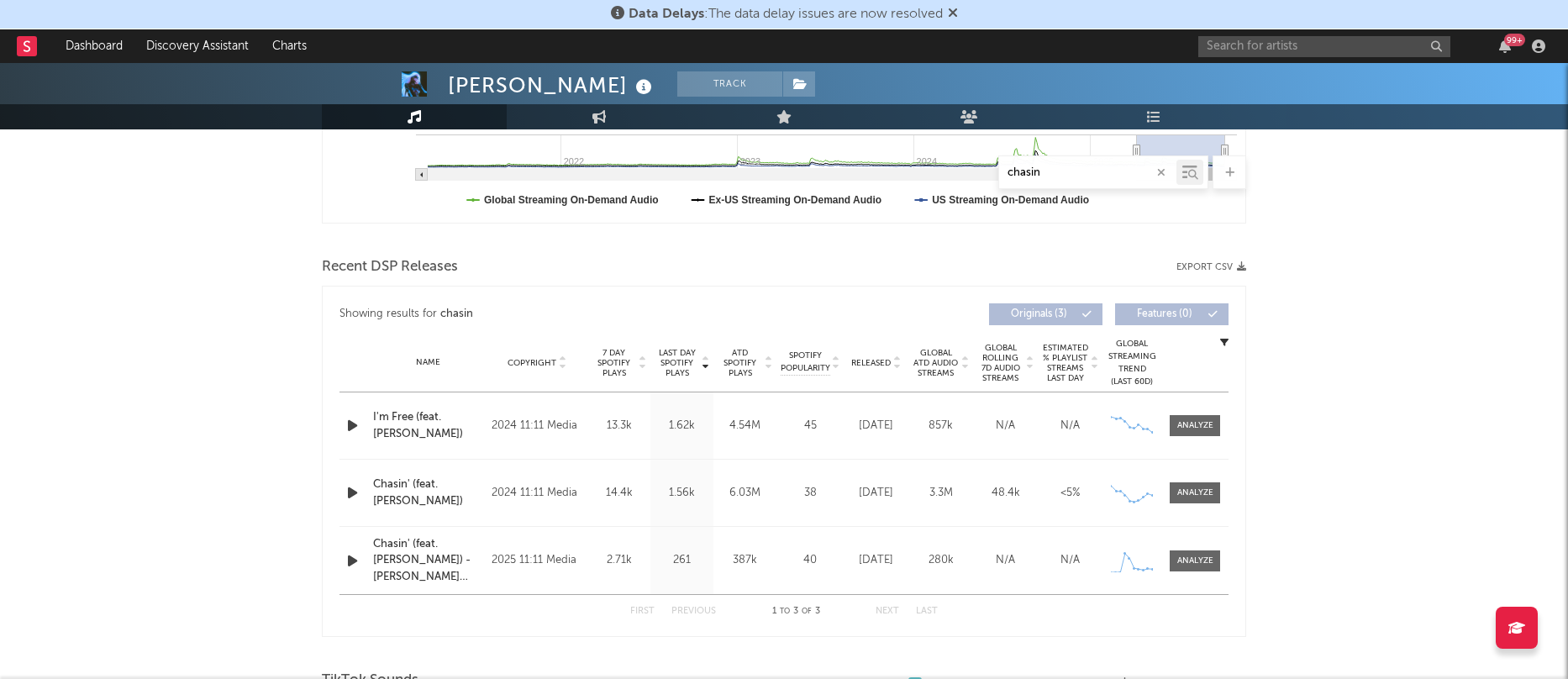
scroll to position [376, 0]
